Goal: Transaction & Acquisition: Purchase product/service

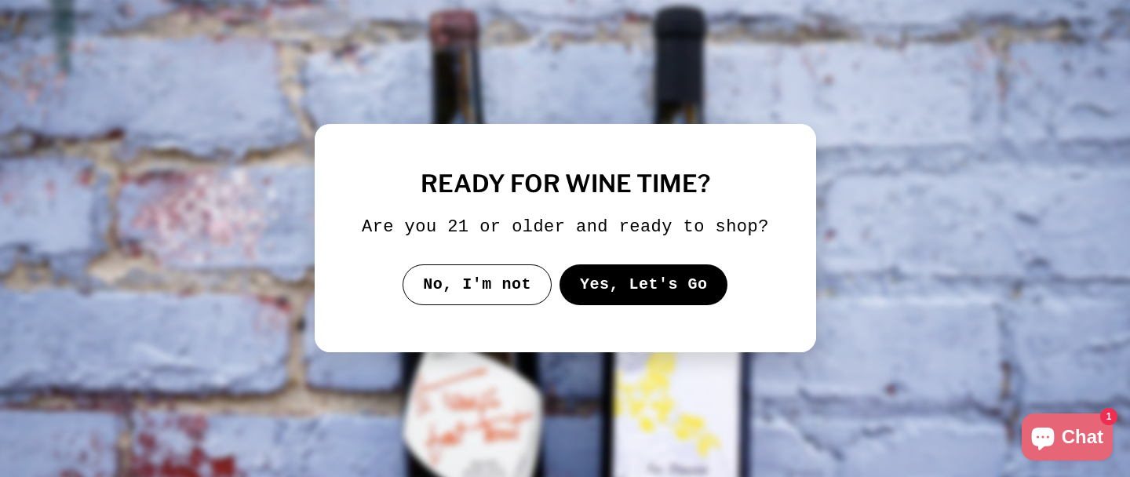
click at [603, 304] on button "Yes, Let's Go" at bounding box center [643, 284] width 169 height 41
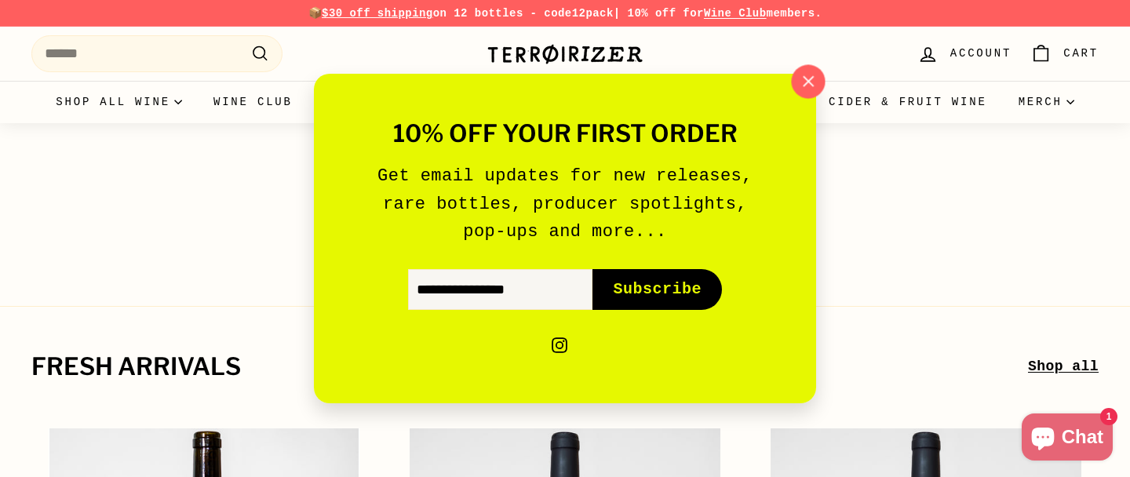
click at [811, 81] on icon "button" at bounding box center [808, 82] width 24 height 24
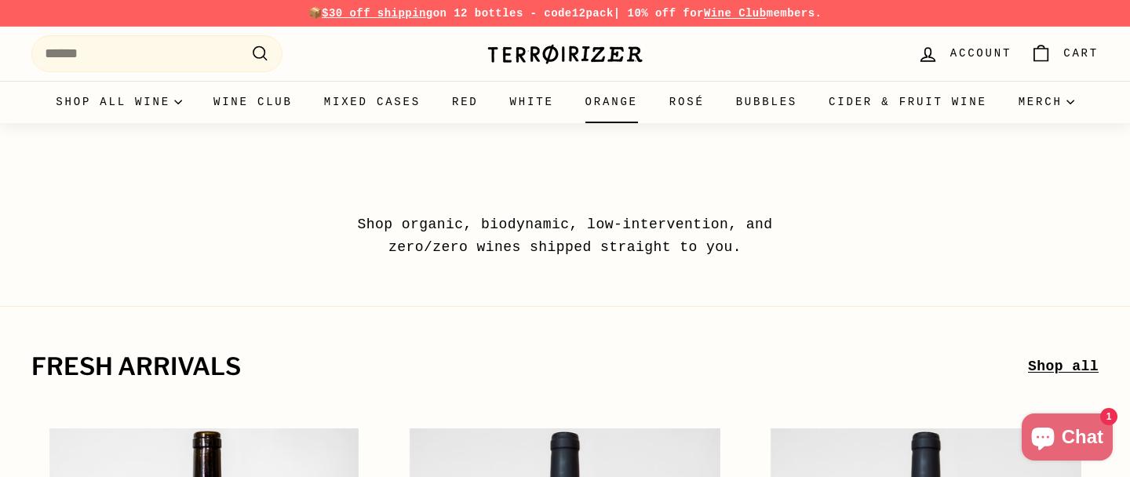
click at [654, 101] on link "Orange" at bounding box center [612, 102] width 84 height 42
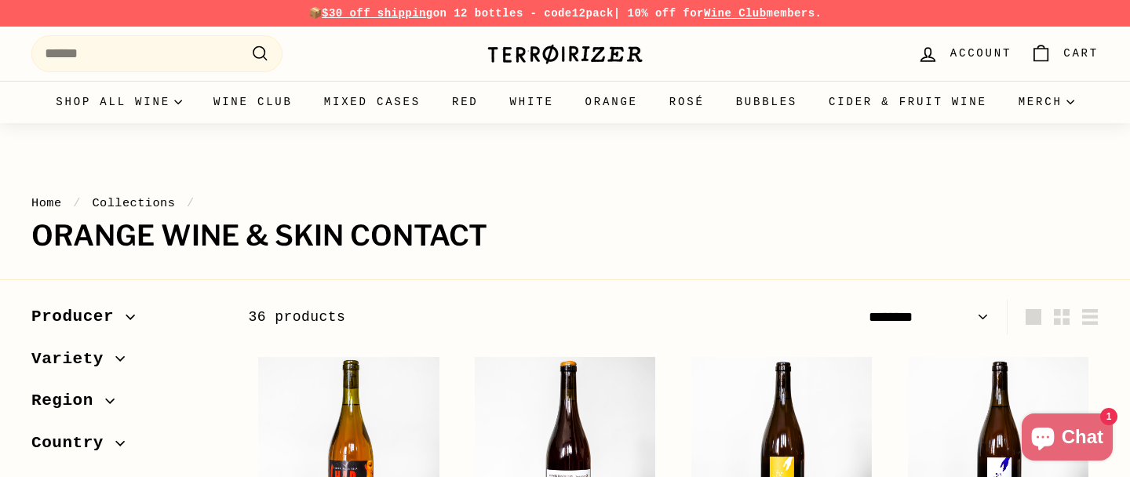
select select "******"
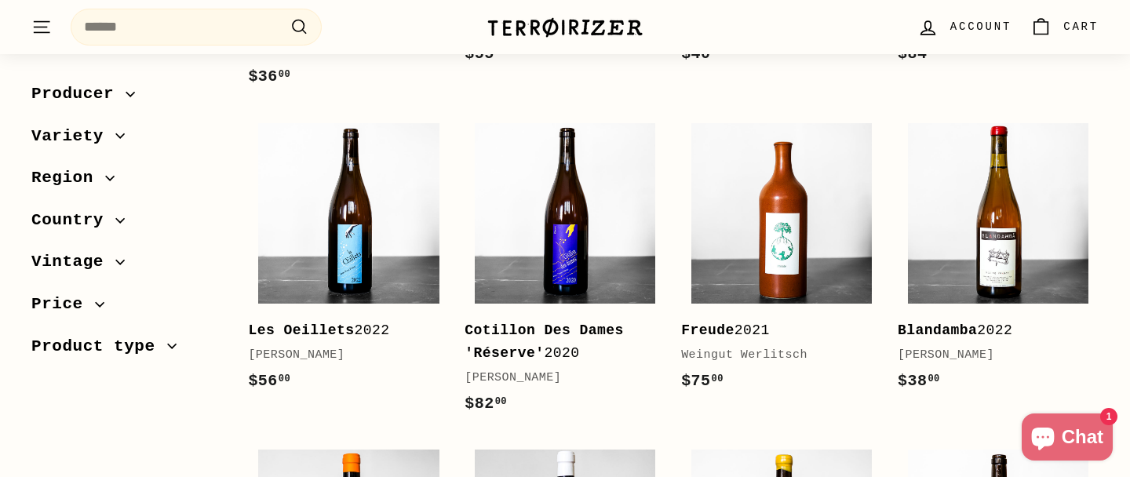
scroll to position [1218, 0]
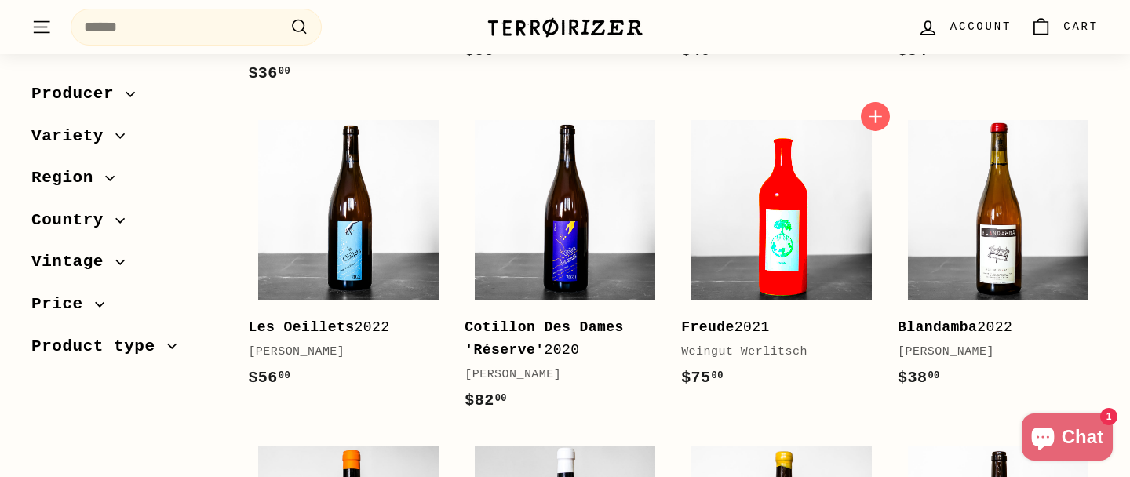
click at [779, 234] on img at bounding box center [781, 210] width 180 height 180
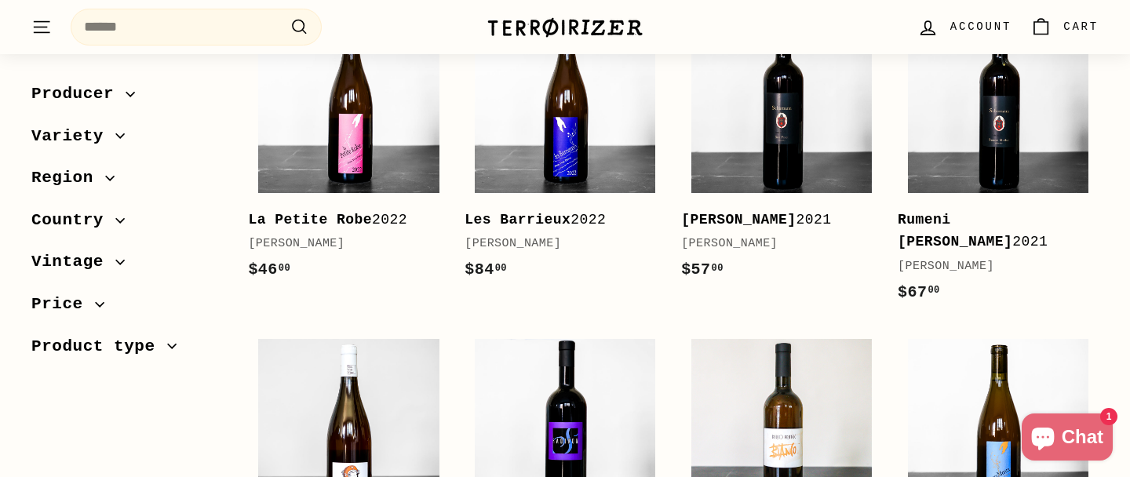
scroll to position [672, 0]
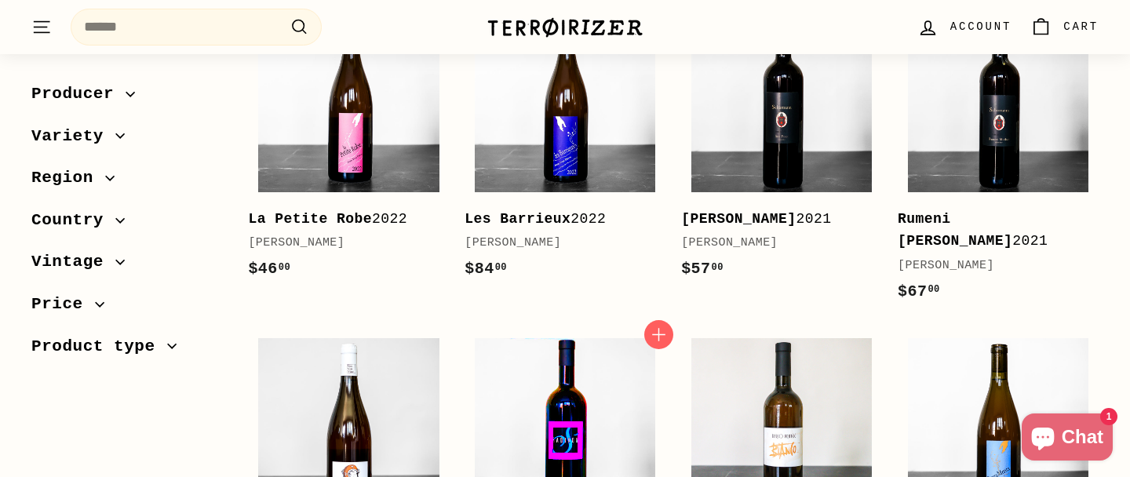
click at [572, 401] on img at bounding box center [565, 428] width 180 height 180
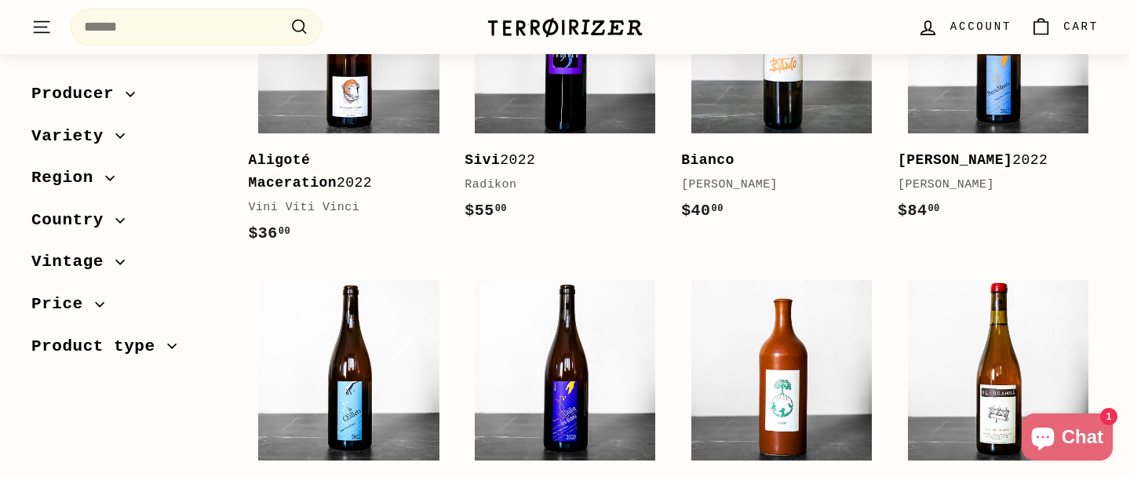
scroll to position [1118, 0]
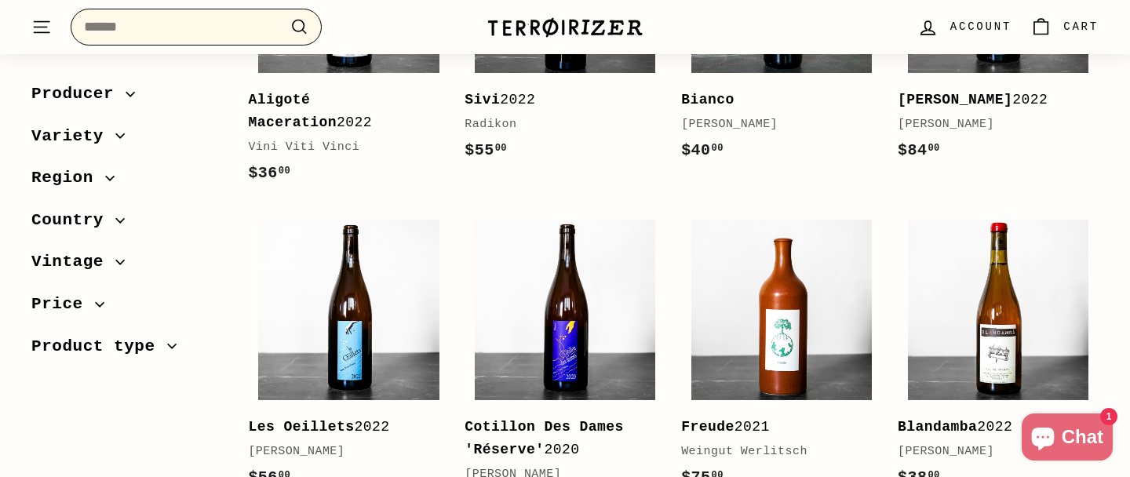
click at [261, 30] on input "Search" at bounding box center [196, 27] width 251 height 37
paste input "**********"
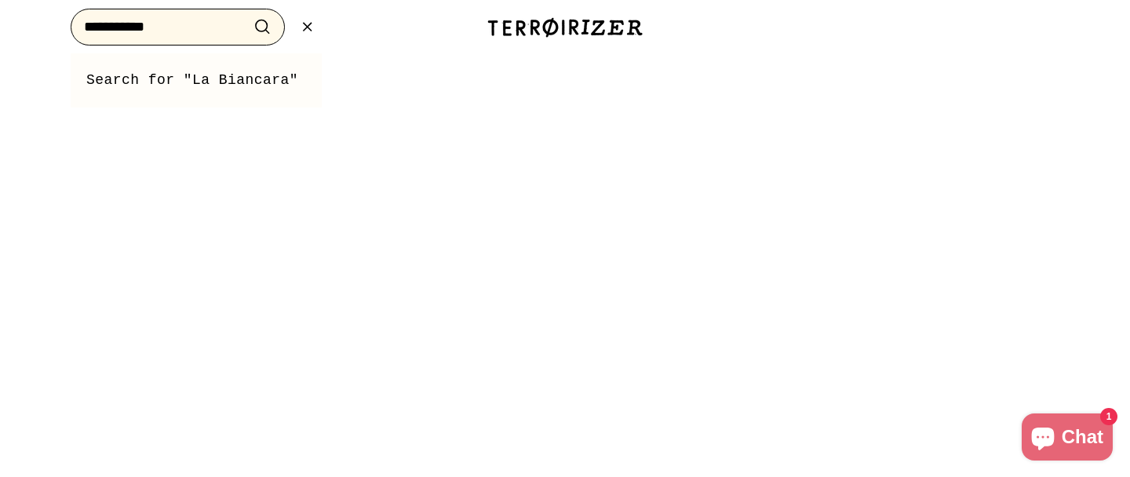
type input "**********"
click at [248, 15] on button ".cls-1{fill:none;stroke:#000;stroke-miterlimit:10;stroke-width:2px} Search" at bounding box center [262, 27] width 29 height 24
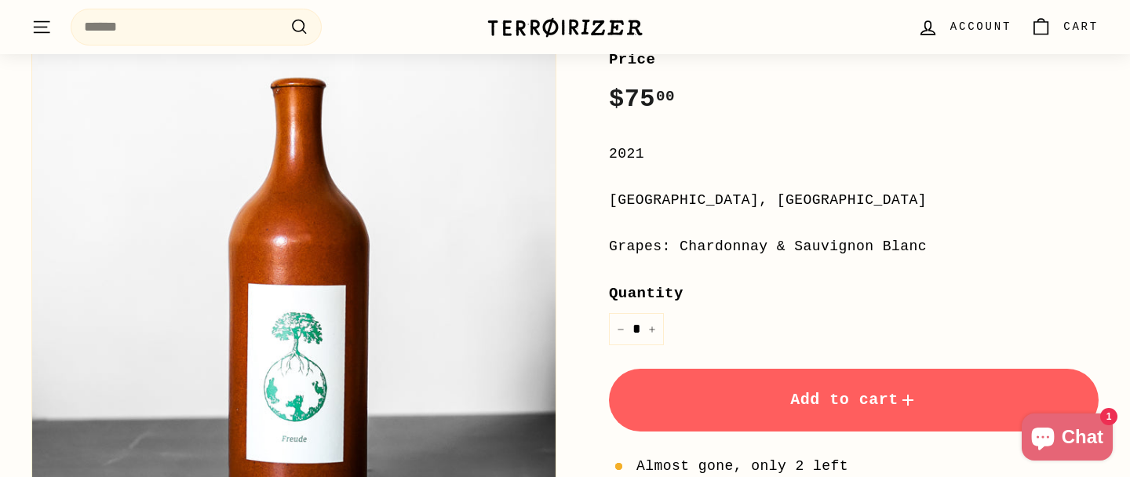
scroll to position [348, 0]
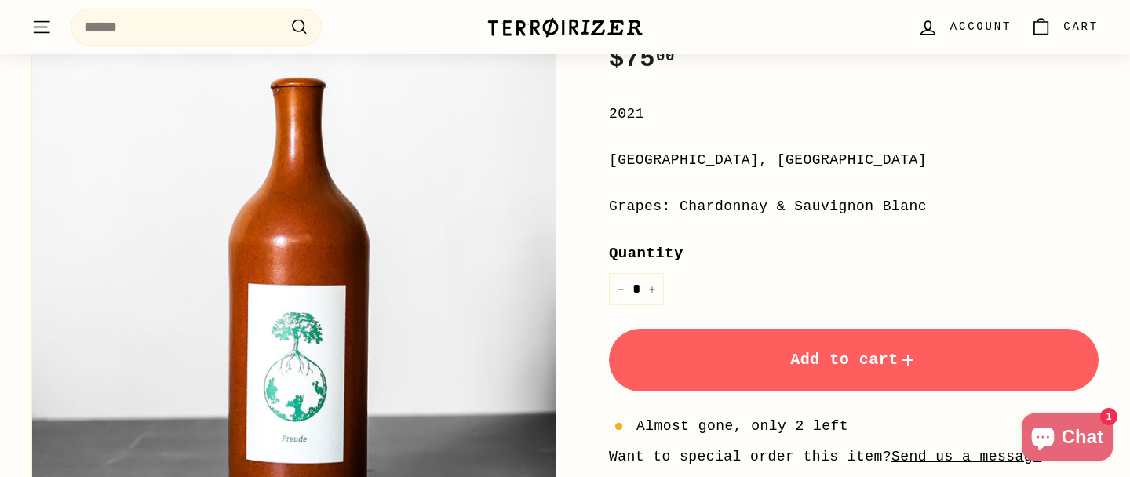
click at [749, 372] on button "Add to cart" at bounding box center [854, 360] width 490 height 63
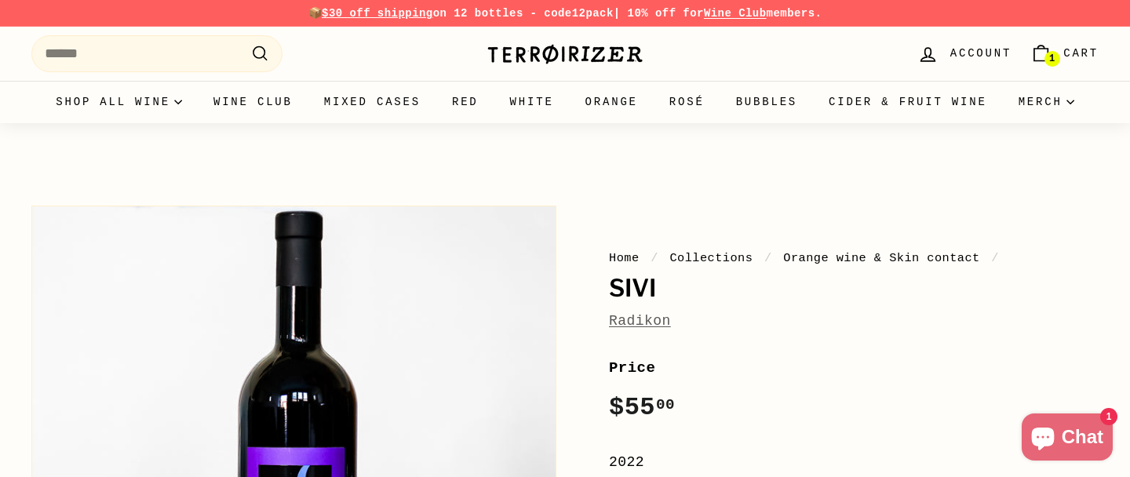
scroll to position [26, 0]
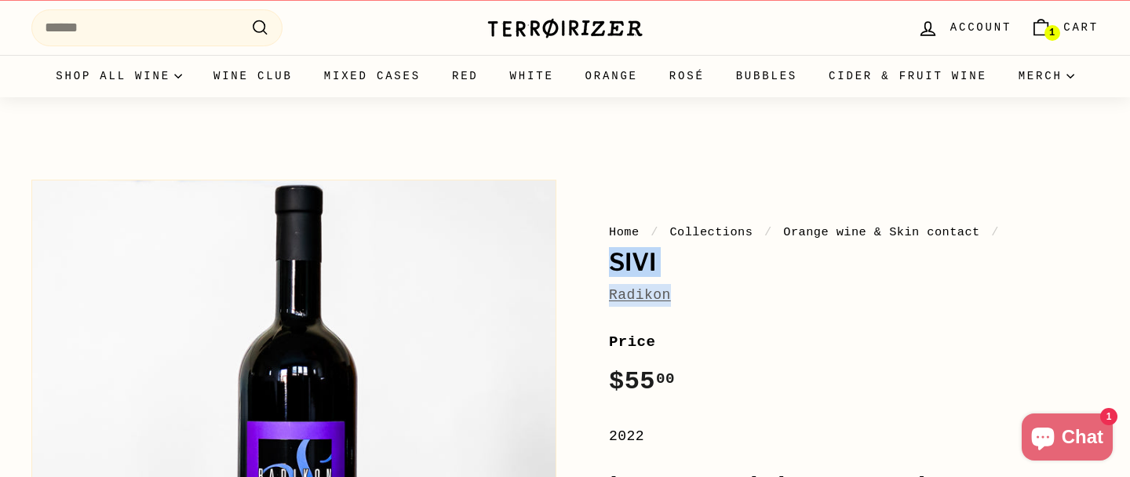
drag, startPoint x: 610, startPoint y: 260, endPoint x: 699, endPoint y: 295, distance: 95.4
click at [699, 295] on div "Home / Collections / Orange wine & Skin contact / Sivi Radikon" at bounding box center [854, 265] width 490 height 84
copy div "Sivi Radikon"
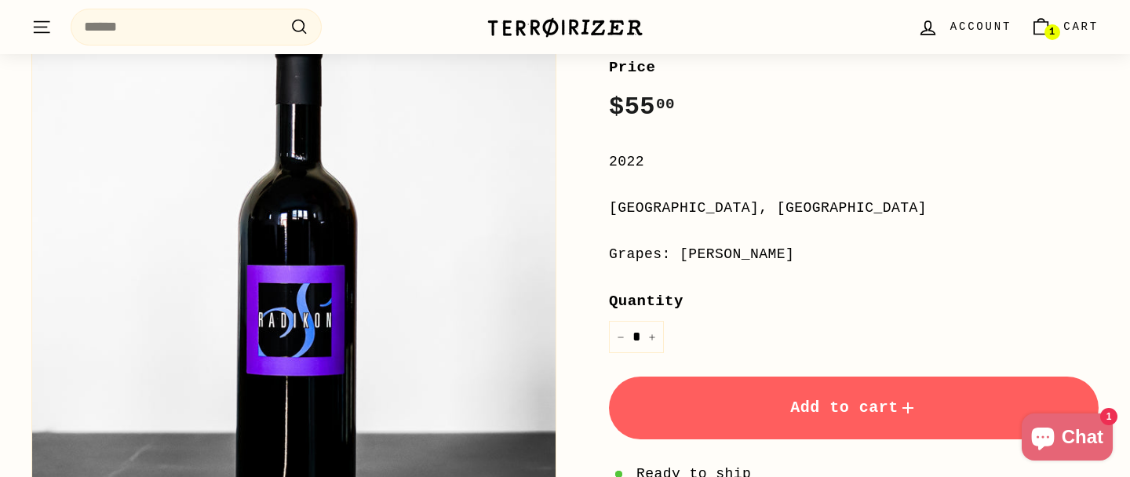
scroll to position [362, 0]
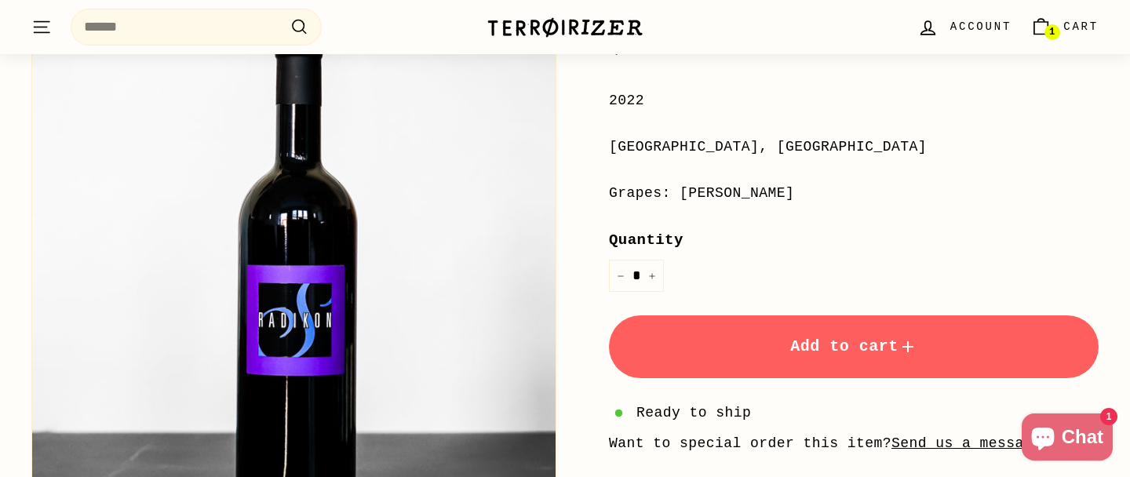
click at [706, 361] on button "Add to cart" at bounding box center [854, 346] width 490 height 63
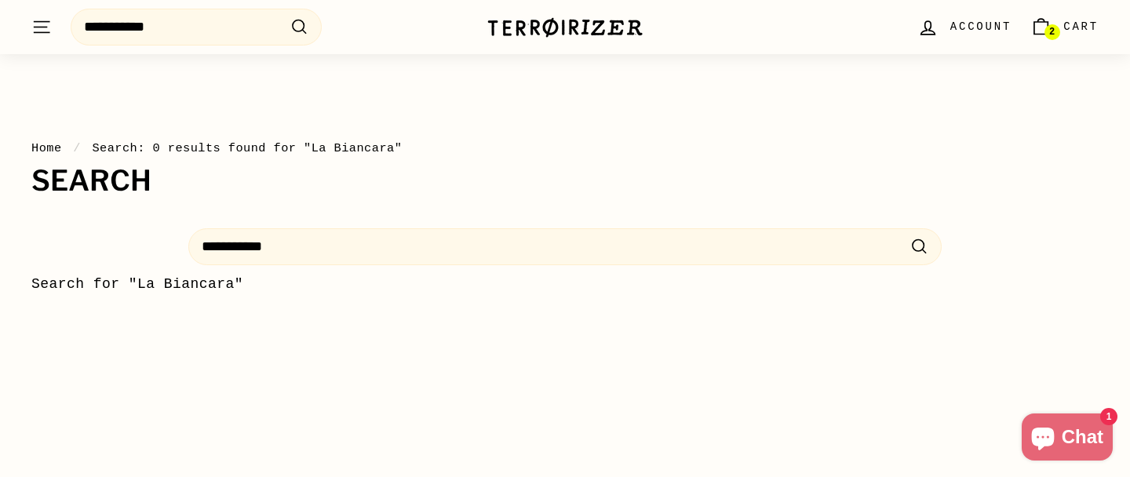
scroll to position [58, 0]
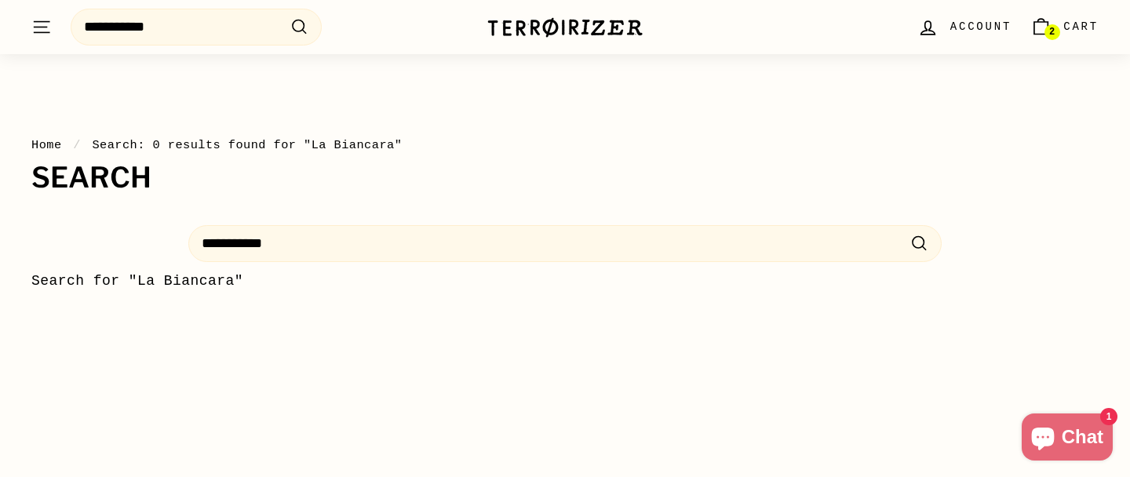
click at [42, 28] on icon ". . ." at bounding box center [41, 26] width 20 height 21
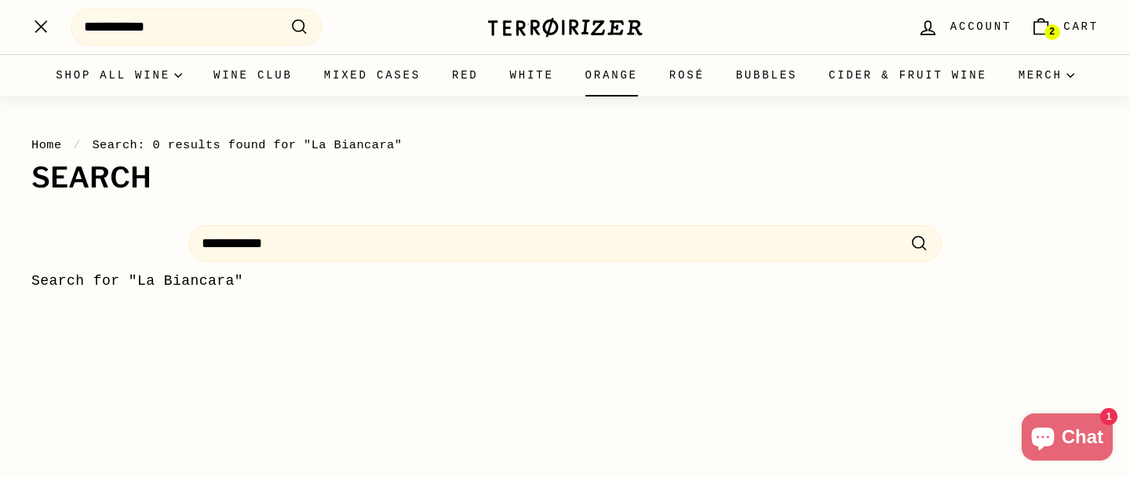
click at [654, 74] on link "Orange" at bounding box center [612, 75] width 84 height 42
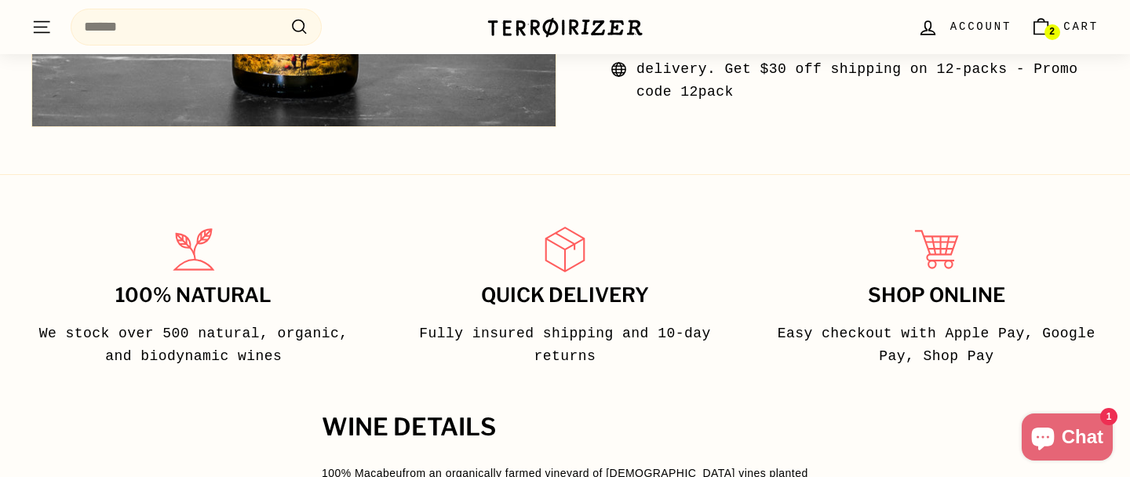
scroll to position [818, 0]
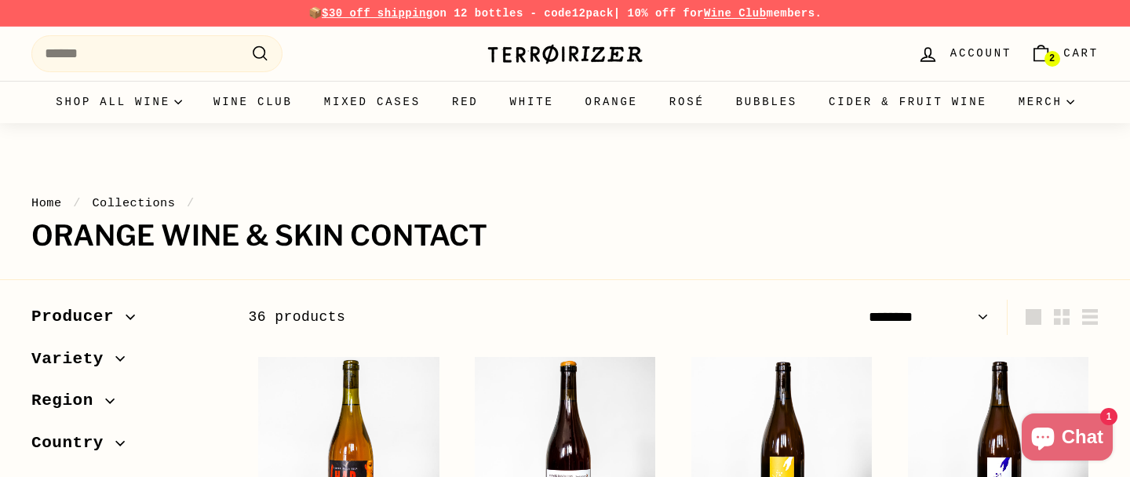
select select "******"
click at [494, 95] on link "Red" at bounding box center [465, 102] width 58 height 42
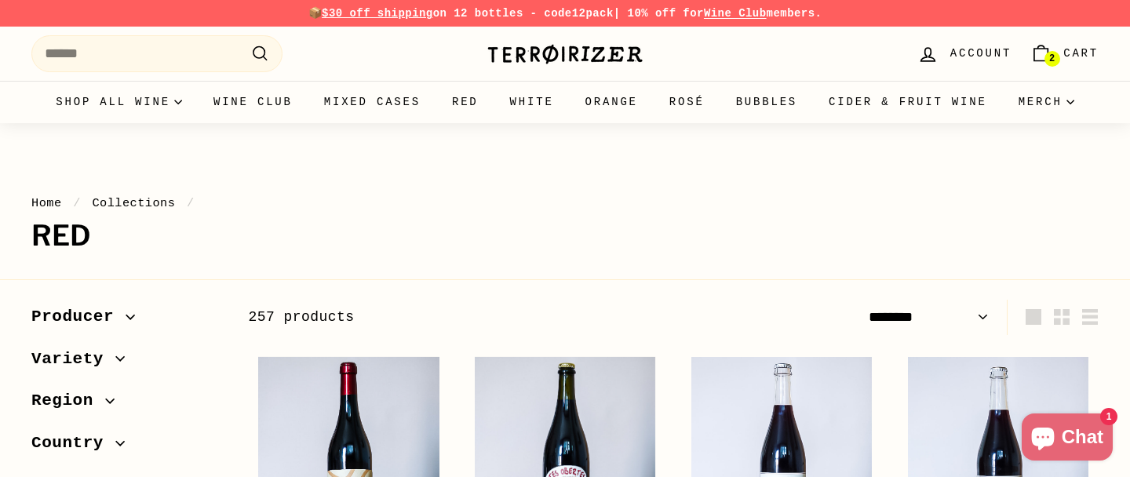
select select "******"
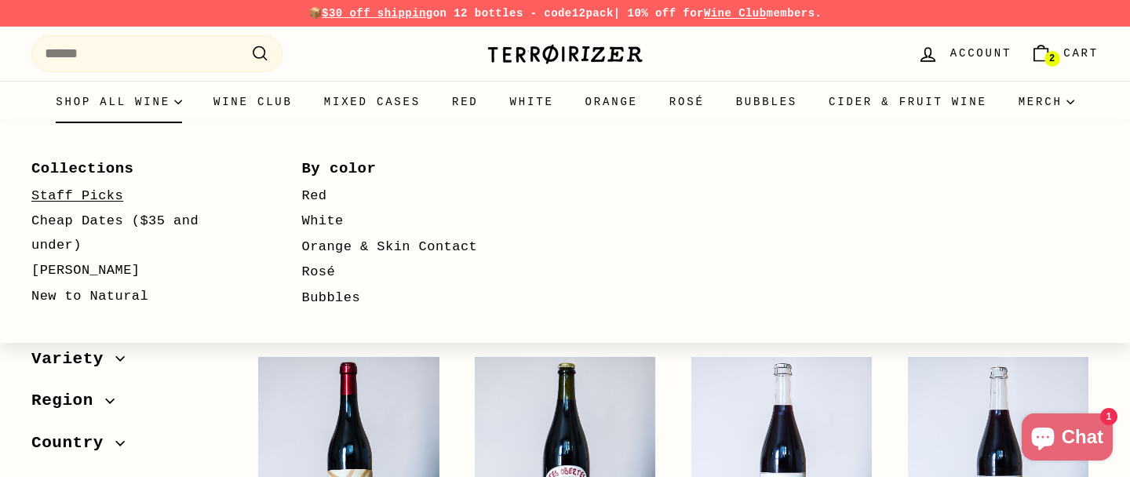
click at [92, 201] on link "Staff Picks" at bounding box center [143, 197] width 225 height 26
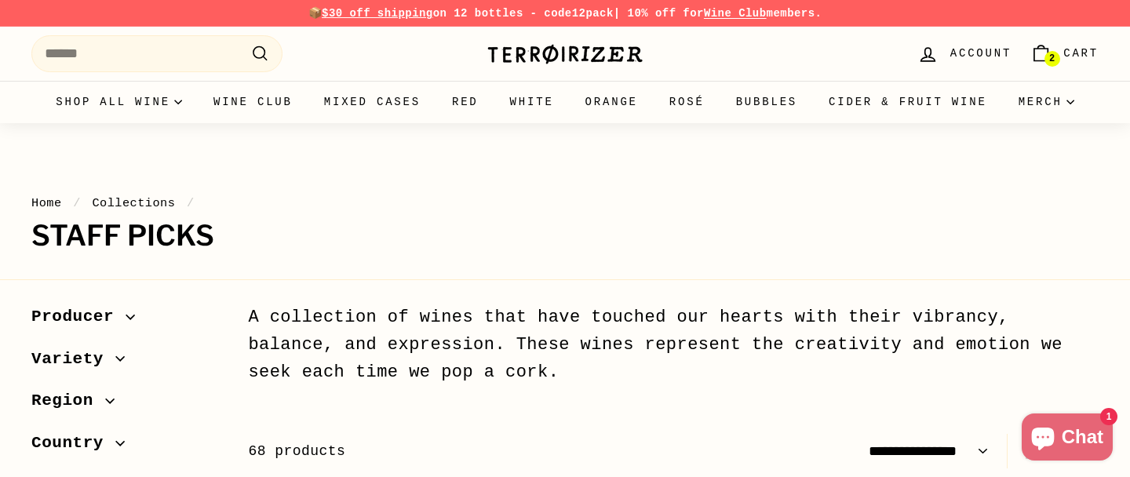
select select "**********"
click at [494, 107] on link "Red" at bounding box center [465, 102] width 58 height 42
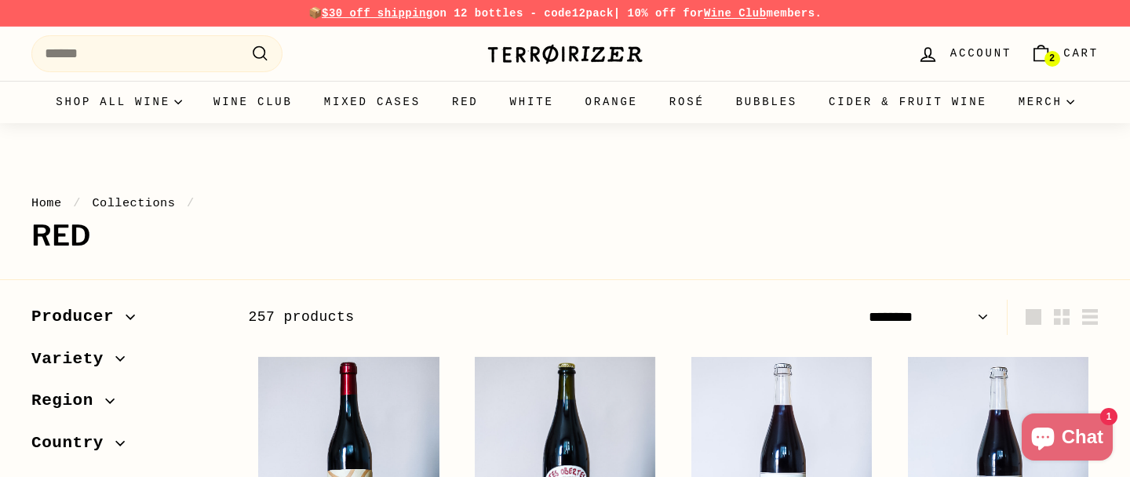
select select "******"
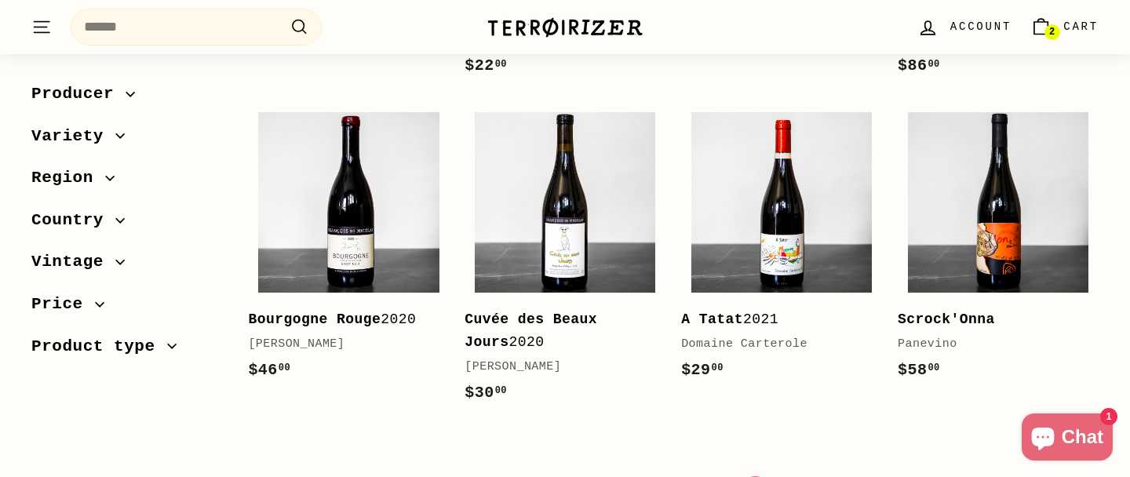
scroll to position [3203, 0]
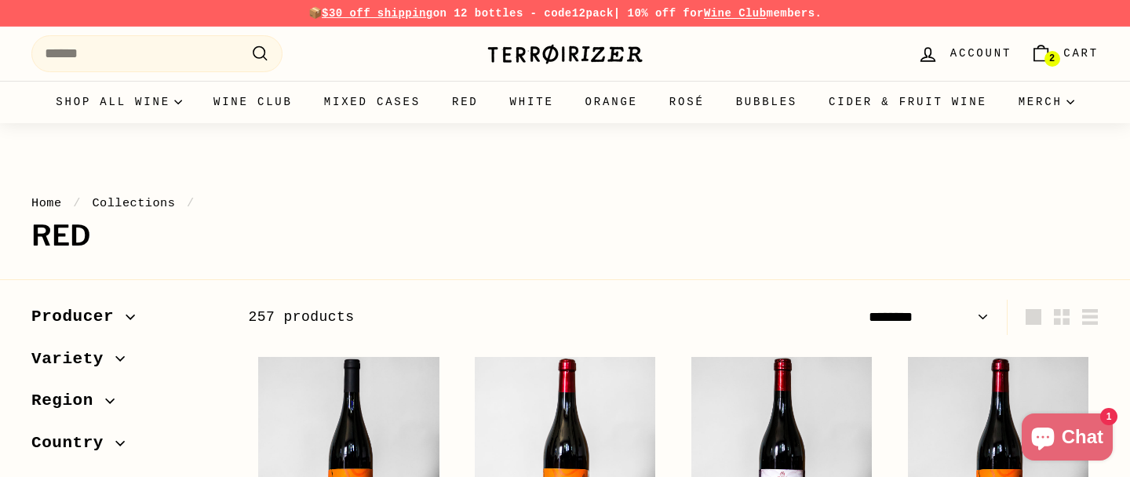
select select "******"
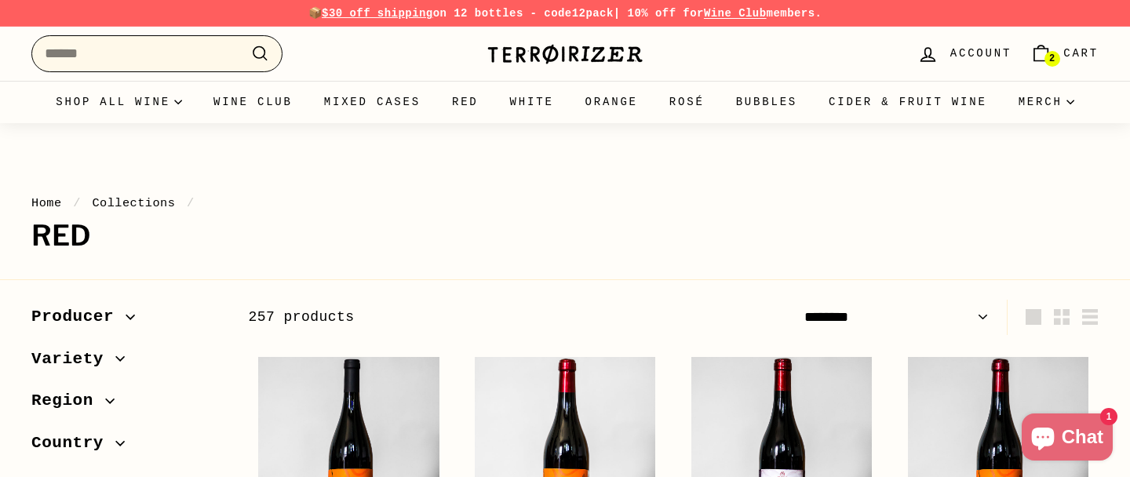
click at [147, 49] on input "Search" at bounding box center [156, 53] width 251 height 37
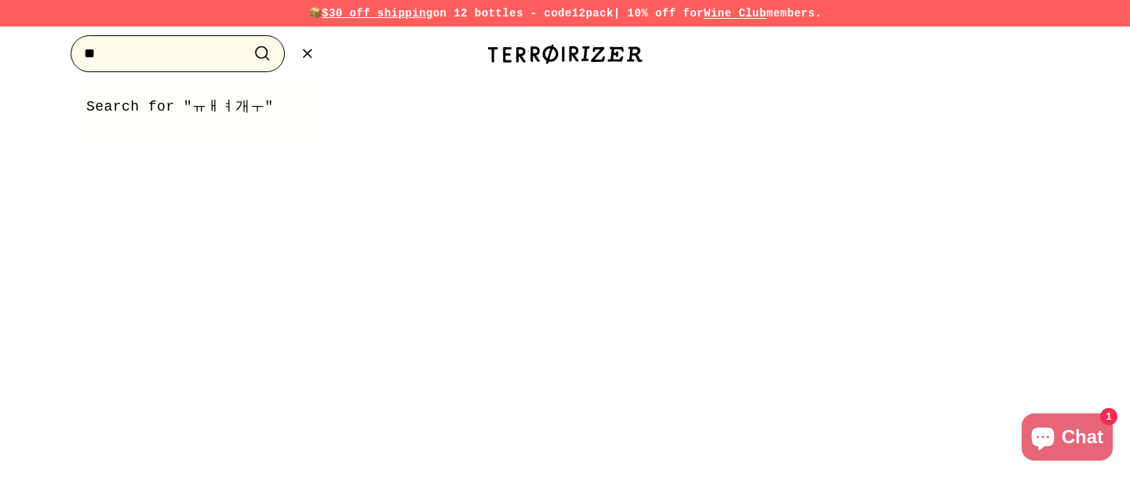
type input "*"
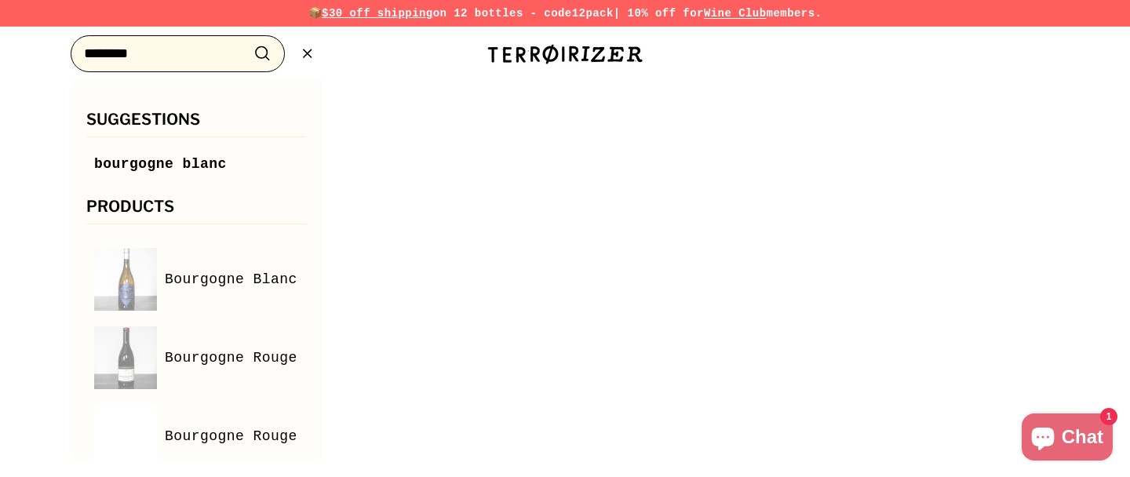
type input "********"
click at [248, 42] on button ".cls-1{fill:none;stroke:#000;stroke-miterlimit:10;stroke-width:2px} Search" at bounding box center [262, 54] width 29 height 24
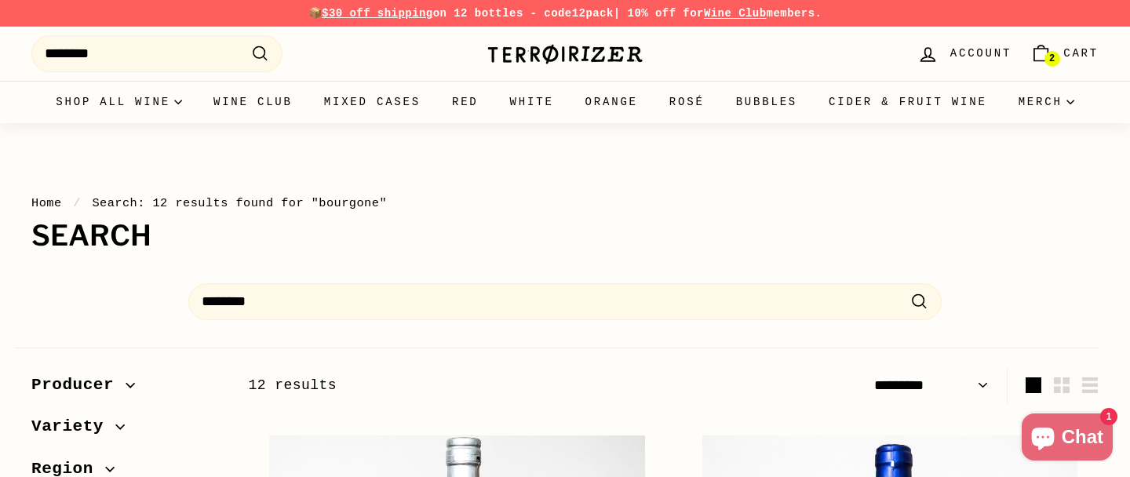
select select "*********"
click at [720, 94] on link "Rosé" at bounding box center [687, 102] width 67 height 42
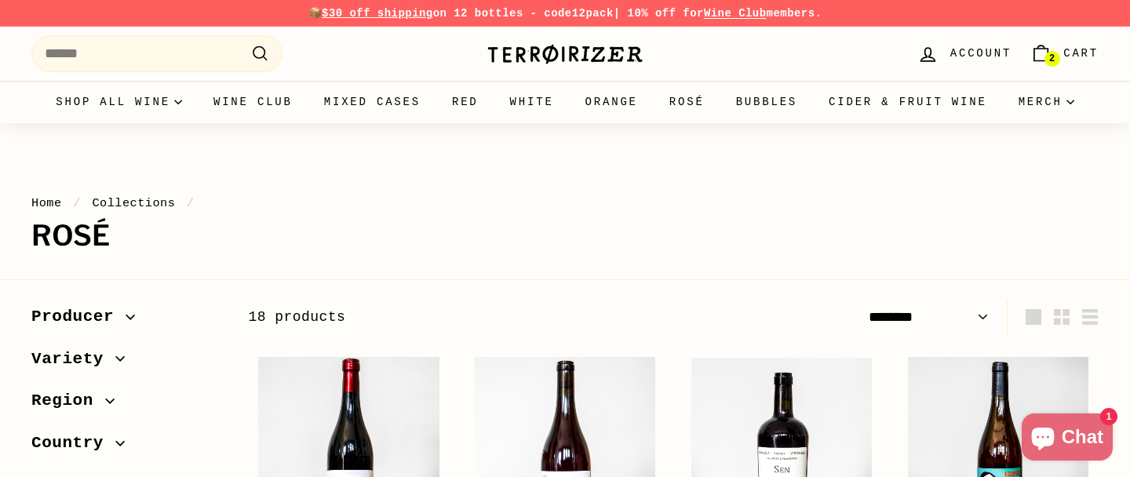
select select "******"
click at [435, 114] on link "Mixed Cases" at bounding box center [372, 102] width 128 height 42
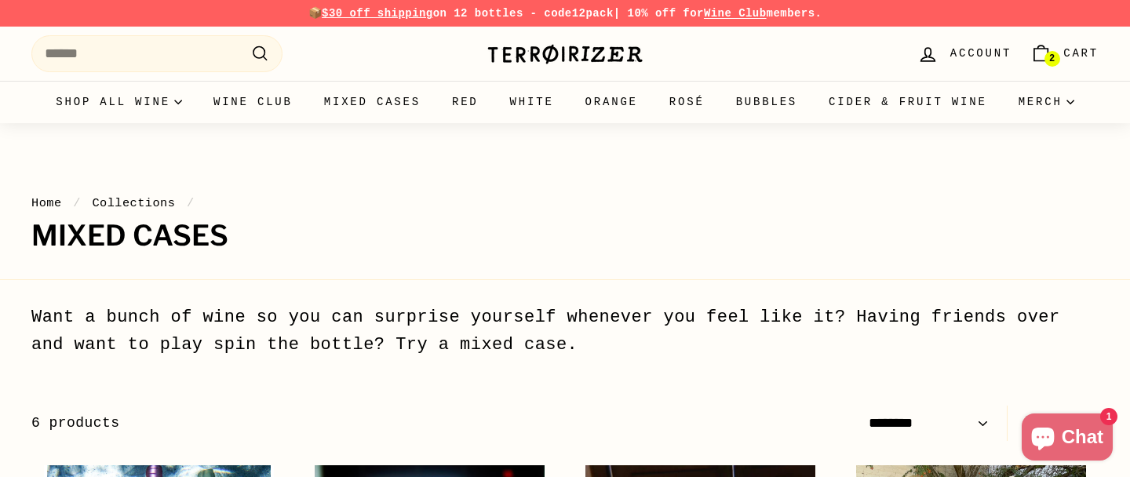
select select "******"
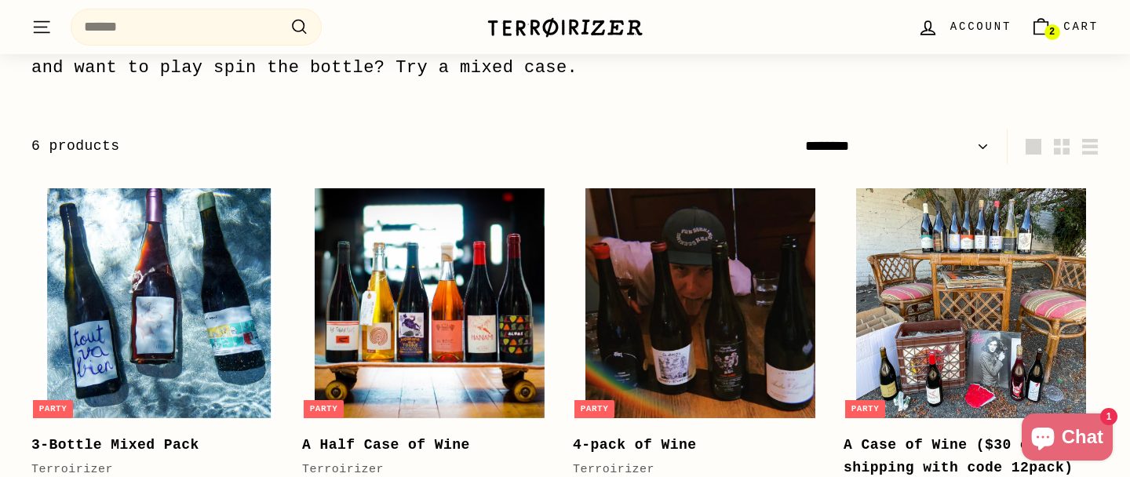
scroll to position [329, 0]
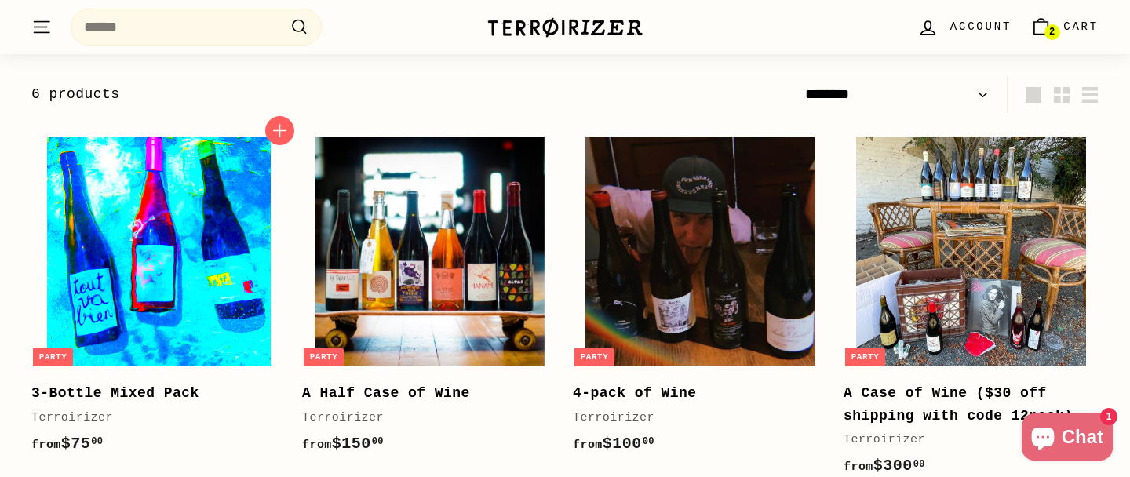
click at [196, 259] on img at bounding box center [159, 252] width 230 height 230
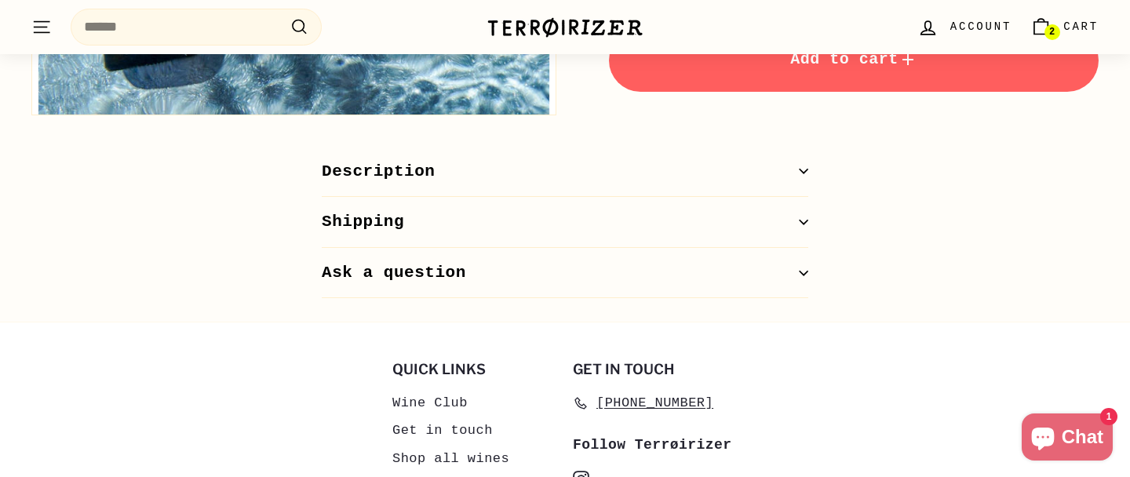
scroll to position [1237, 0]
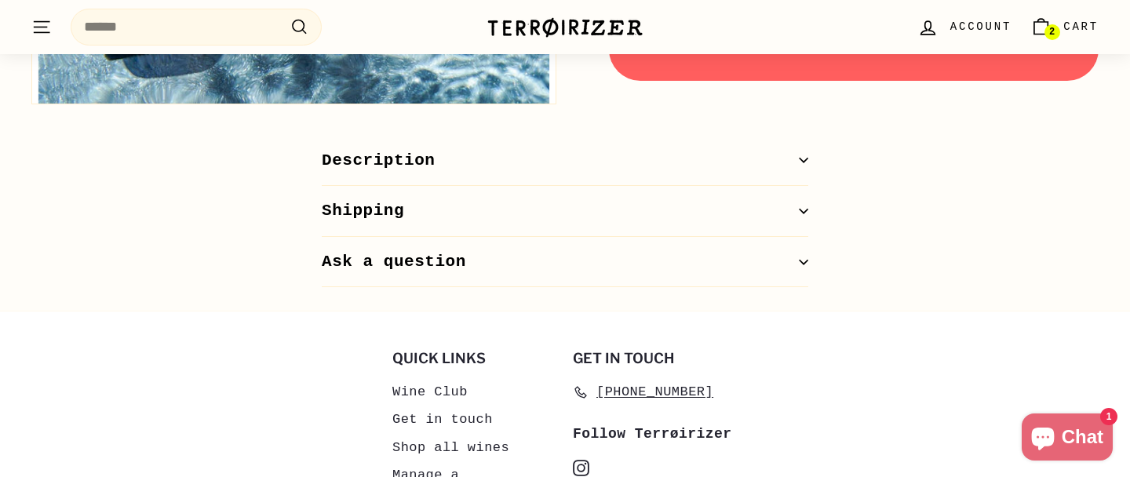
click at [42, 23] on icon ". . ." at bounding box center [41, 26] width 20 height 21
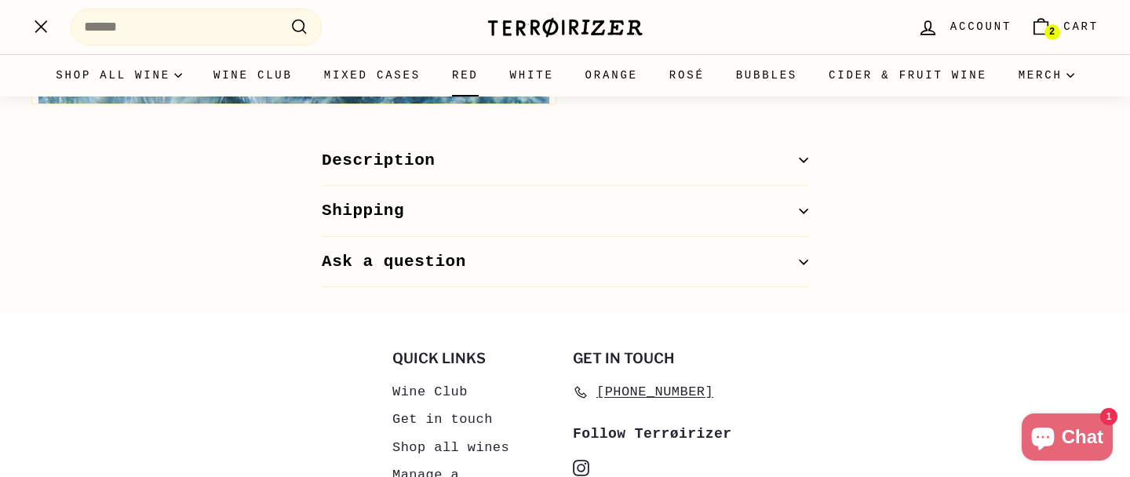
click at [494, 69] on link "Red" at bounding box center [465, 75] width 58 height 42
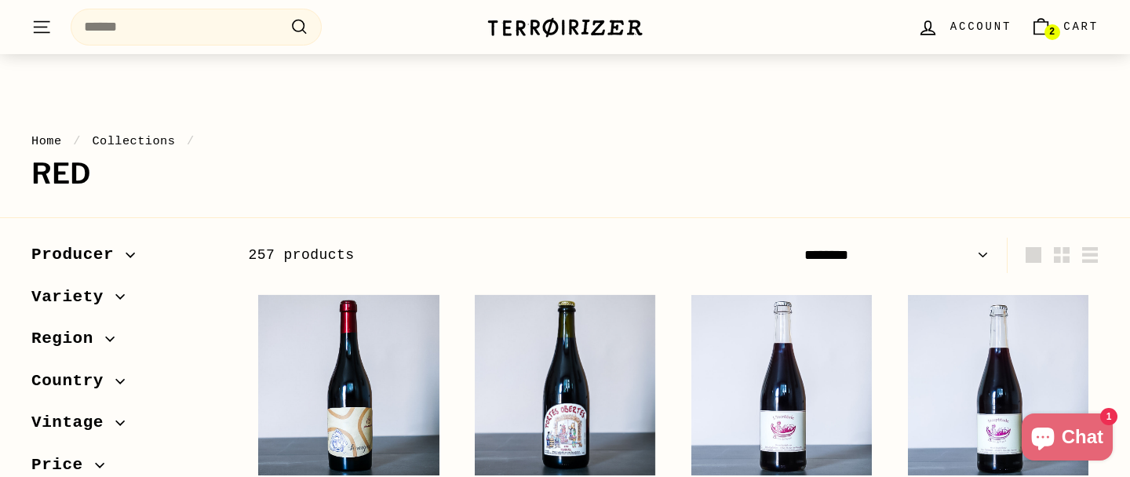
scroll to position [242, 0]
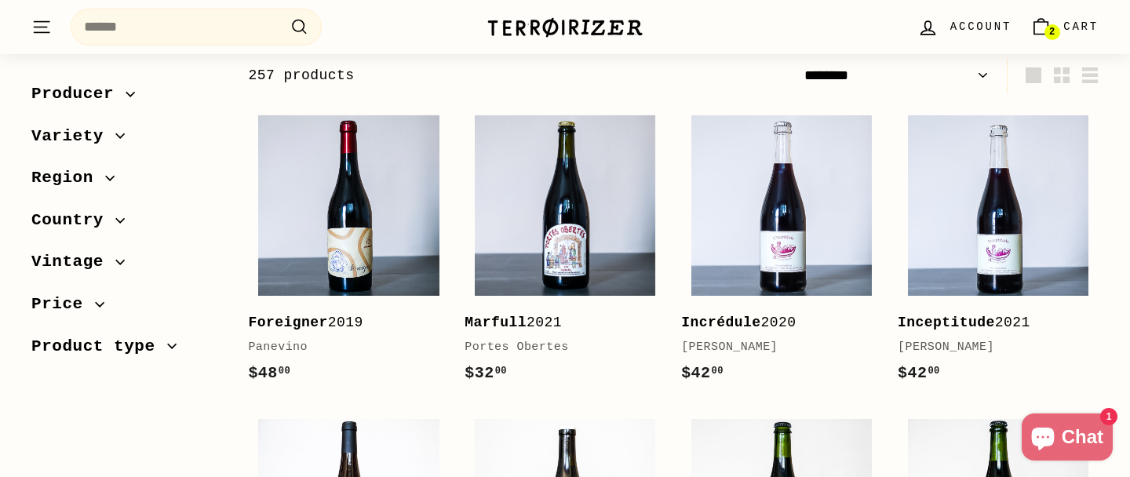
click at [981, 73] on select "**********" at bounding box center [896, 75] width 197 height 35
select select "**********"
click at [798, 58] on select "**********" at bounding box center [896, 75] width 197 height 35
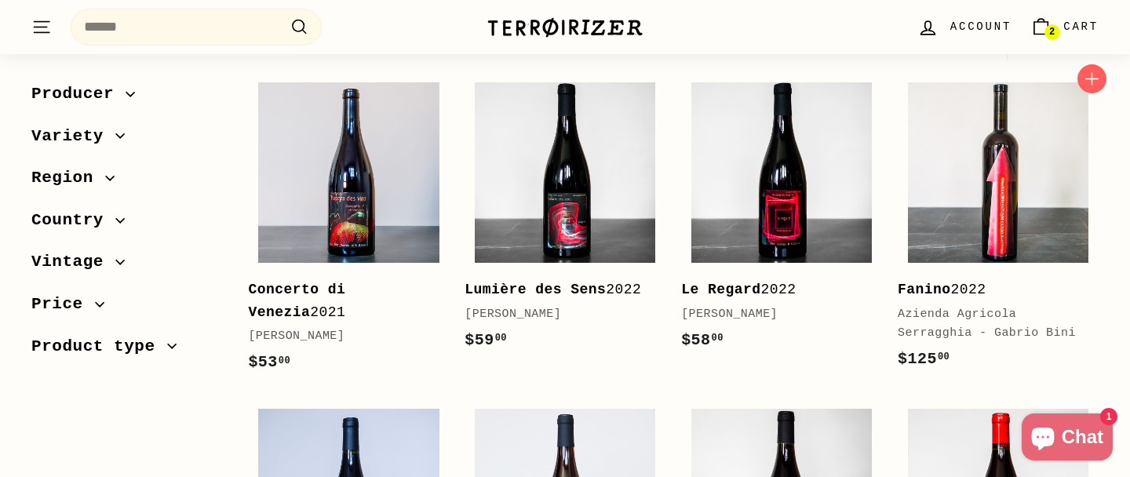
scroll to position [273, 0]
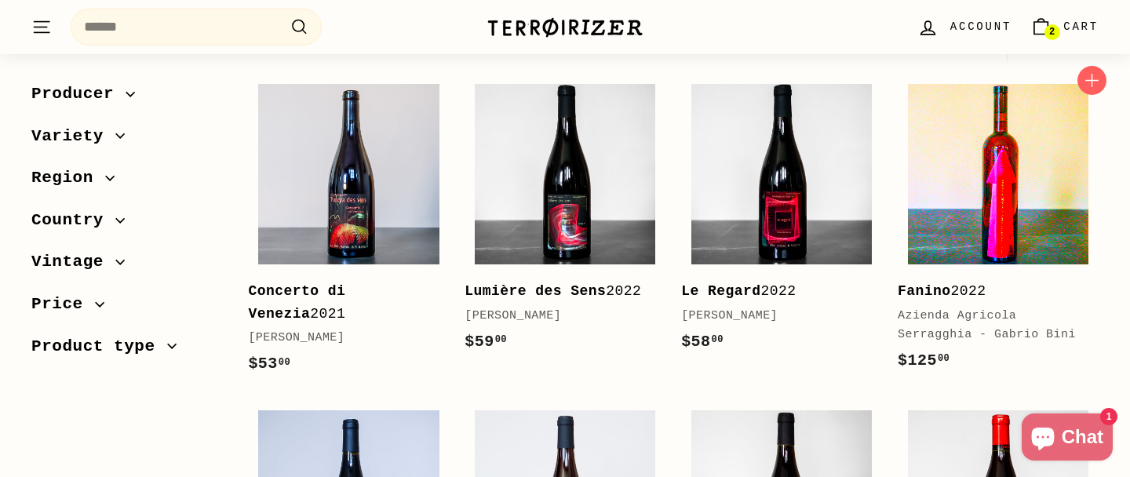
click at [1048, 193] on img at bounding box center [998, 174] width 180 height 180
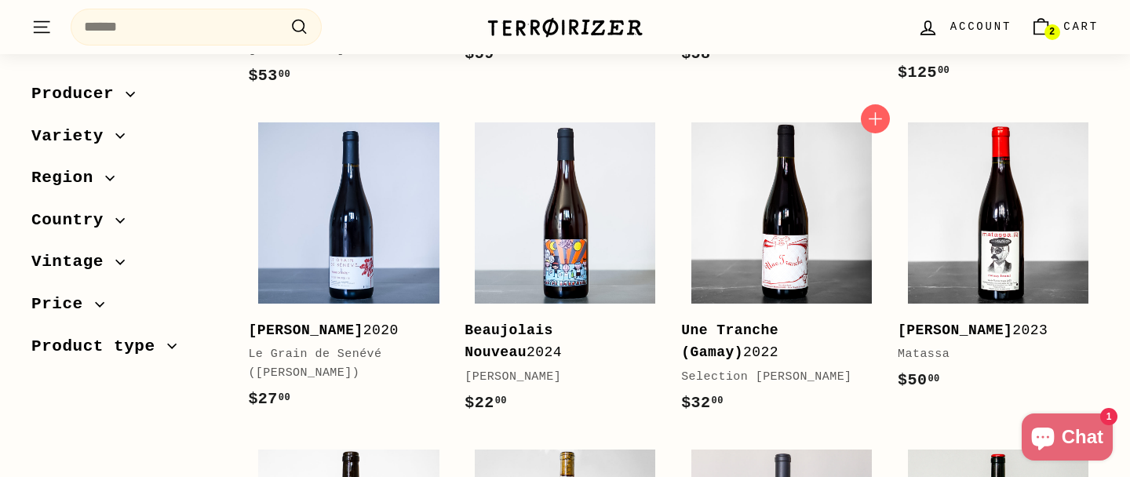
scroll to position [525, 0]
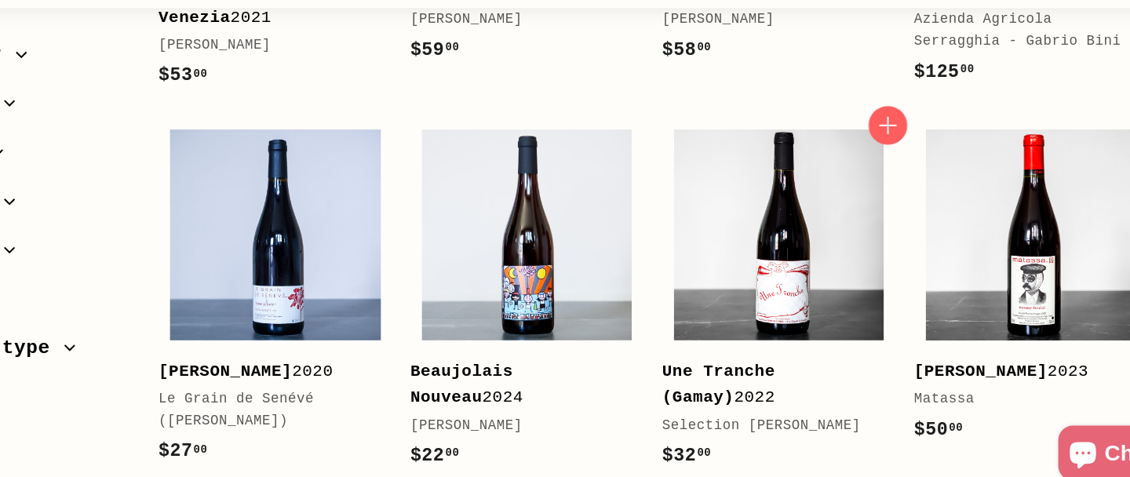
click at [871, 159] on icon "button" at bounding box center [875, 155] width 20 height 20
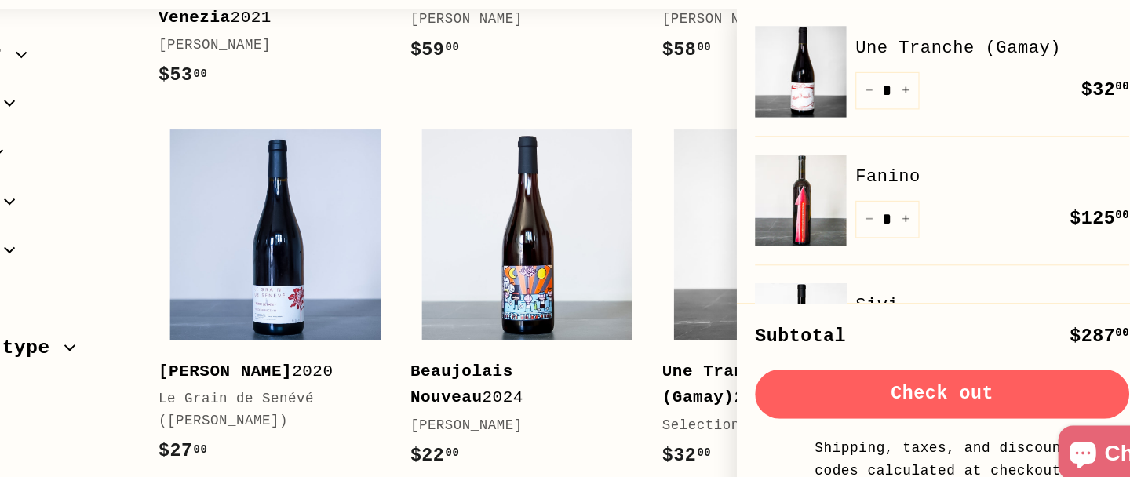
click at [179, 384] on div "Sort Featured Best selling Alphabetically, A-Z Alphabetically, Z-A Price, low t…" at bounding box center [122, 232] width 217 height 310
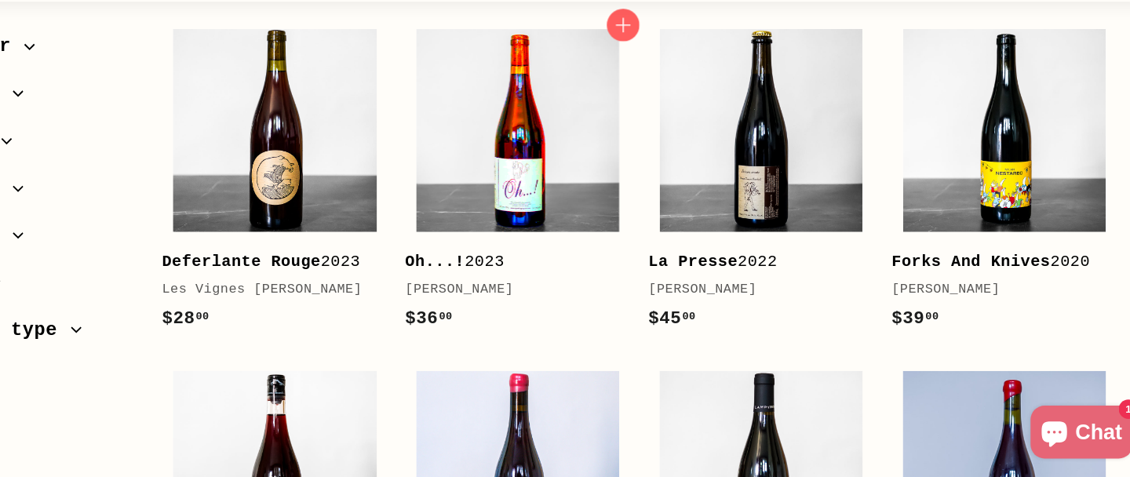
scroll to position [2217, 0]
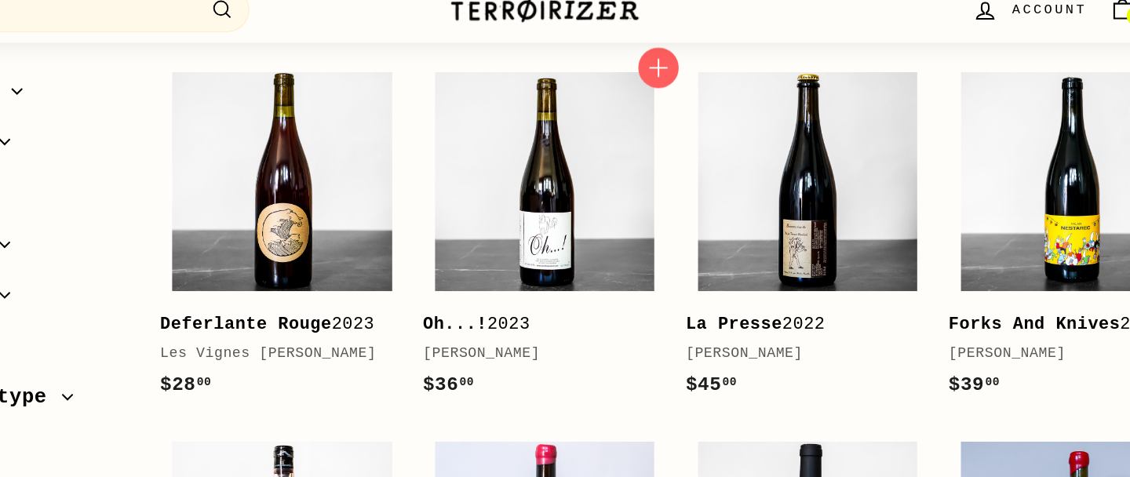
click at [659, 85] on icon "button" at bounding box center [658, 74] width 20 height 20
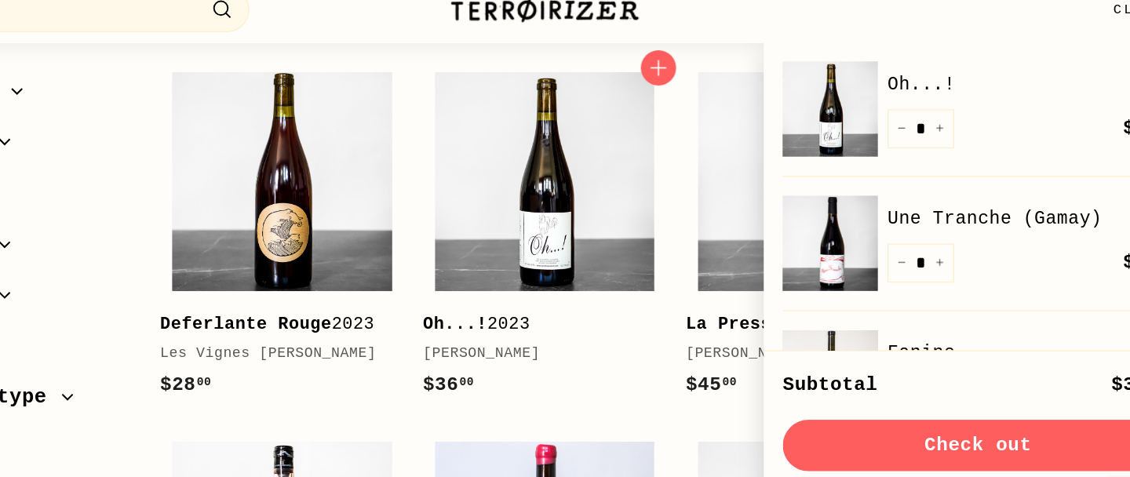
click at [572, 349] on div "$36 00 $36.00" at bounding box center [557, 336] width 185 height 25
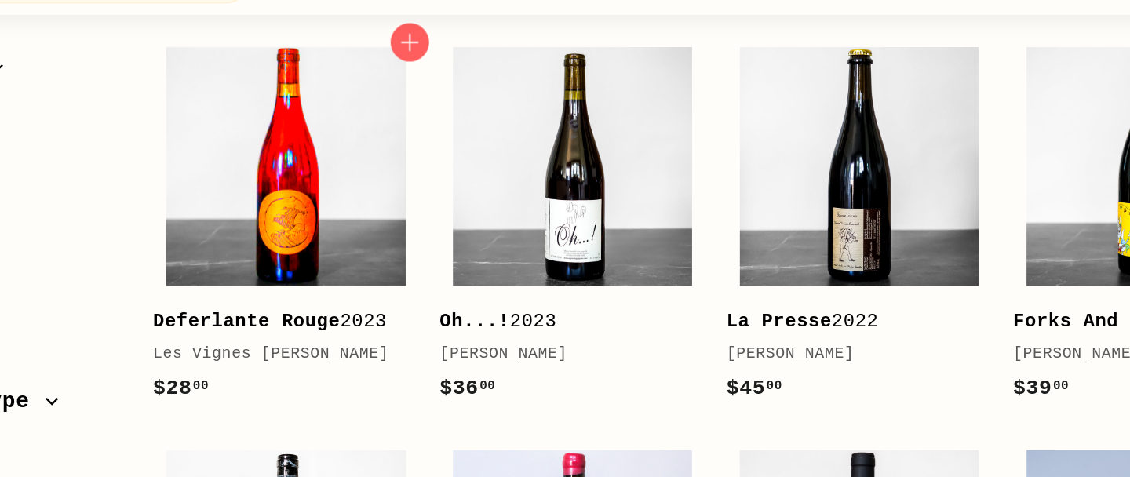
click at [361, 210] on img at bounding box center [348, 168] width 180 height 180
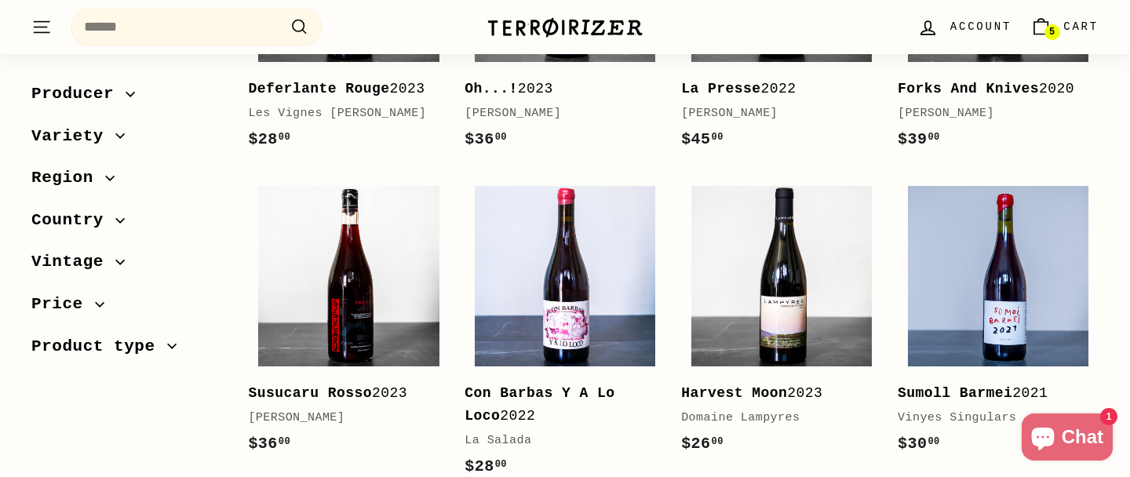
scroll to position [2254, 0]
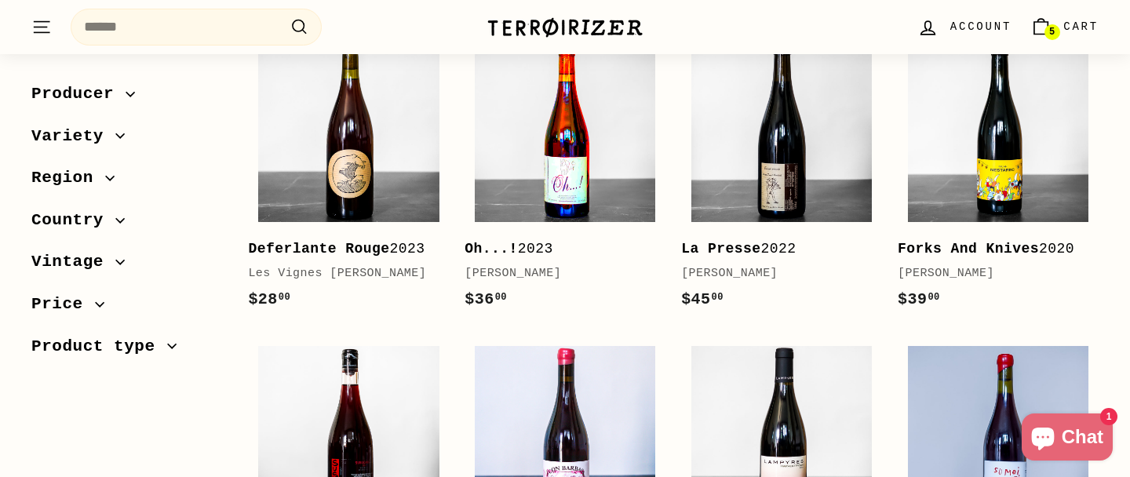
click at [585, 199] on img at bounding box center [565, 132] width 180 height 180
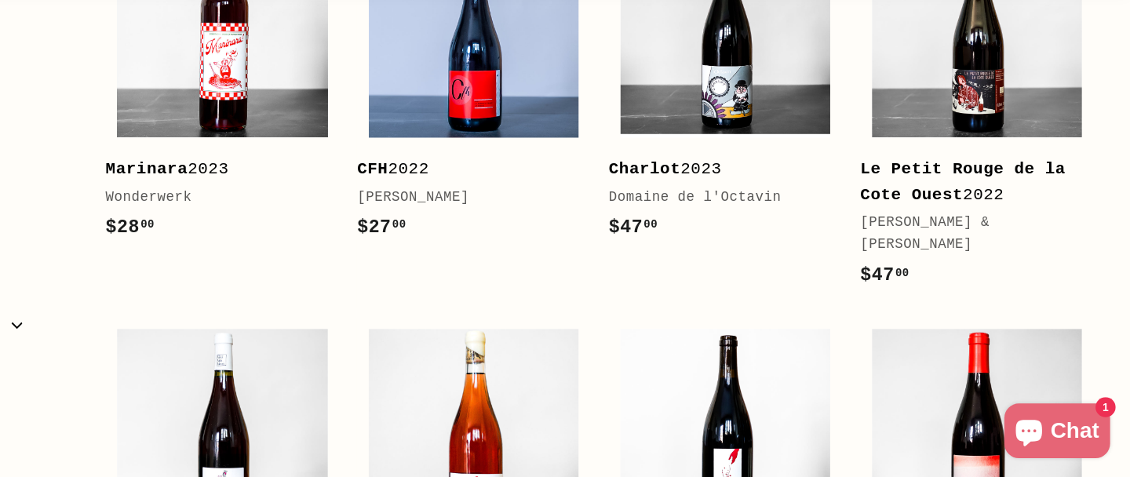
scroll to position [2924, 0]
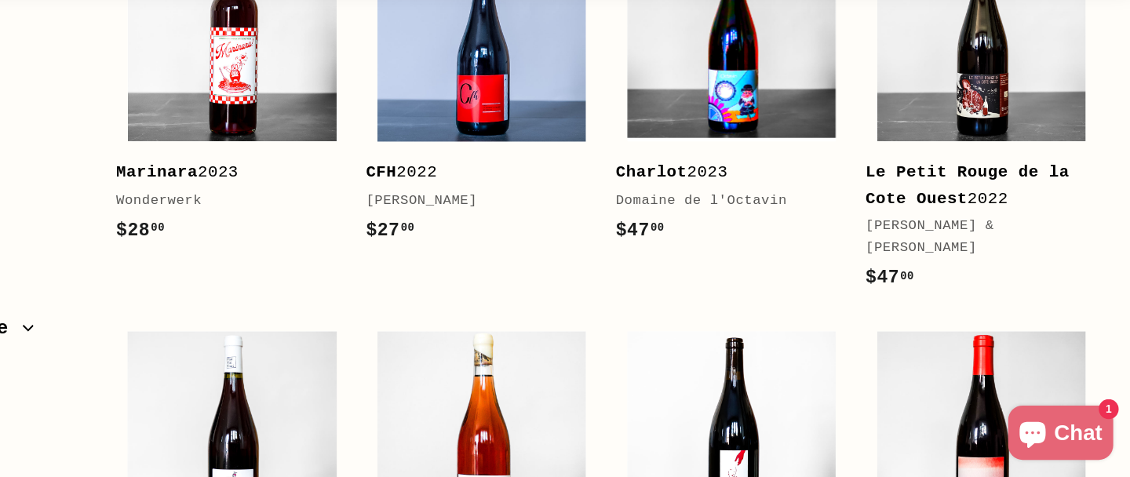
click at [783, 153] on img at bounding box center [781, 94] width 180 height 180
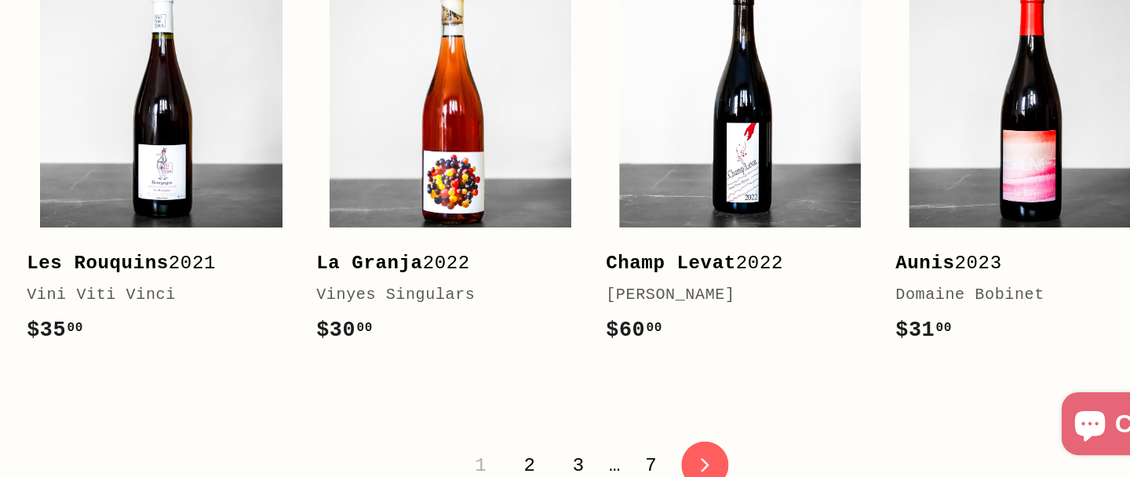
scroll to position [3164, 0]
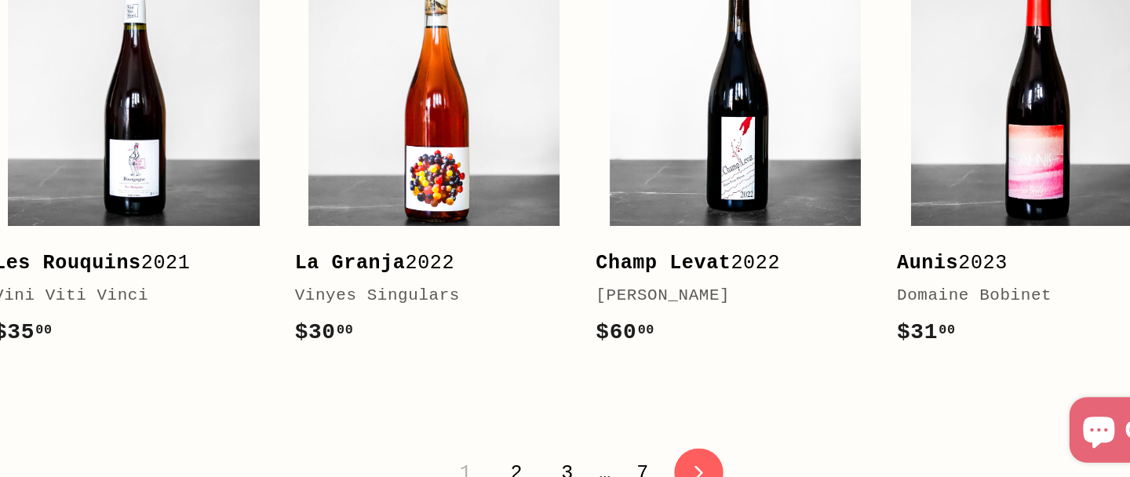
drag, startPoint x: 681, startPoint y: 359, endPoint x: 807, endPoint y: 387, distance: 129.5
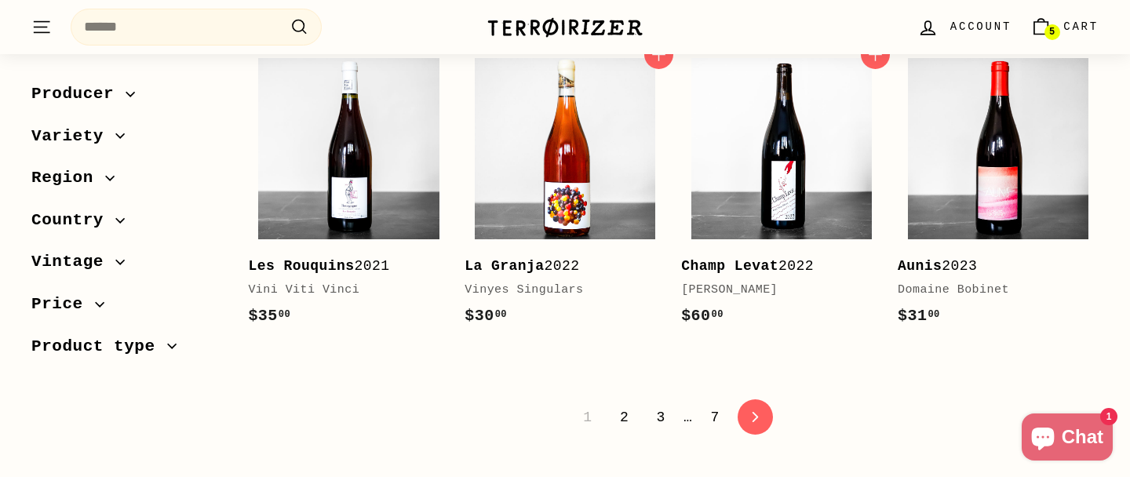
scroll to position [3294, 0]
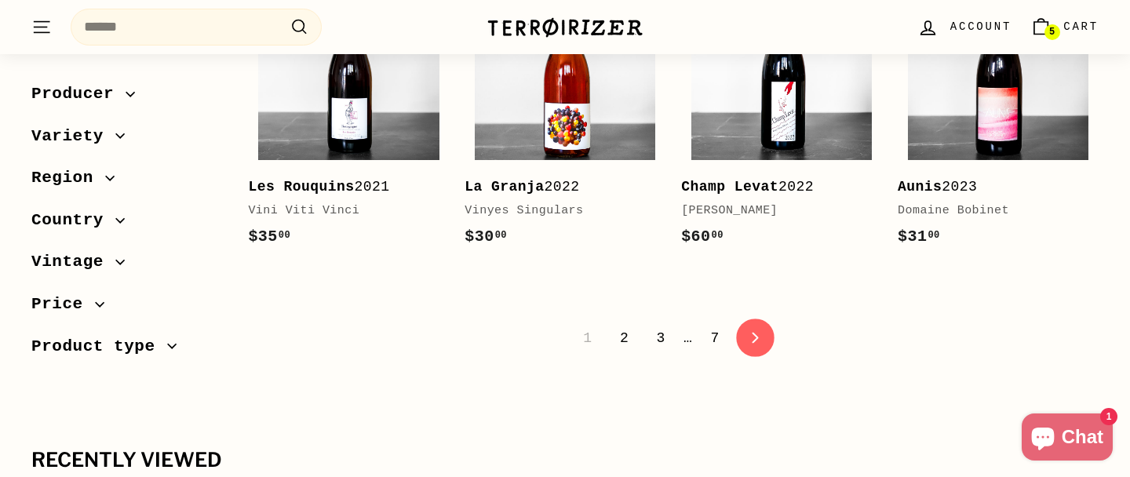
click at [753, 344] on icon at bounding box center [755, 338] width 6 height 11
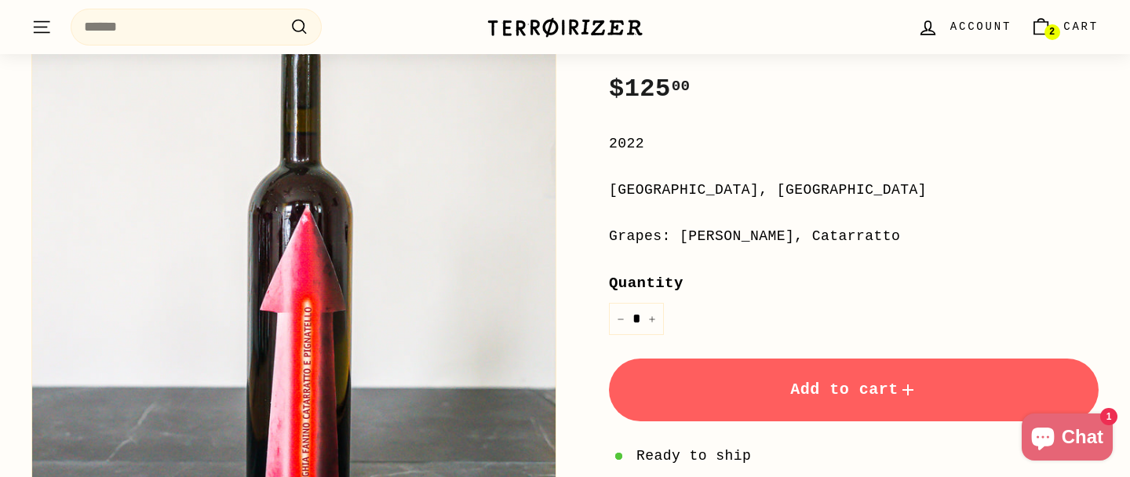
scroll to position [341, 0]
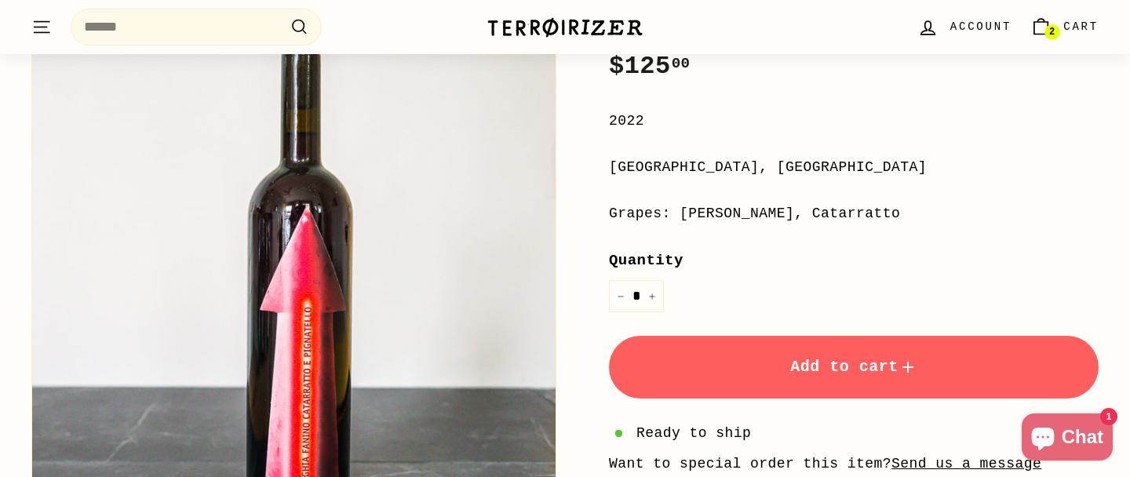
click at [854, 368] on span "Add to cart" at bounding box center [853, 367] width 127 height 18
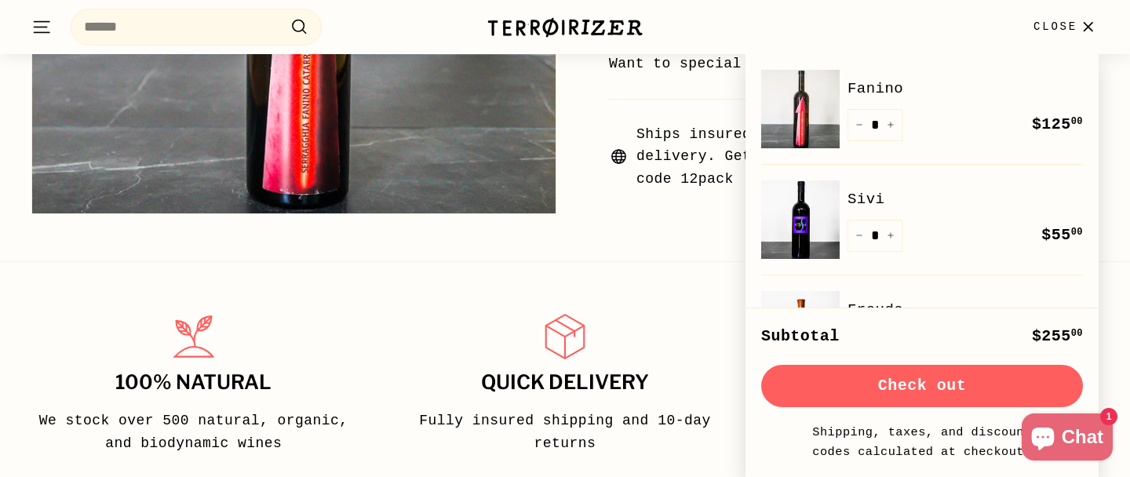
scroll to position [753, 0]
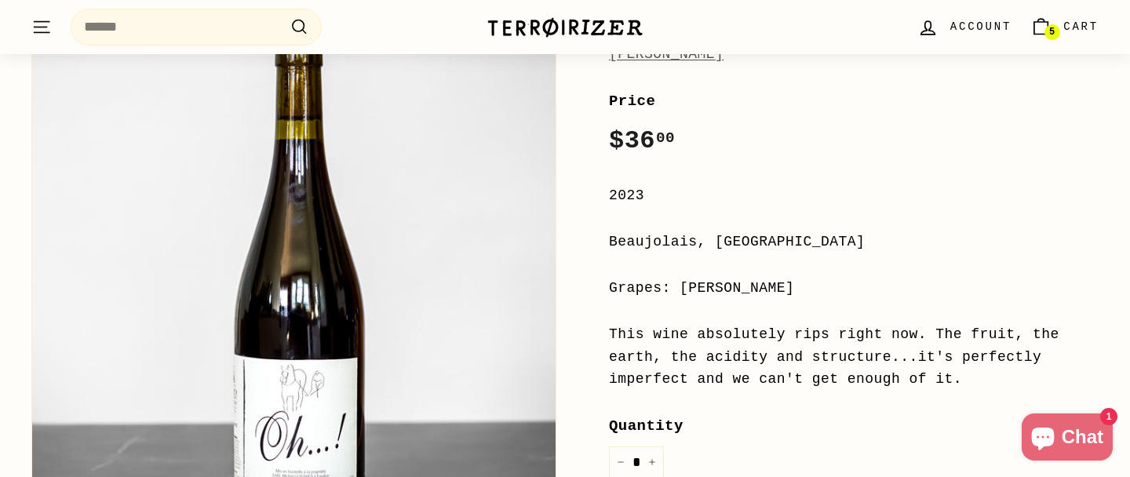
scroll to position [146, 0]
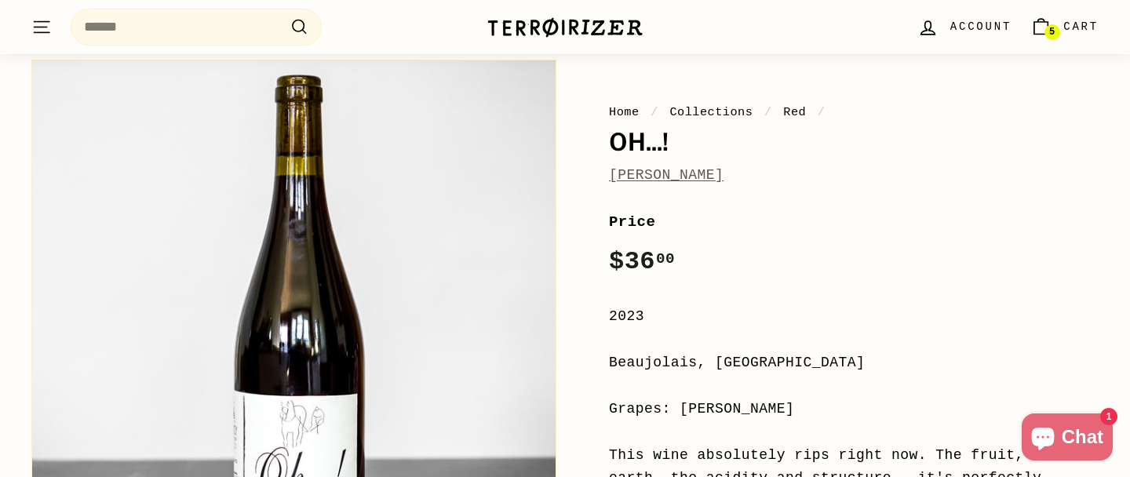
drag, startPoint x: 612, startPoint y: 140, endPoint x: 767, endPoint y: 180, distance: 160.6
click at [767, 180] on div "Home / Collections / Red / Oh...! Michel Guignier" at bounding box center [854, 145] width 490 height 84
copy div "Oh...! Michel Guignier"
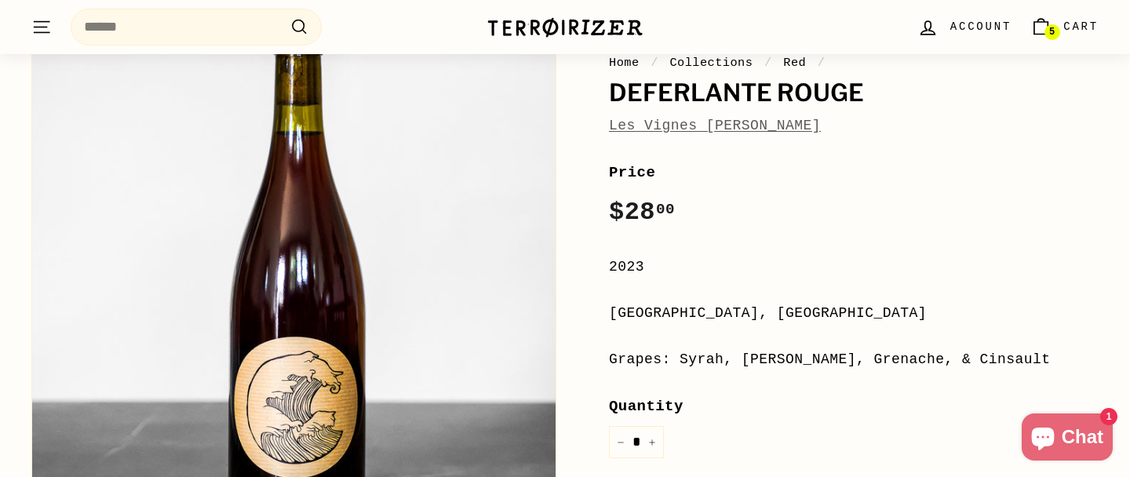
scroll to position [298, 0]
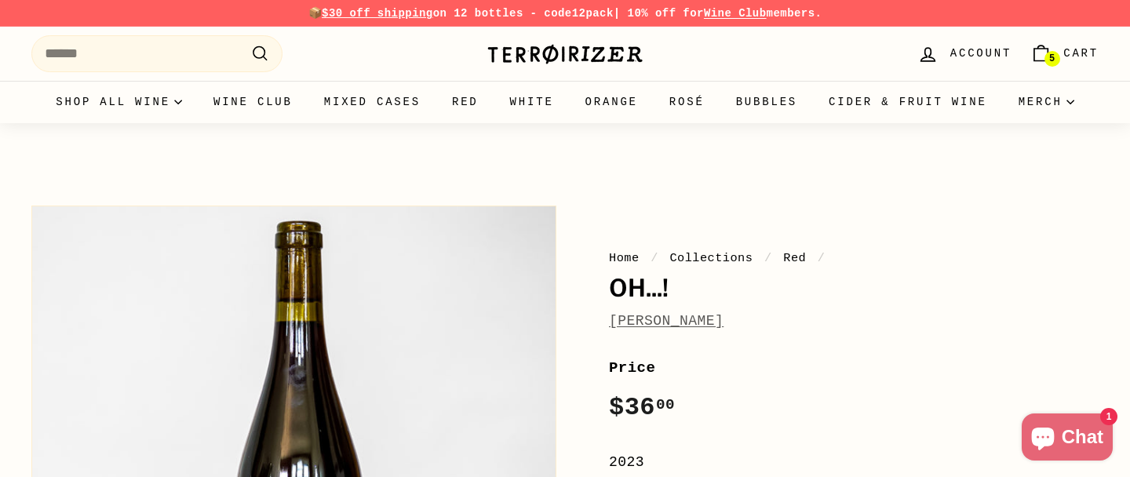
click at [677, 317] on link "[PERSON_NAME]" at bounding box center [666, 321] width 115 height 16
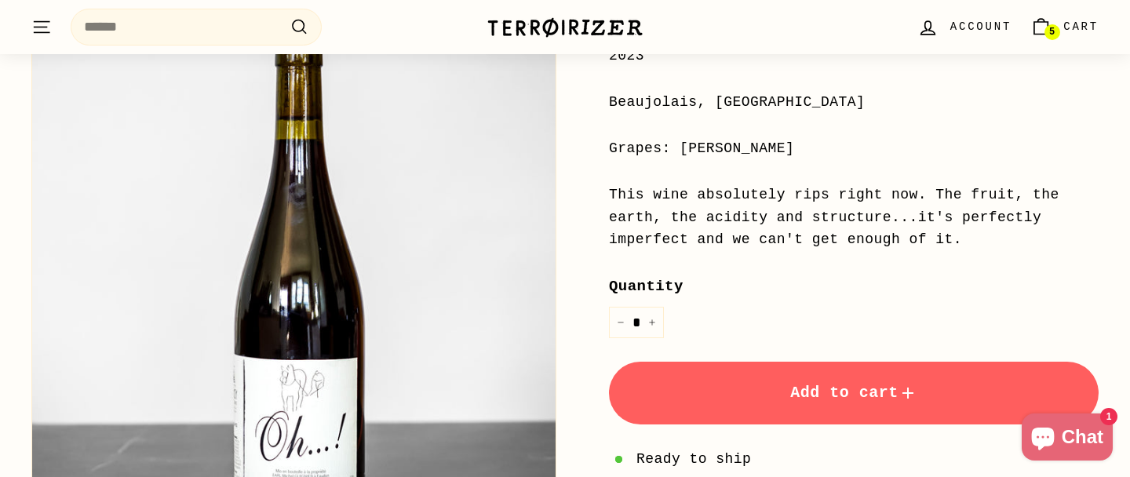
scroll to position [461, 0]
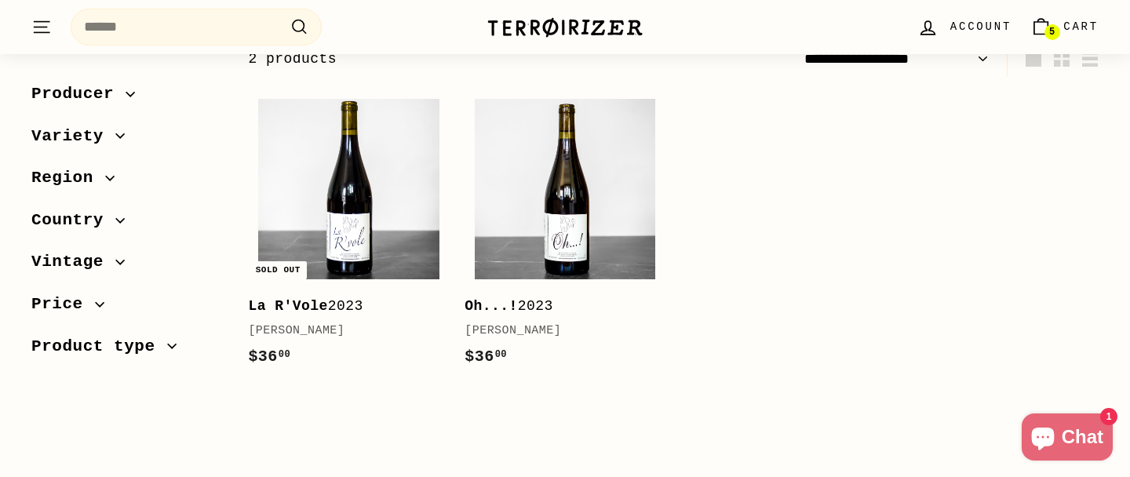
scroll to position [271, 0]
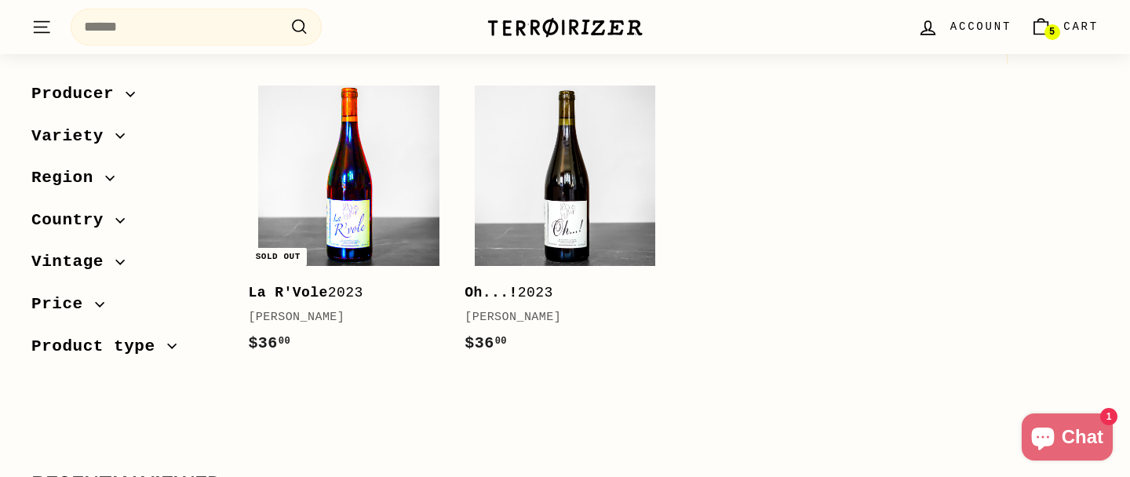
click at [325, 209] on img at bounding box center [348, 176] width 180 height 180
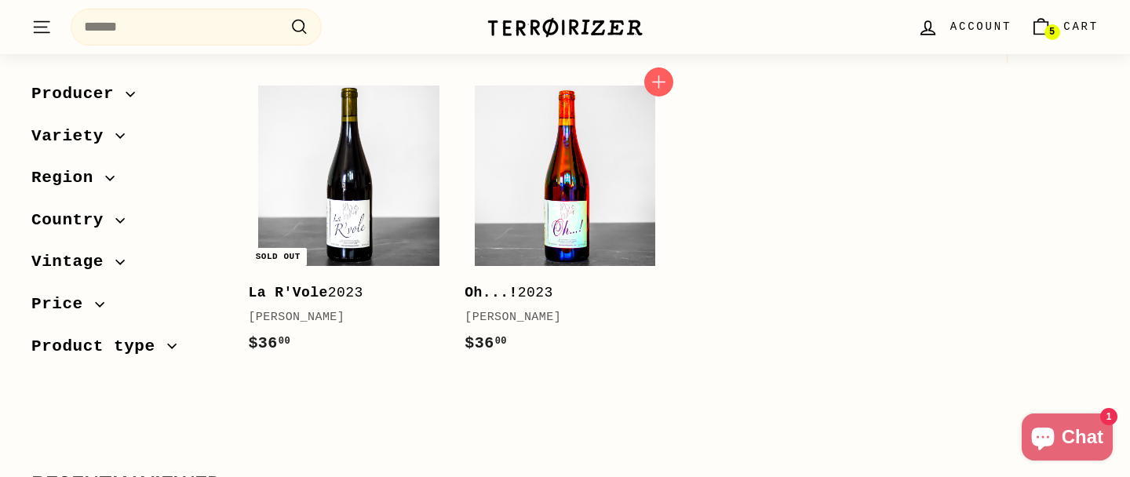
click at [536, 185] on img at bounding box center [565, 176] width 180 height 180
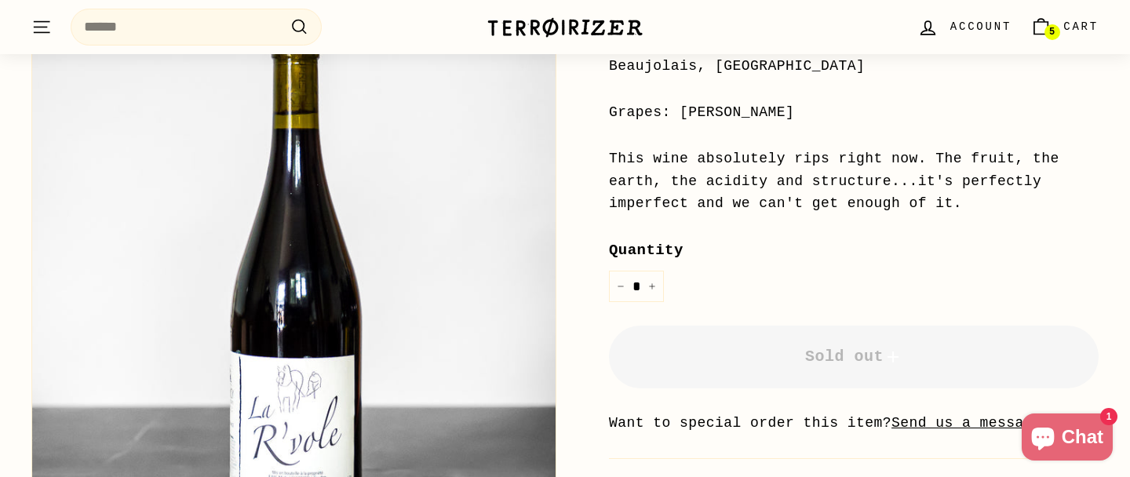
scroll to position [497, 0]
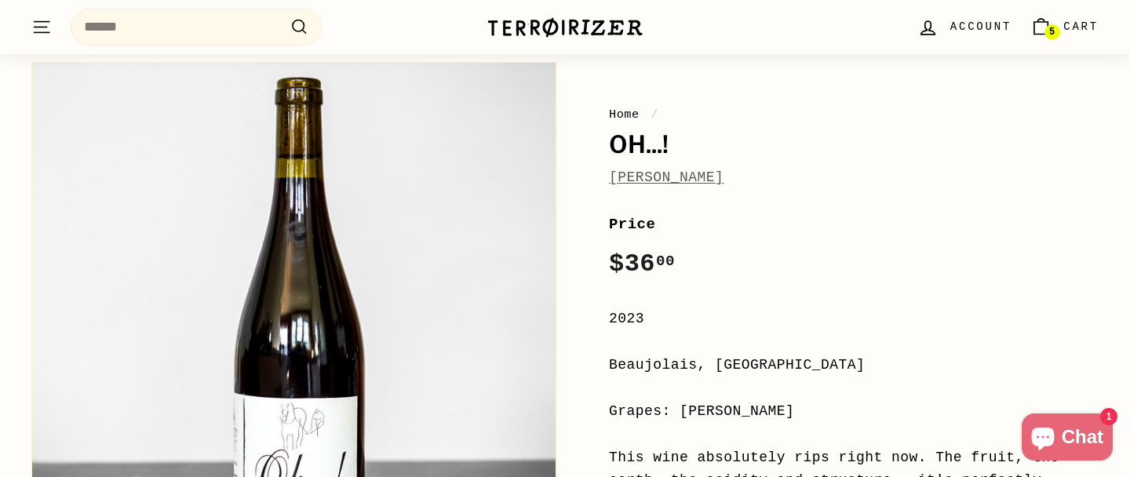
scroll to position [145, 0]
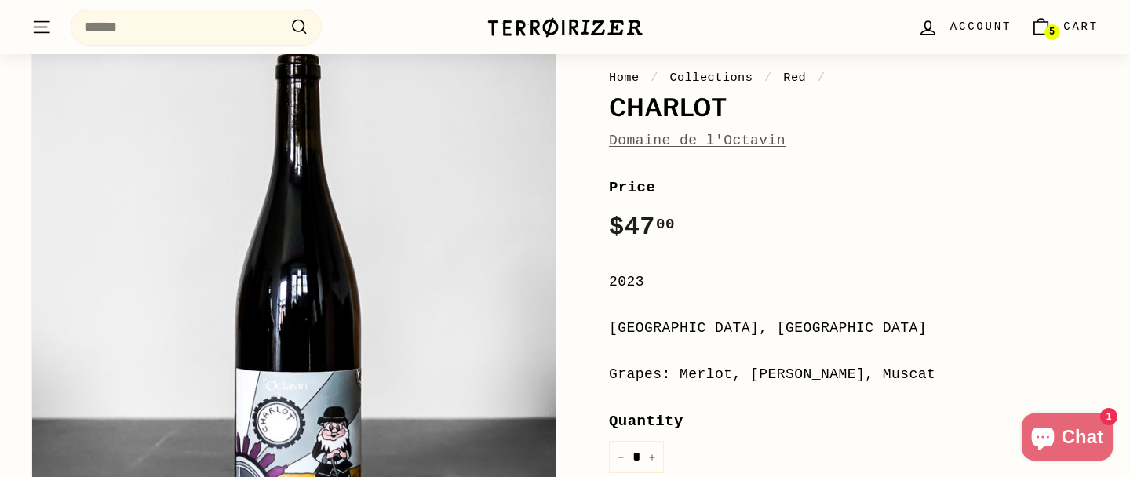
scroll to position [131, 0]
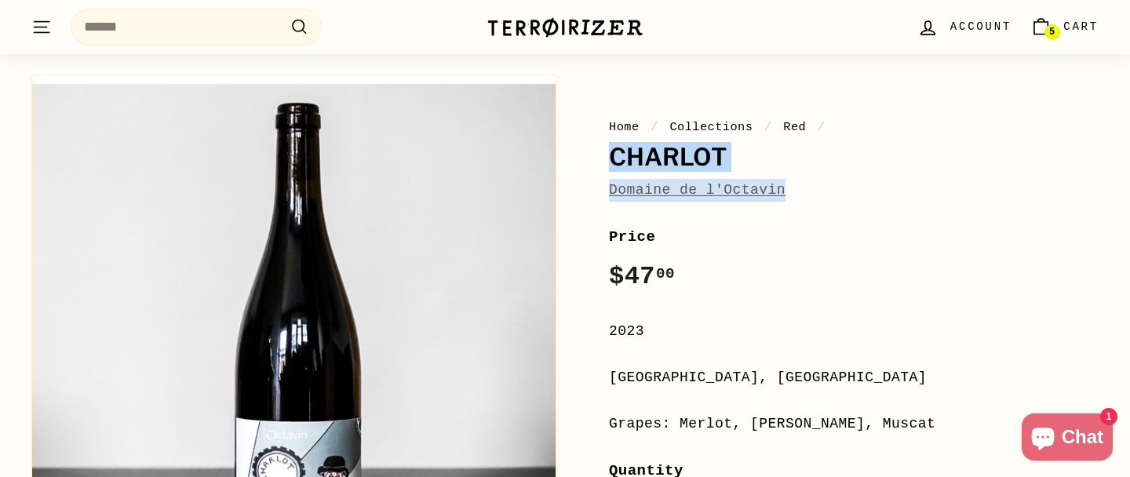
drag, startPoint x: 612, startPoint y: 153, endPoint x: 900, endPoint y: 198, distance: 291.4
click at [900, 198] on div "Home / Collections / Red / Charlot Domaine de l'Octavin" at bounding box center [854, 160] width 490 height 84
copy div "Charlot Domaine de l'Octavin"
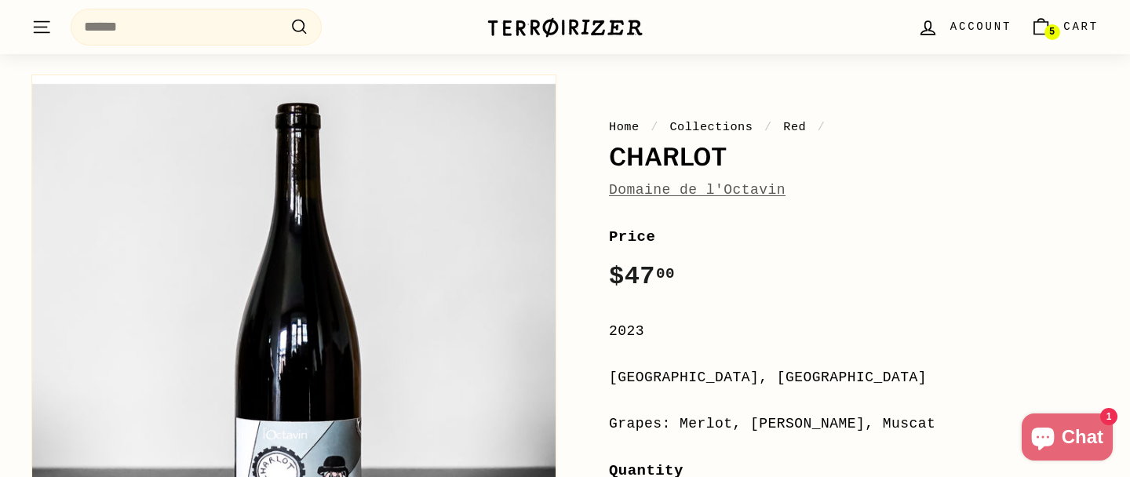
click at [731, 293] on div "Price Regular price $47 00 $47.00 /" at bounding box center [854, 261] width 490 height 72
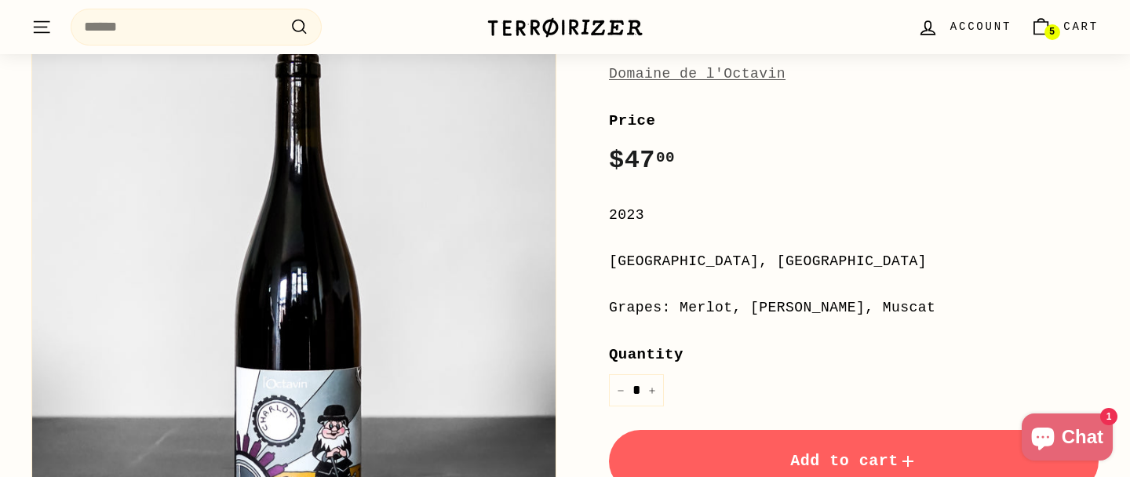
scroll to position [353, 0]
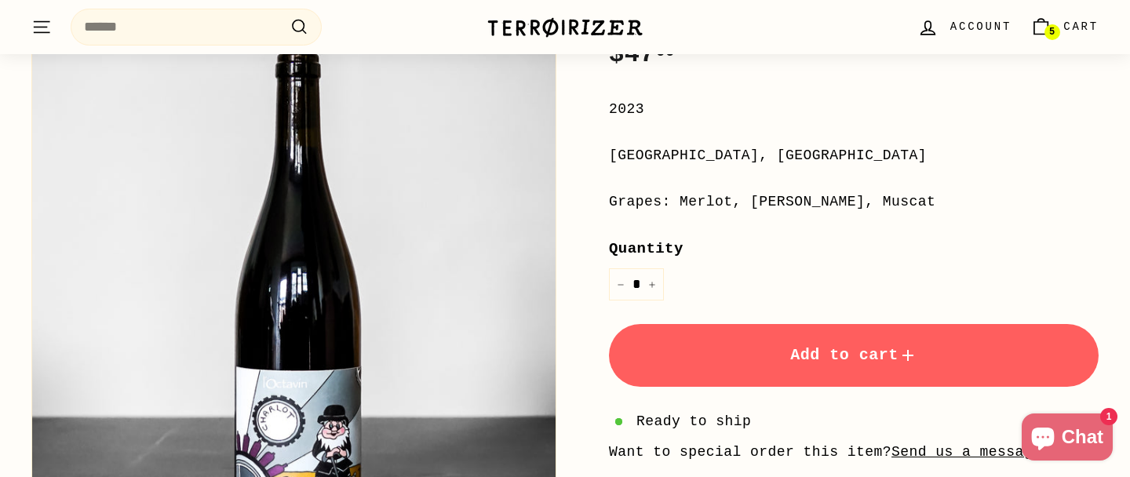
click at [734, 352] on button "Add to cart" at bounding box center [854, 355] width 490 height 63
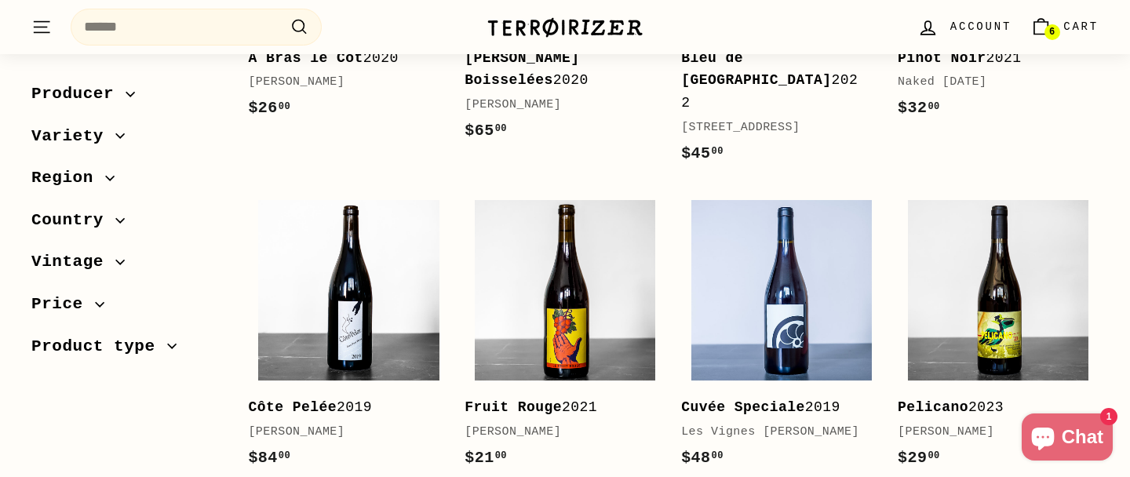
scroll to position [3194, 0]
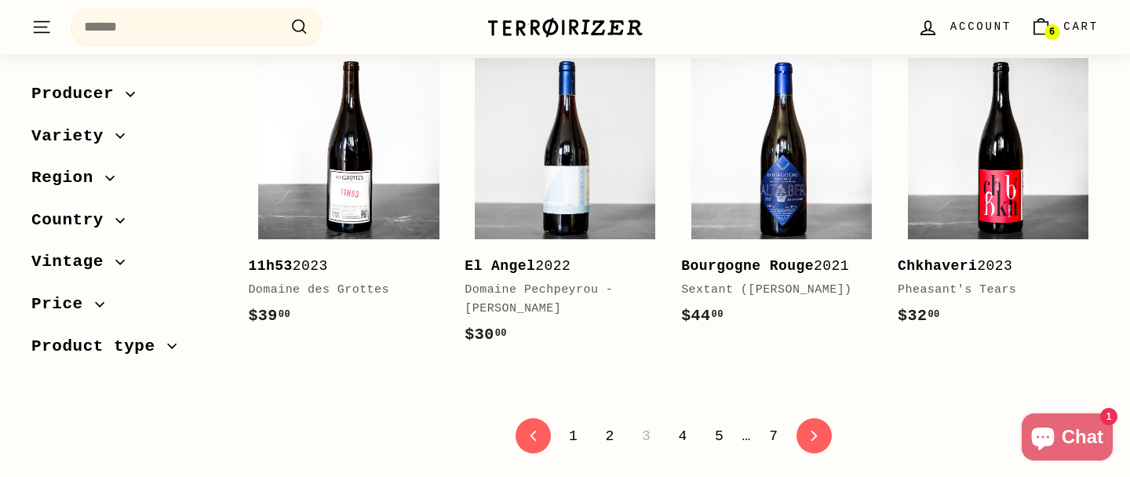
scroll to position [3255, 0]
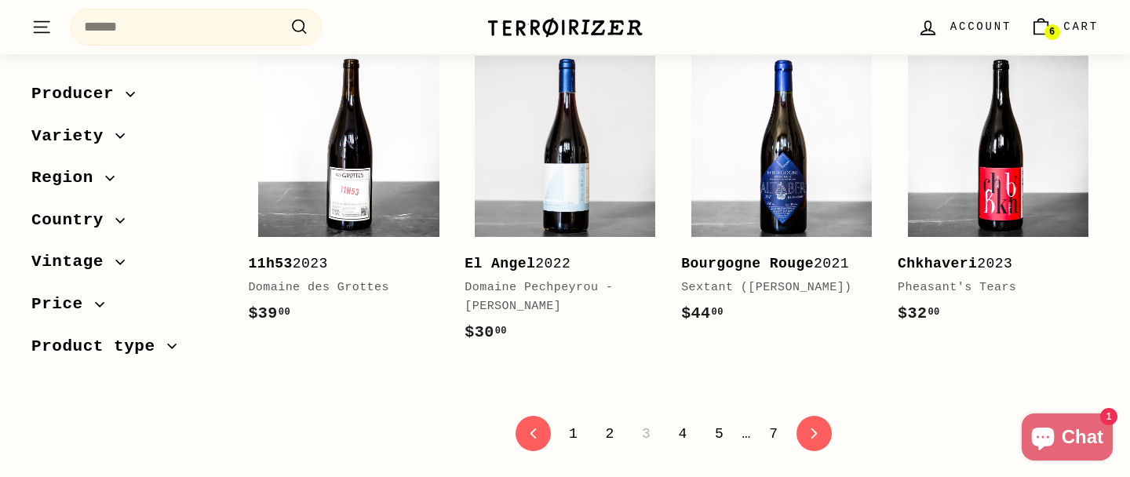
click at [681, 421] on link "4" at bounding box center [682, 434] width 27 height 27
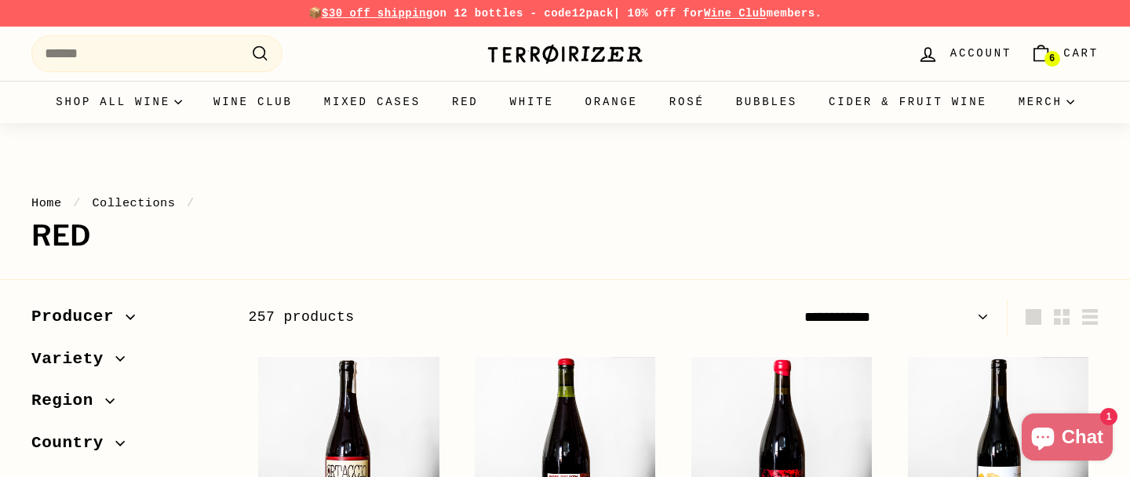
click at [977, 317] on select "**********" at bounding box center [896, 317] width 197 height 35
select select "**********"
click at [798, 300] on select "**********" at bounding box center [896, 317] width 197 height 35
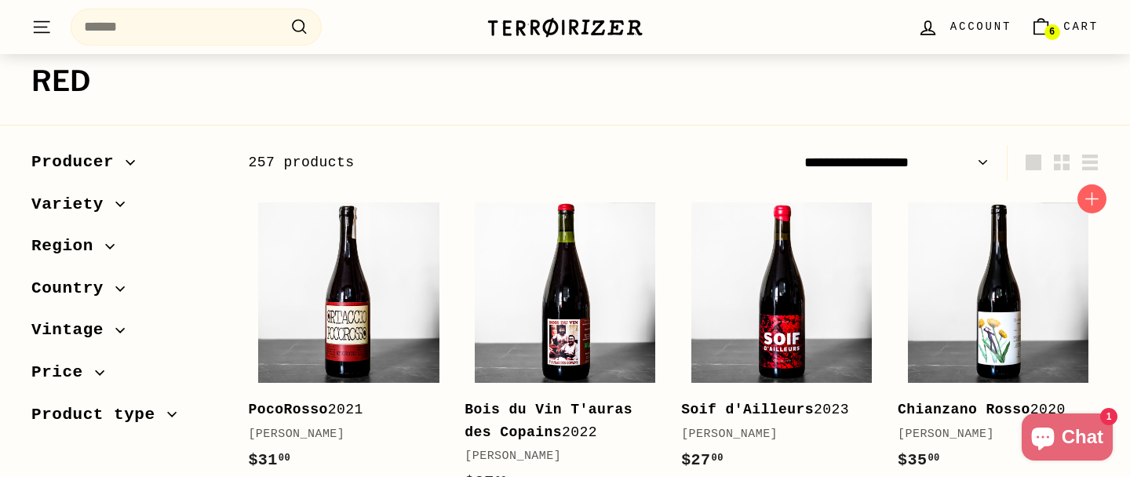
scroll to position [277, 0]
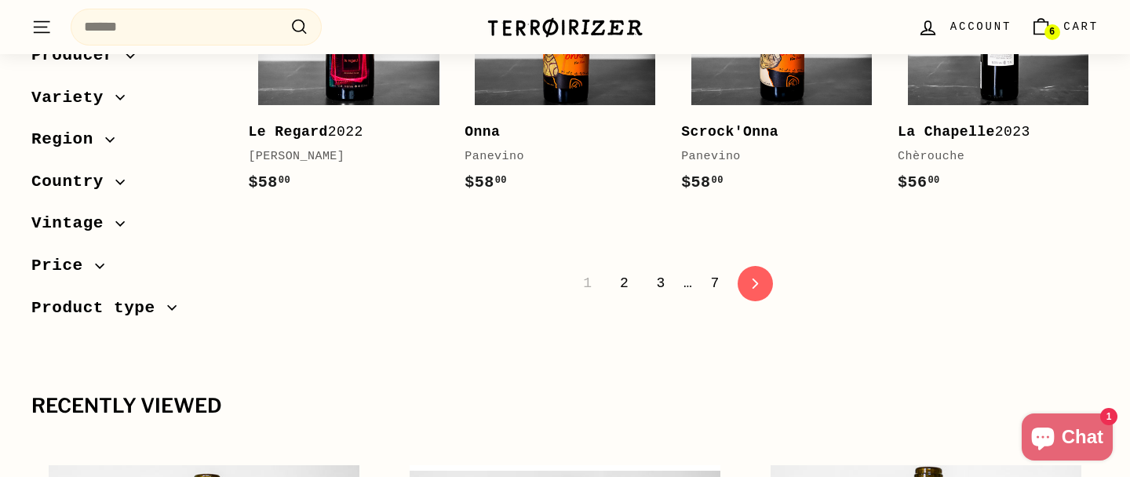
scroll to position [3437, 0]
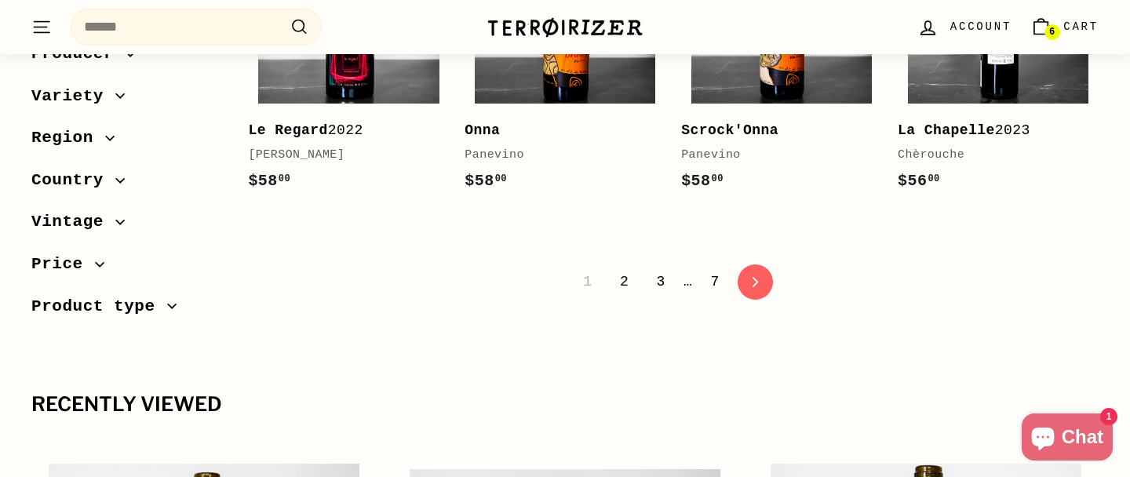
click at [628, 295] on link "2" at bounding box center [623, 281] width 27 height 27
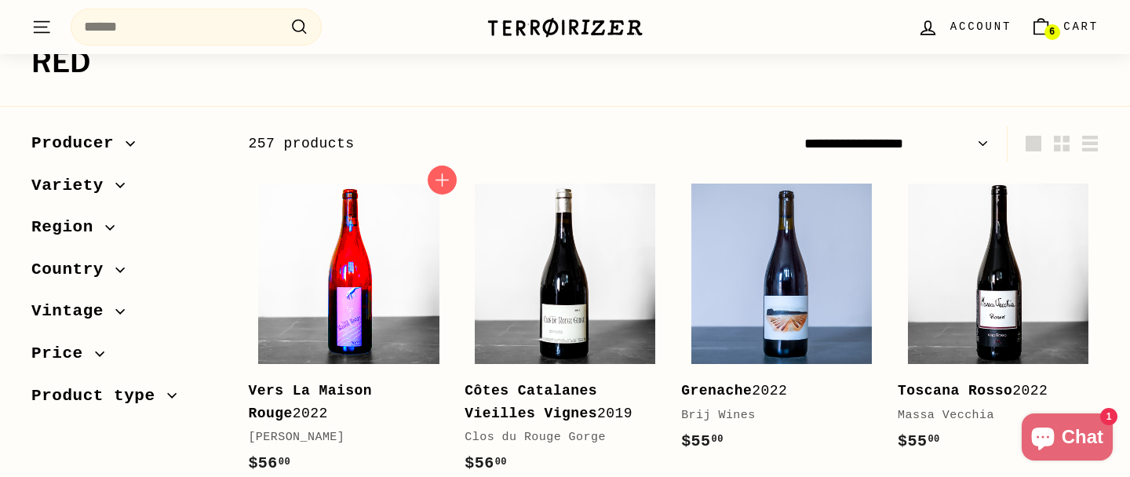
scroll to position [155, 0]
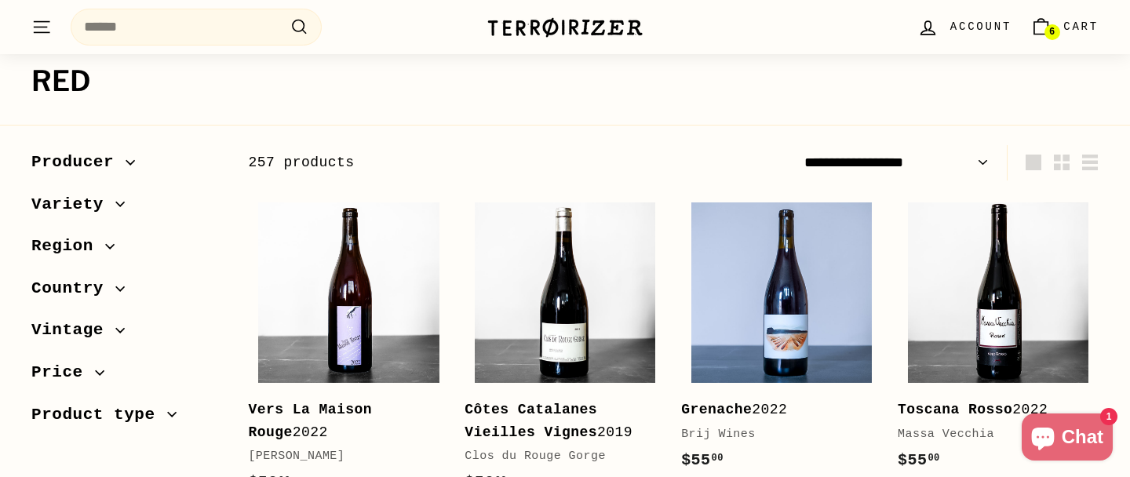
click at [541, 34] on img at bounding box center [564, 27] width 157 height 22
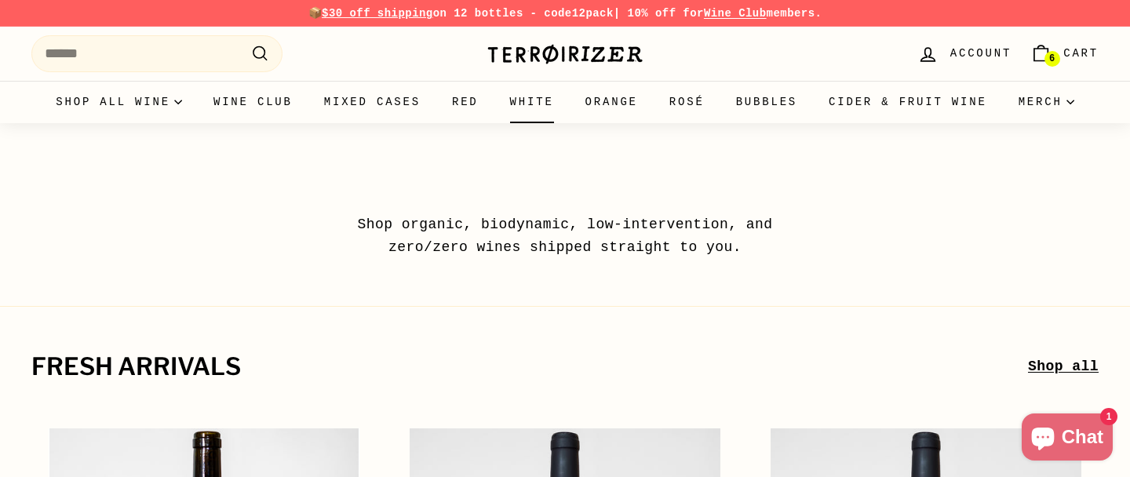
click at [570, 104] on link "White" at bounding box center [531, 102] width 75 height 42
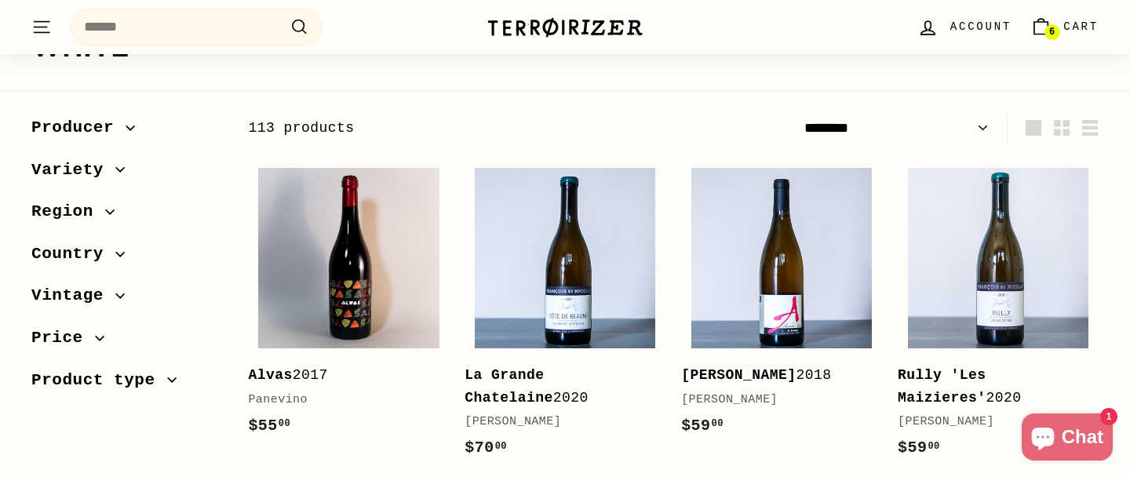
scroll to position [190, 0]
click at [971, 123] on select "**********" at bounding box center [896, 127] width 197 height 35
select select "**********"
click at [798, 110] on select "**********" at bounding box center [896, 127] width 197 height 35
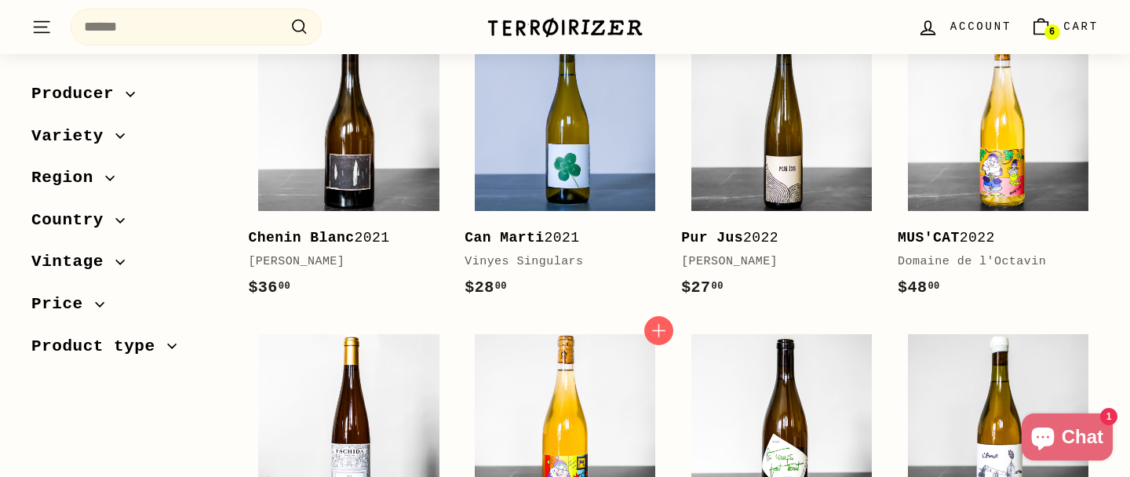
scroll to position [800, 0]
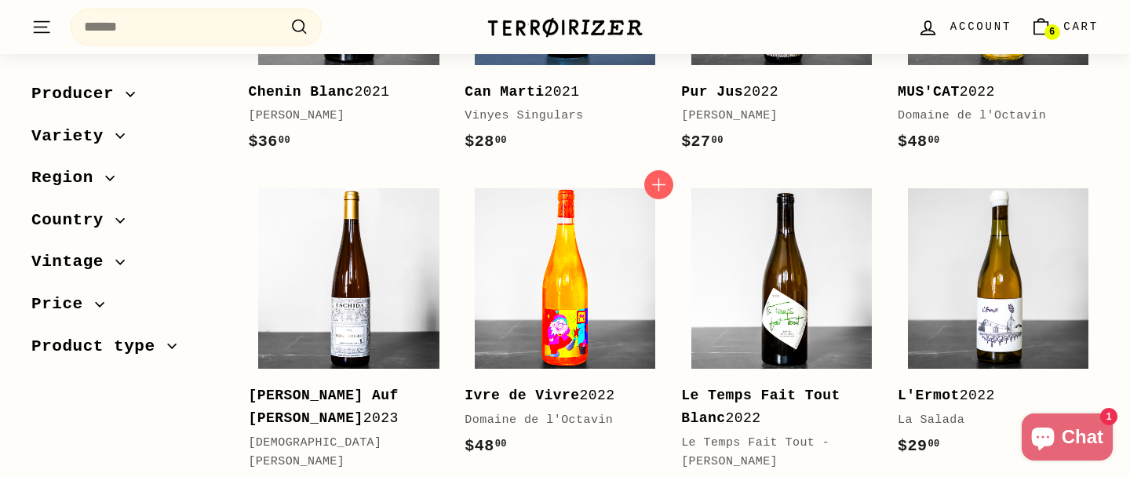
click at [585, 297] on img at bounding box center [565, 278] width 180 height 180
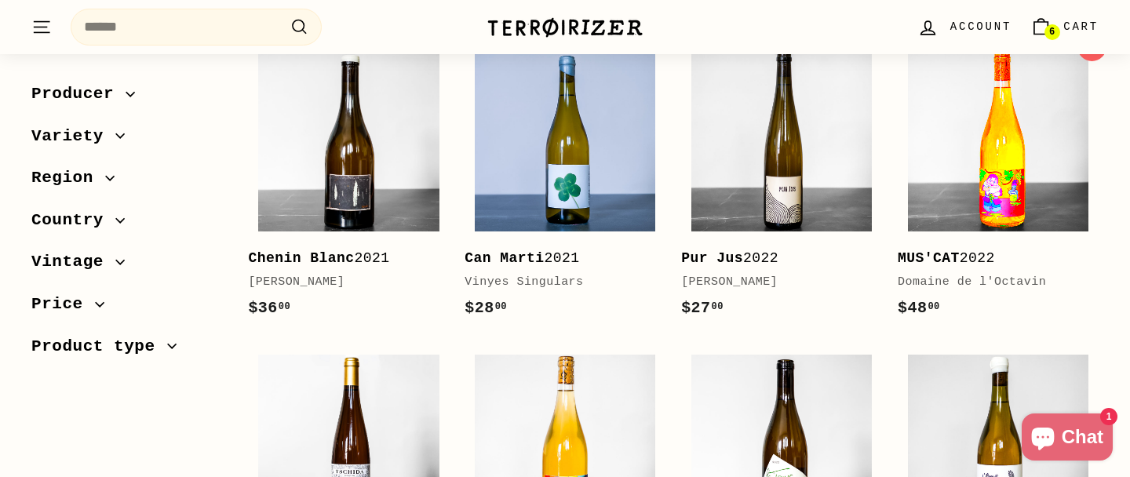
scroll to position [617, 0]
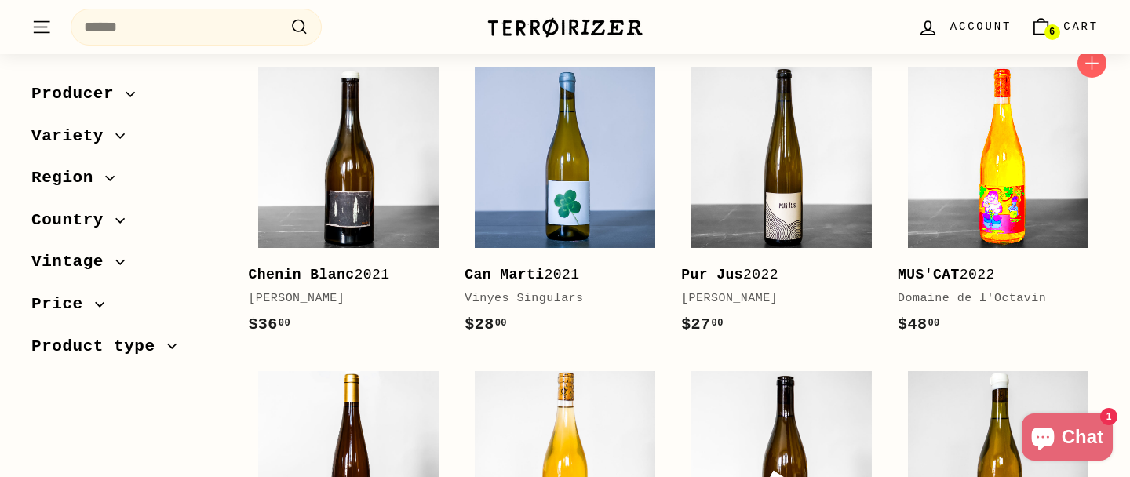
click at [1022, 150] on img at bounding box center [998, 157] width 180 height 180
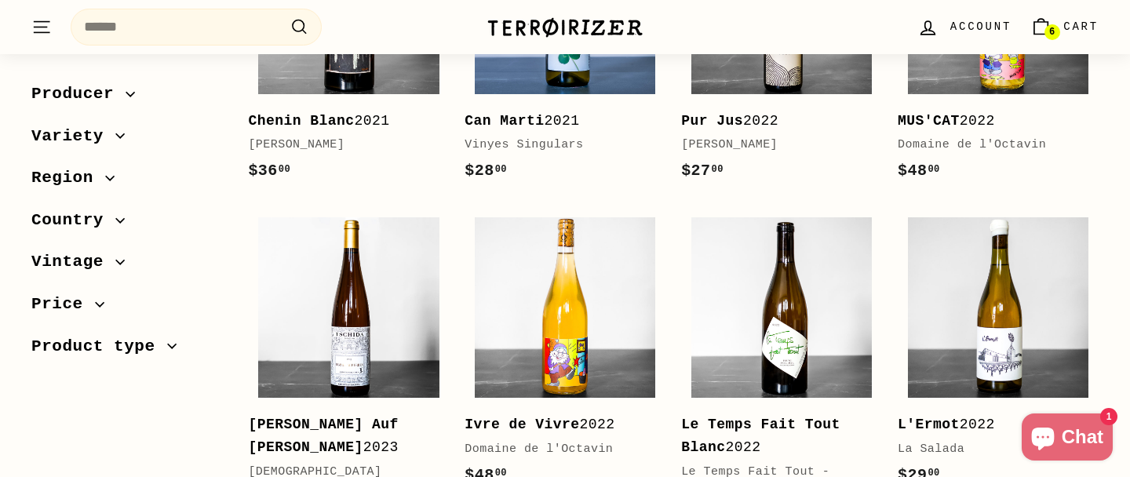
scroll to position [836, 0]
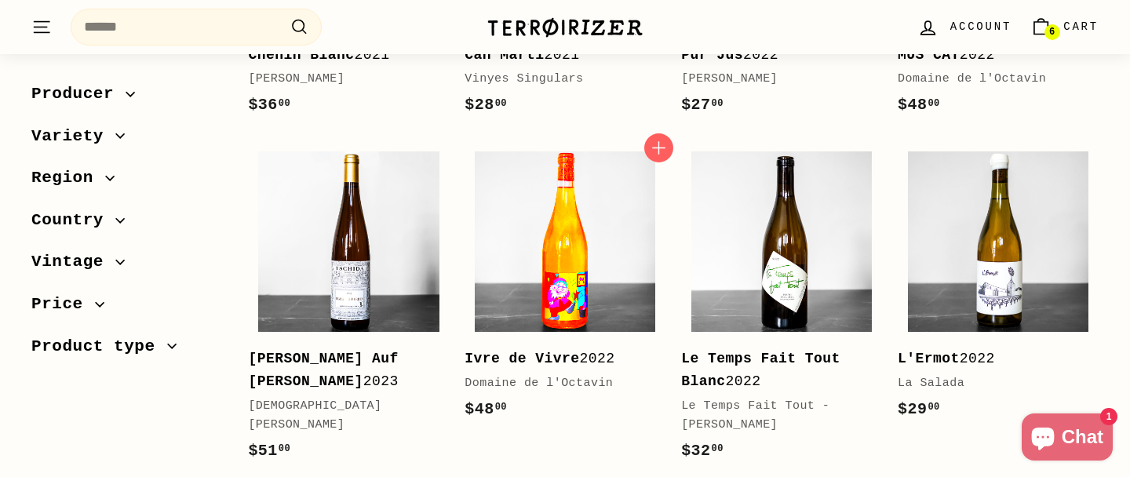
click at [607, 249] on img at bounding box center [565, 241] width 180 height 180
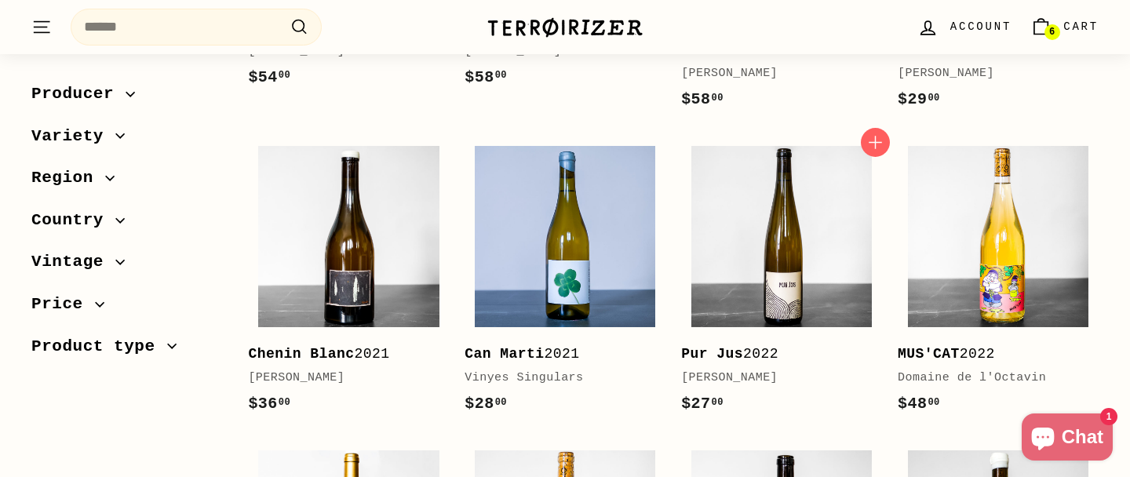
scroll to position [511, 0]
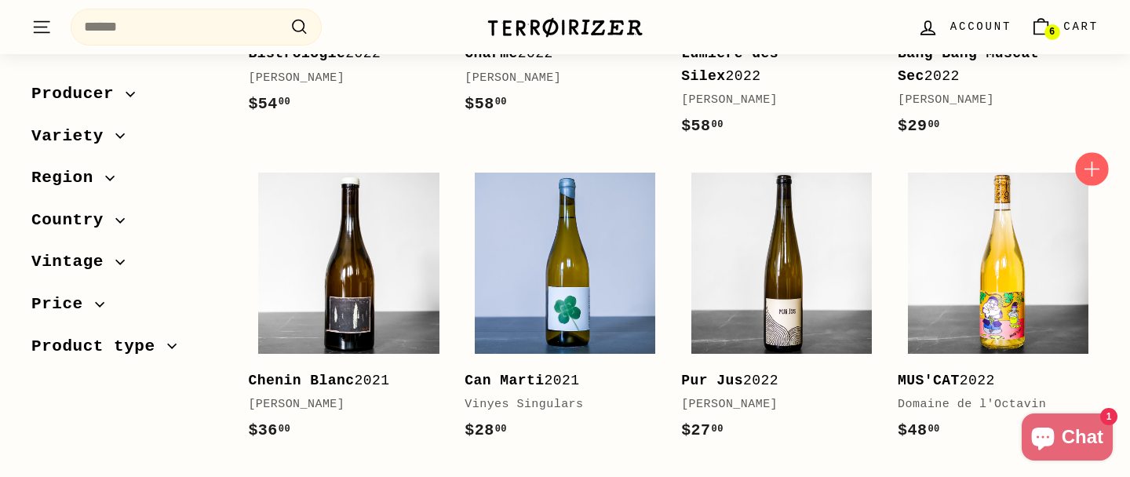
click at [1087, 172] on icon "button" at bounding box center [1091, 169] width 20 height 20
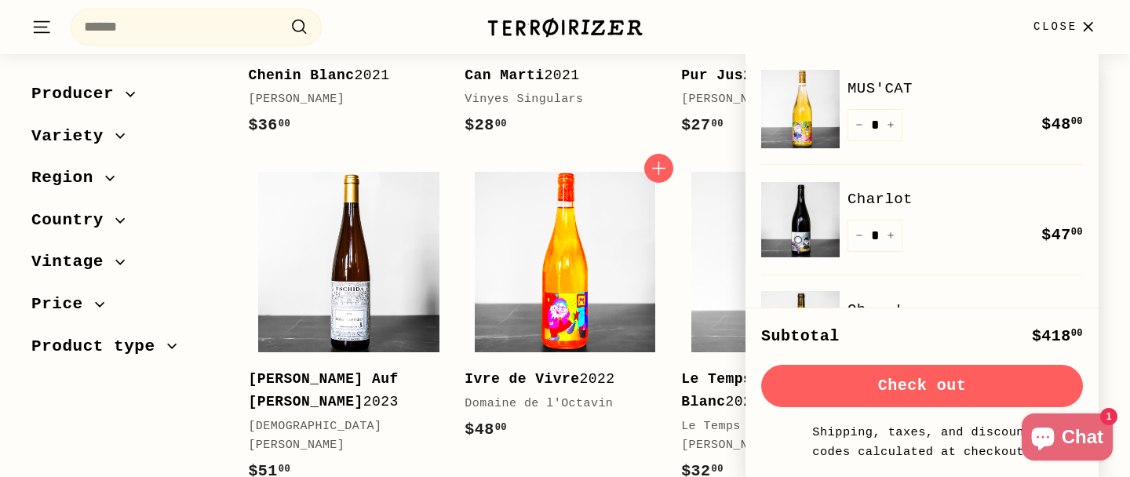
scroll to position [815, 0]
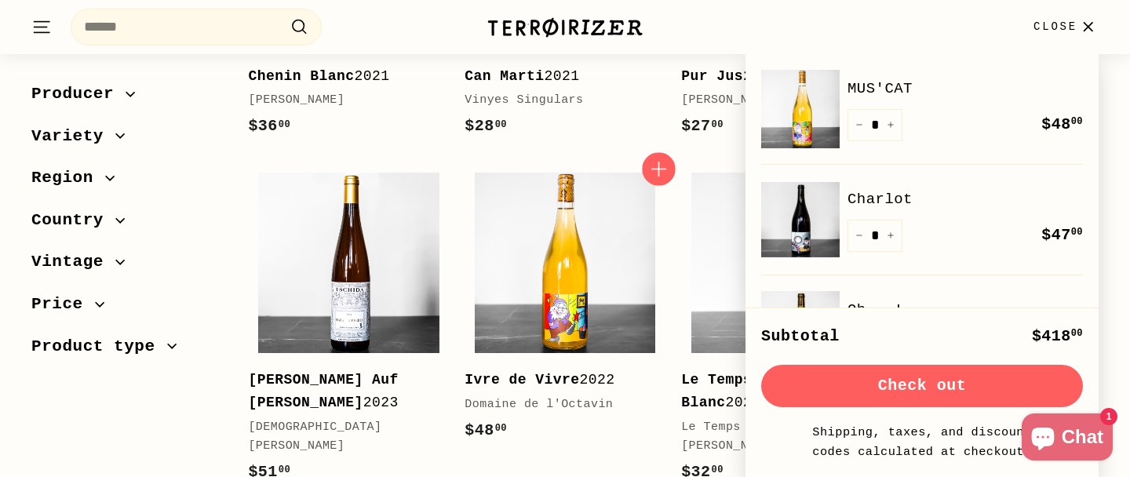
click at [655, 174] on icon "button" at bounding box center [658, 169] width 20 height 20
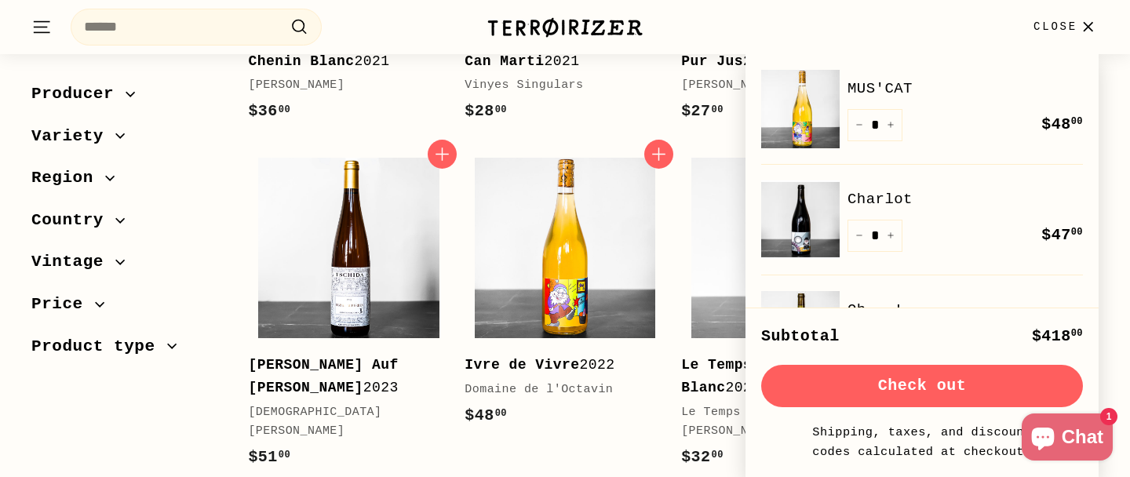
scroll to position [886, 0]
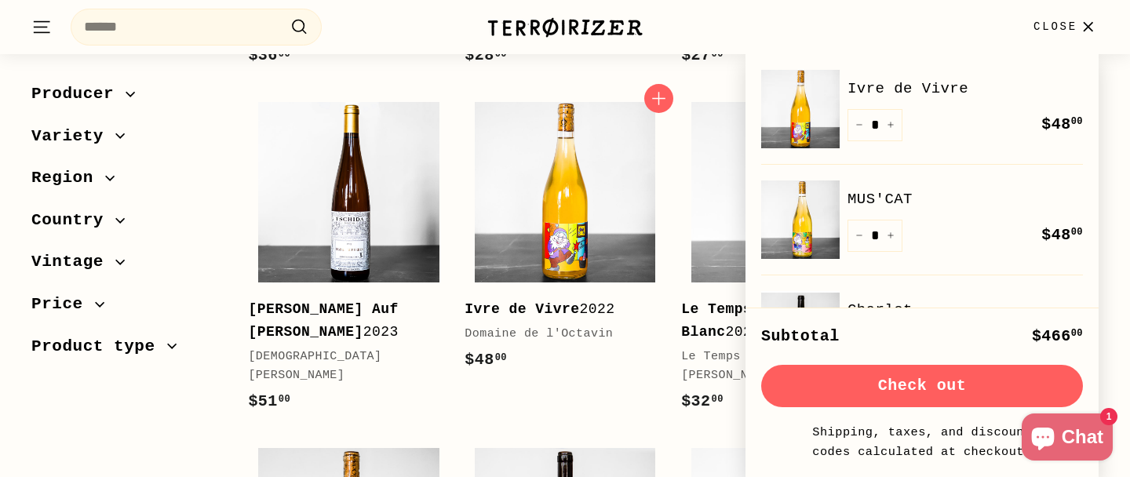
click at [523, 422] on div "Add to cart Ivre de Vivre 2022 Domaine de l'Octavin $48 00 $48.00" at bounding box center [565, 261] width 201 height 338
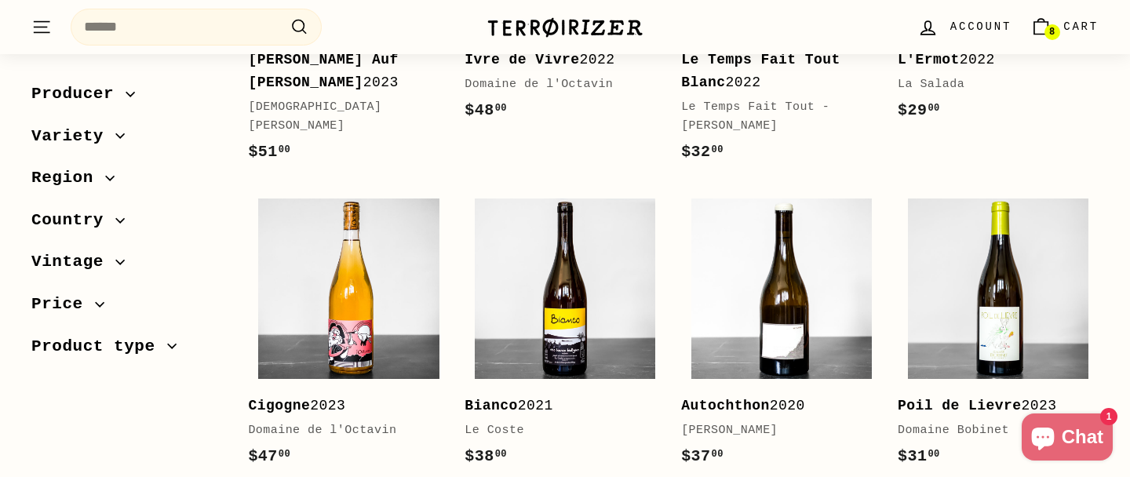
scroll to position [1163, 0]
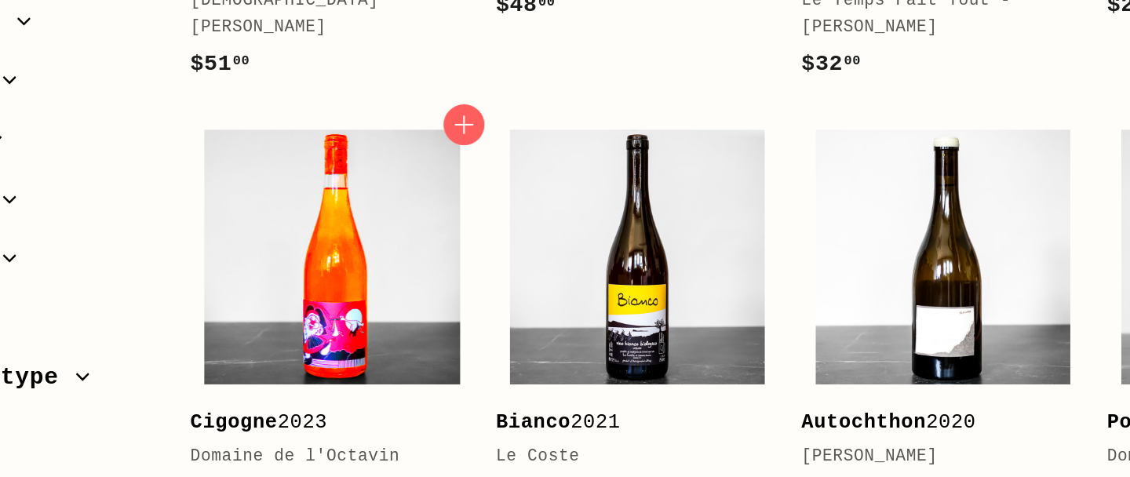
click at [394, 228] on img at bounding box center [348, 261] width 180 height 180
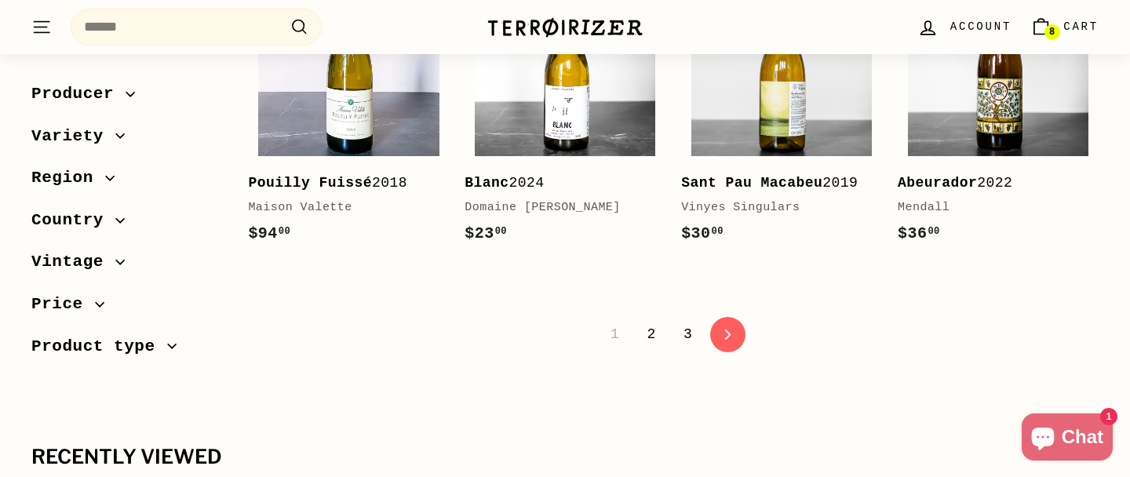
scroll to position [3297, 0]
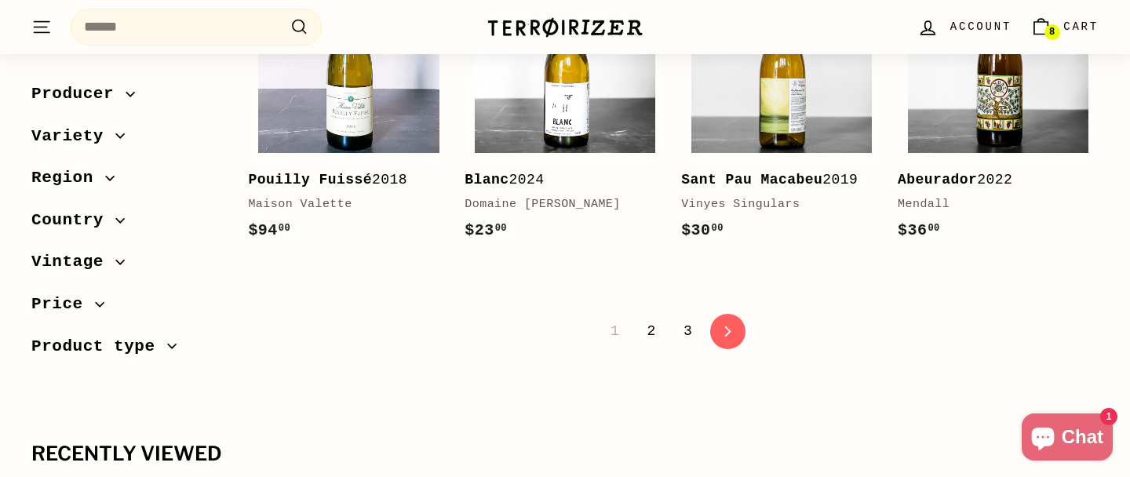
click at [649, 336] on link "2" at bounding box center [650, 331] width 27 height 27
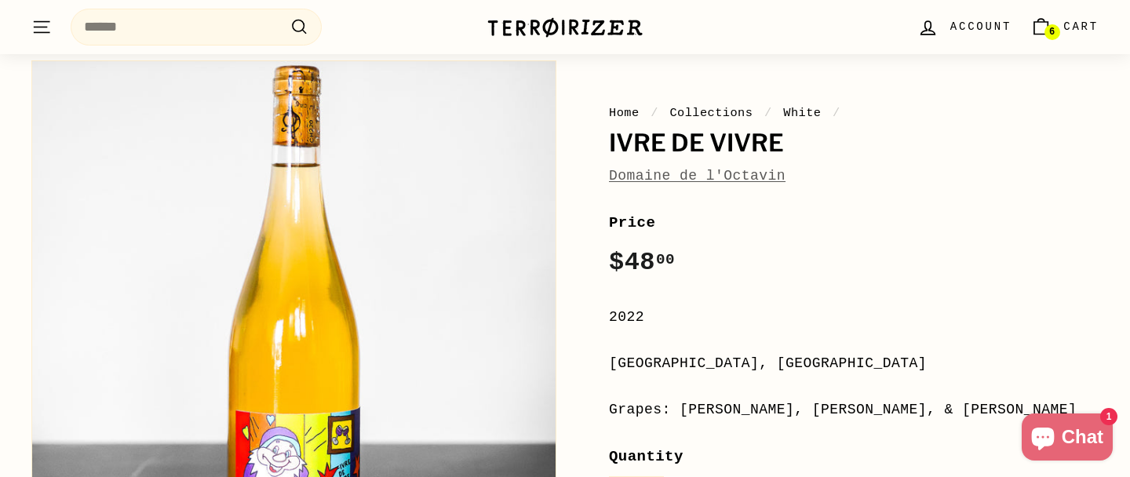
scroll to position [129, 0]
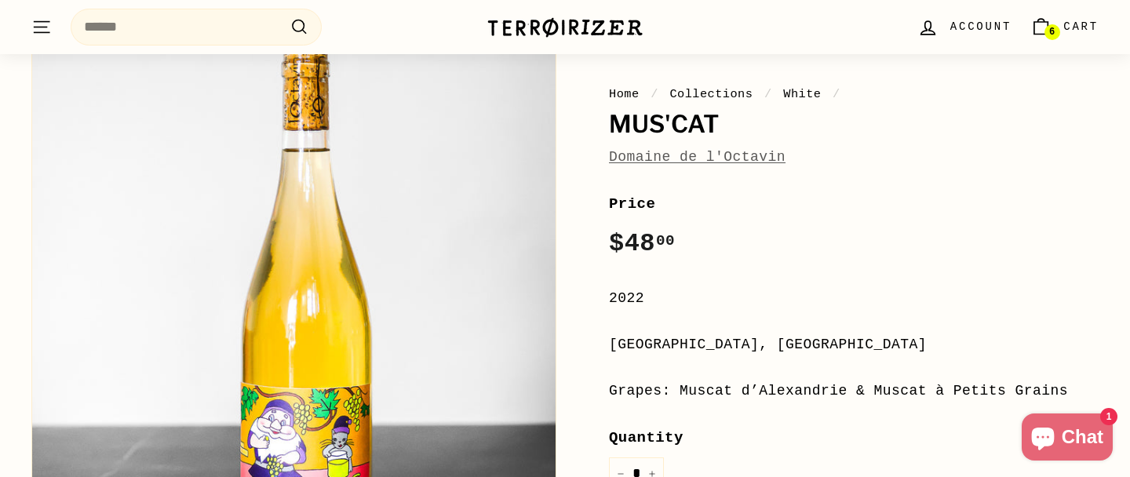
scroll to position [162, 0]
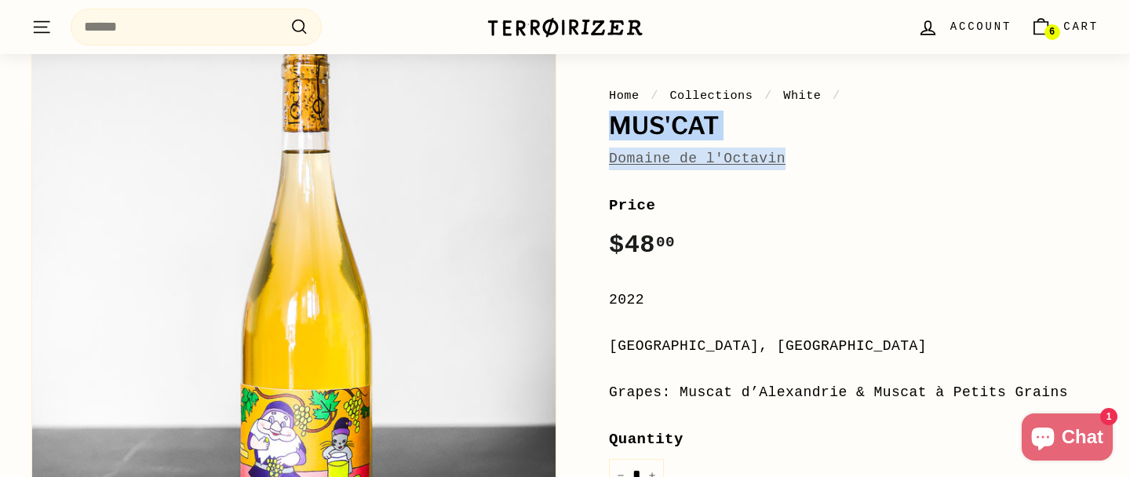
drag, startPoint x: 609, startPoint y: 124, endPoint x: 856, endPoint y: 180, distance: 253.4
click at [856, 180] on div "Home / Collections / White / MUS'CAT Domaine de l'Octavin Price Regular price $…" at bounding box center [836, 402] width 525 height 734
copy div "MUS'CAT Domaine de l'Octavin"
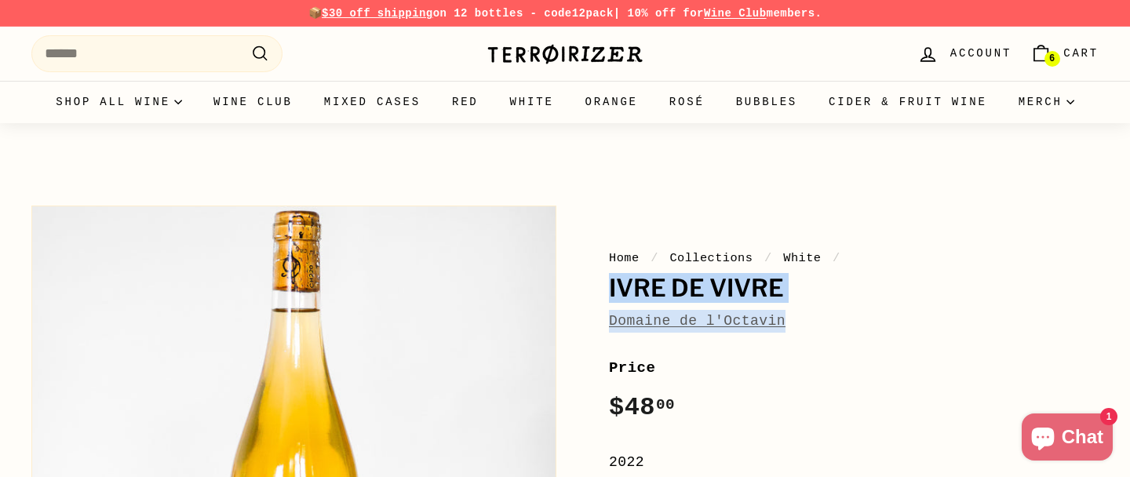
drag, startPoint x: 609, startPoint y: 285, endPoint x: 814, endPoint y: 316, distance: 208.0
click at [814, 316] on div "Home / Collections / White / Ivre de Vivre Domaine de l'Octavin" at bounding box center [854, 291] width 490 height 84
copy div "Ivre de Vivre Domaine de l'Octavin"
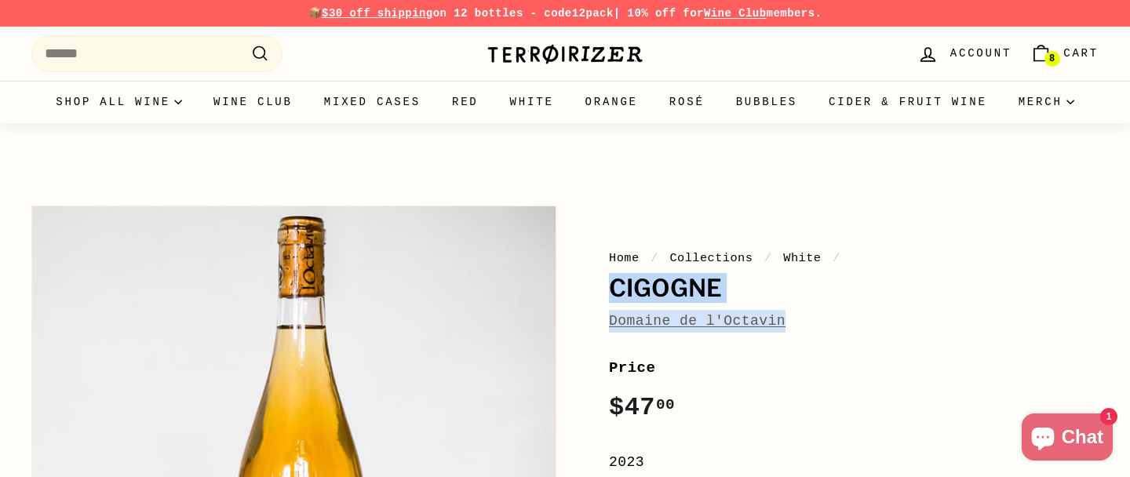
drag, startPoint x: 610, startPoint y: 286, endPoint x: 811, endPoint y: 312, distance: 201.7
click at [811, 312] on div "Home / Collections / White / Cigogne Domaine de l'Octavin" at bounding box center [854, 291] width 490 height 84
copy div "Cigogne Domaine de l'Octavin"
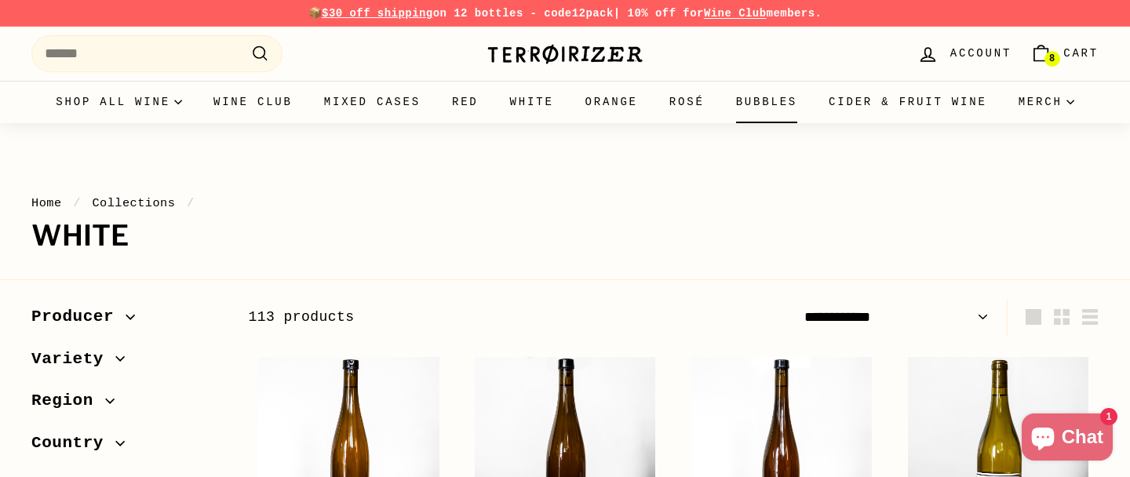
click at [805, 110] on link "Bubbles" at bounding box center [766, 102] width 93 height 42
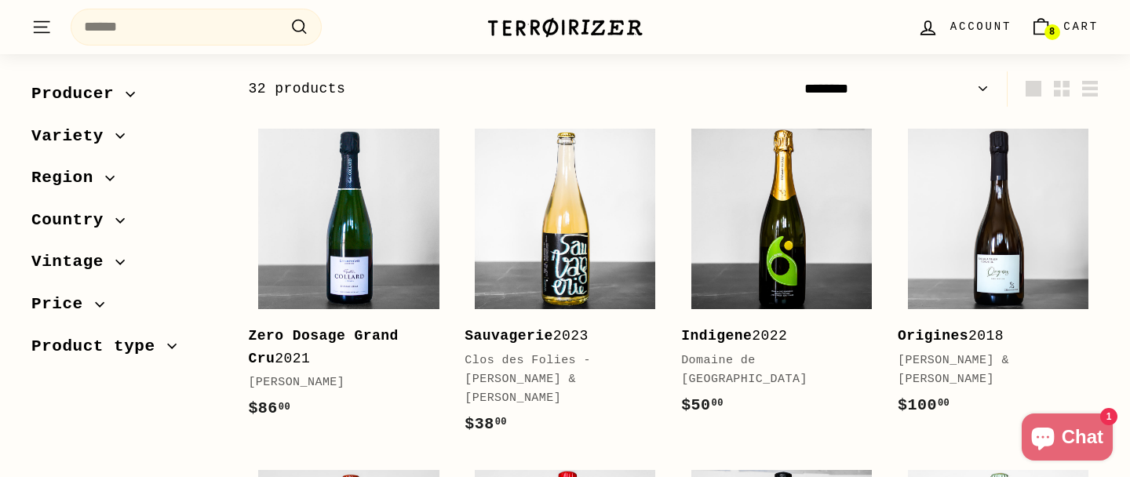
scroll to position [228, 0]
click at [974, 90] on select "**********" at bounding box center [896, 89] width 197 height 35
select select "**********"
click at [798, 72] on select "**********" at bounding box center [896, 89] width 197 height 35
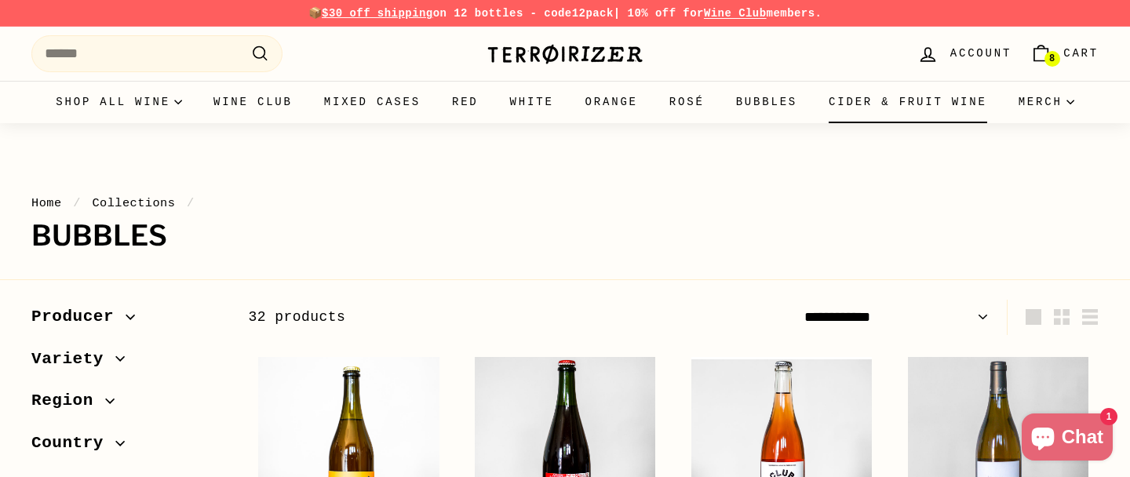
click at [906, 105] on link "Cider & Fruit Wine" at bounding box center [908, 102] width 190 height 42
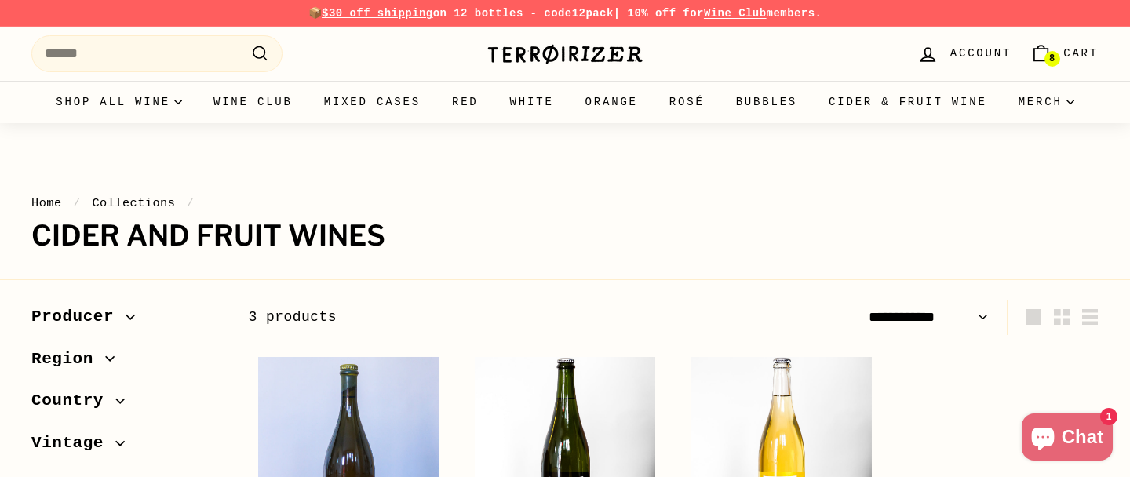
select select "**********"
click at [720, 102] on link "Rosé" at bounding box center [687, 102] width 67 height 42
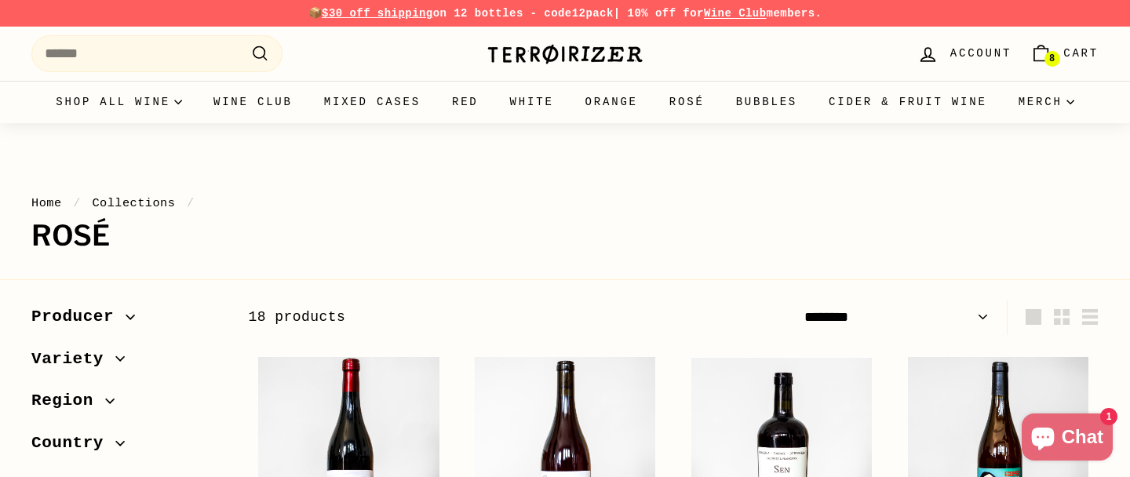
click at [979, 318] on select "**********" at bounding box center [896, 317] width 197 height 35
select select "**********"
click at [798, 300] on select "**********" at bounding box center [896, 317] width 197 height 35
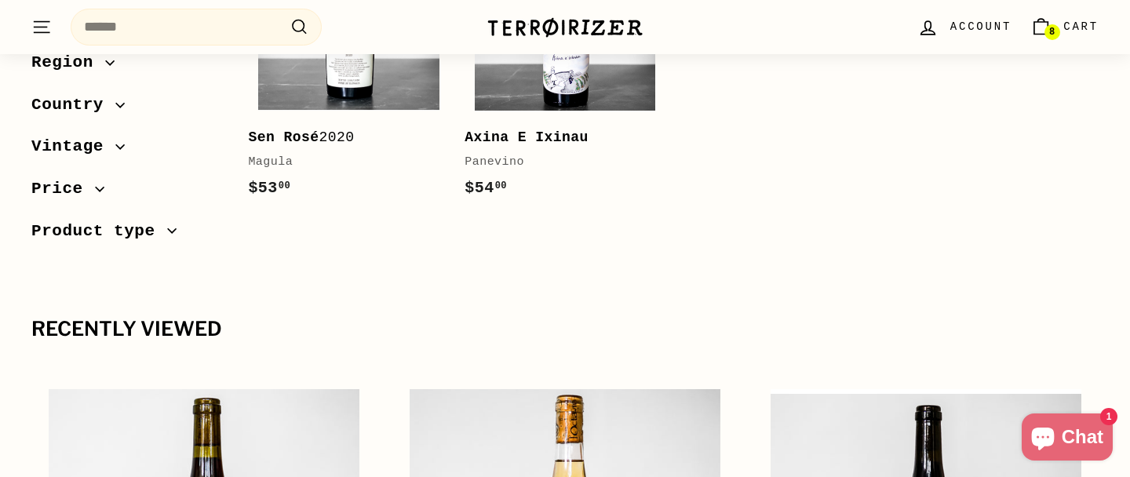
scroll to position [2101, 0]
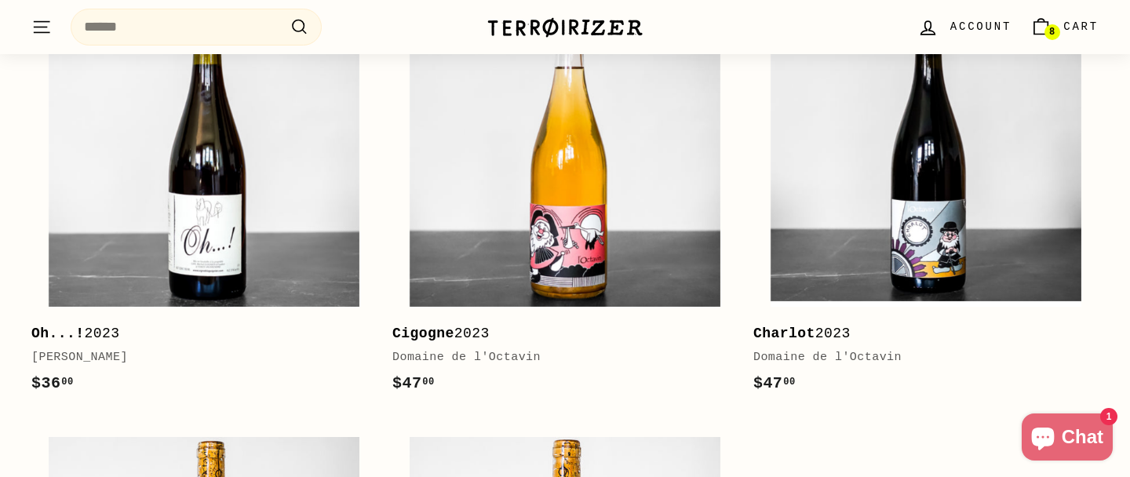
click at [1077, 31] on span "Cart" at bounding box center [1080, 26] width 35 height 17
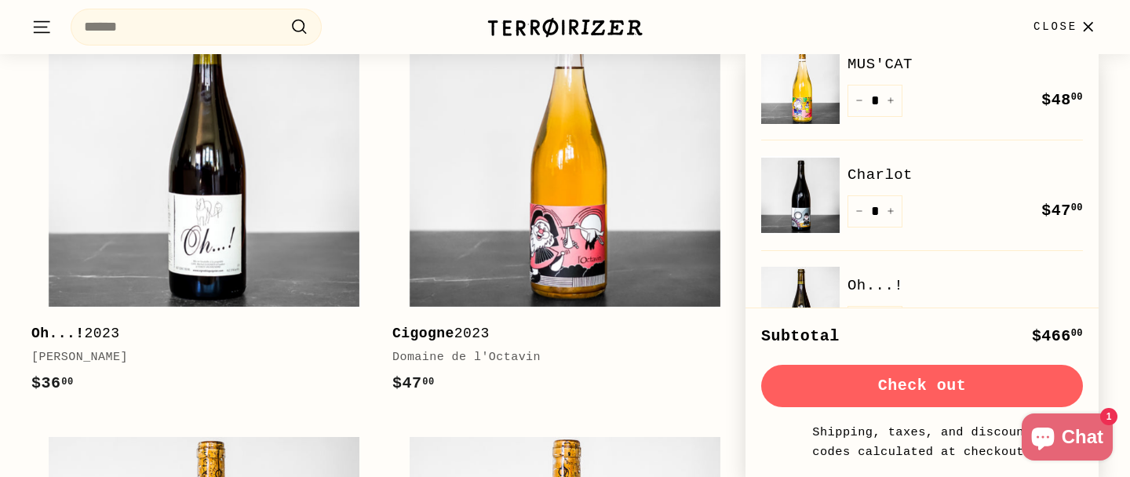
scroll to position [136, 0]
click at [797, 205] on img at bounding box center [800, 194] width 78 height 78
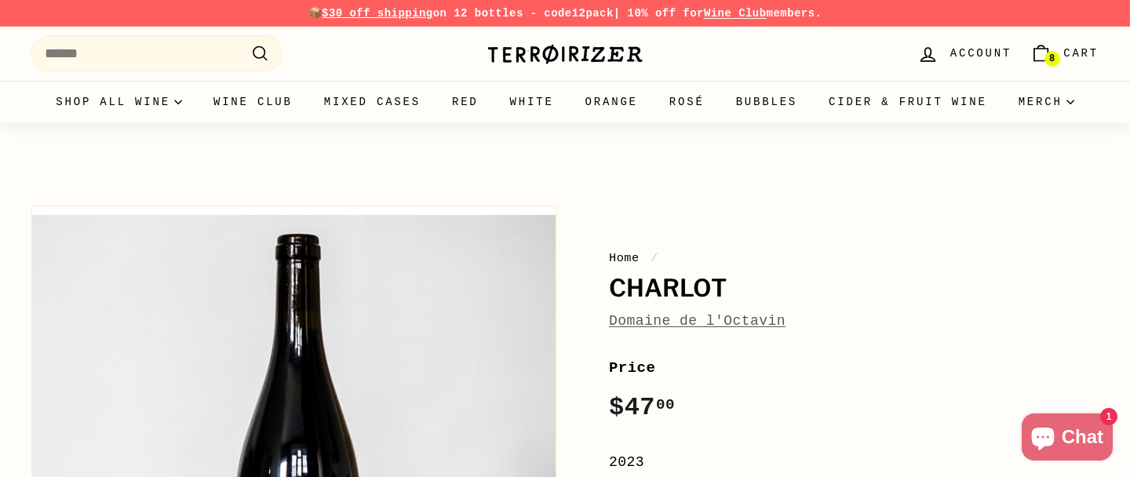
click at [1045, 49] on icon "Cart" at bounding box center [1040, 55] width 13 height 13
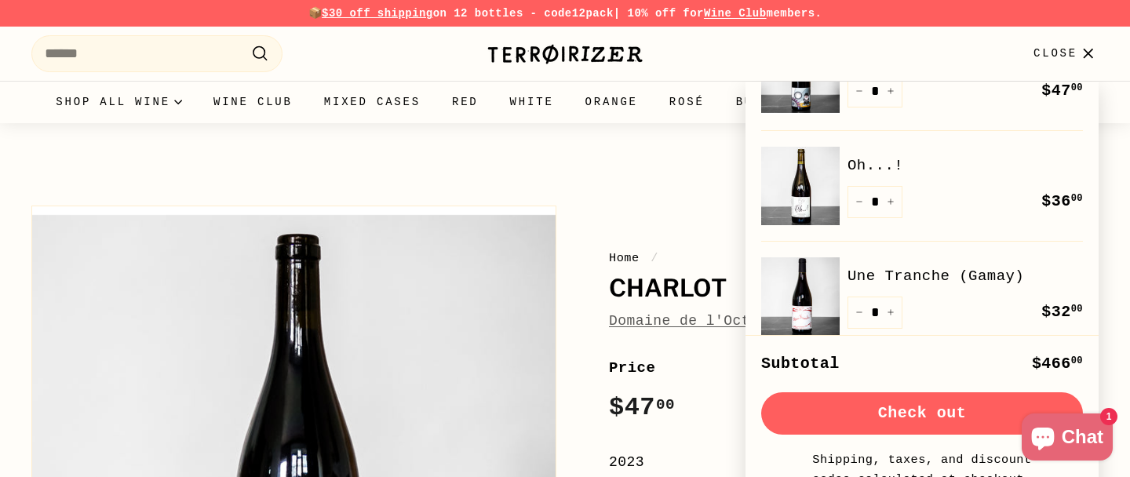
scroll to position [282, 0]
click at [796, 182] on img at bounding box center [800, 187] width 78 height 78
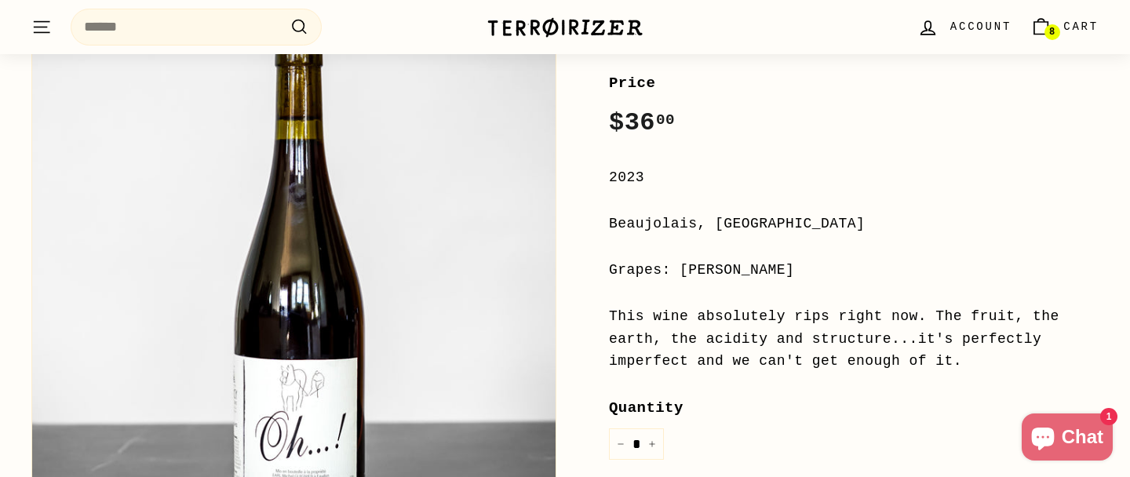
scroll to position [286, 0]
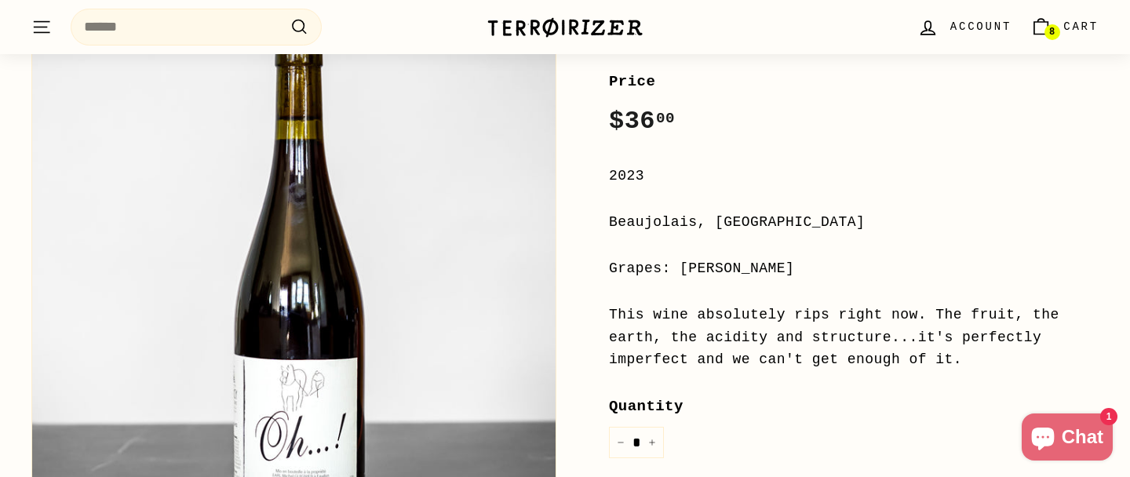
click at [1051, 27] on span "8" at bounding box center [1051, 32] width 5 height 11
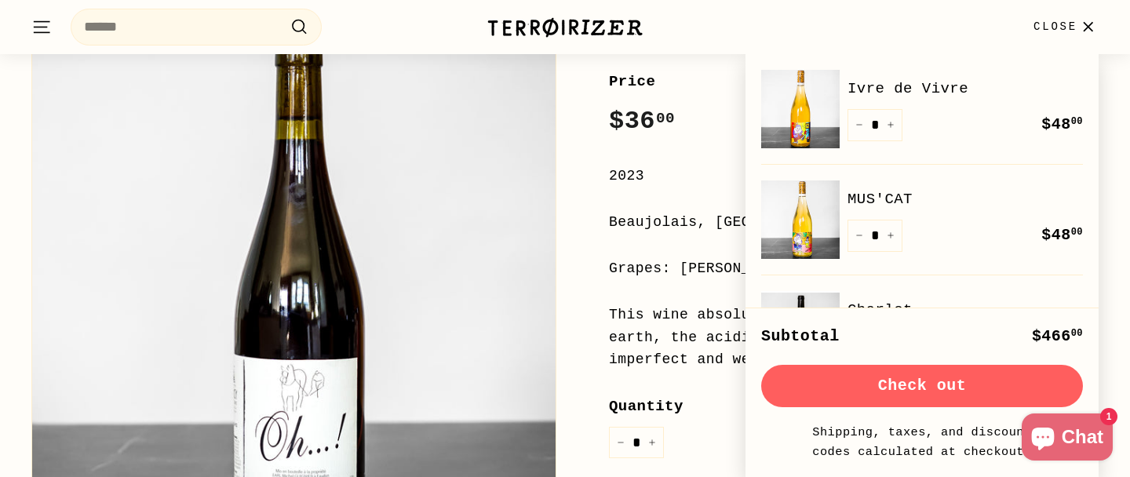
scroll to position [161, 0]
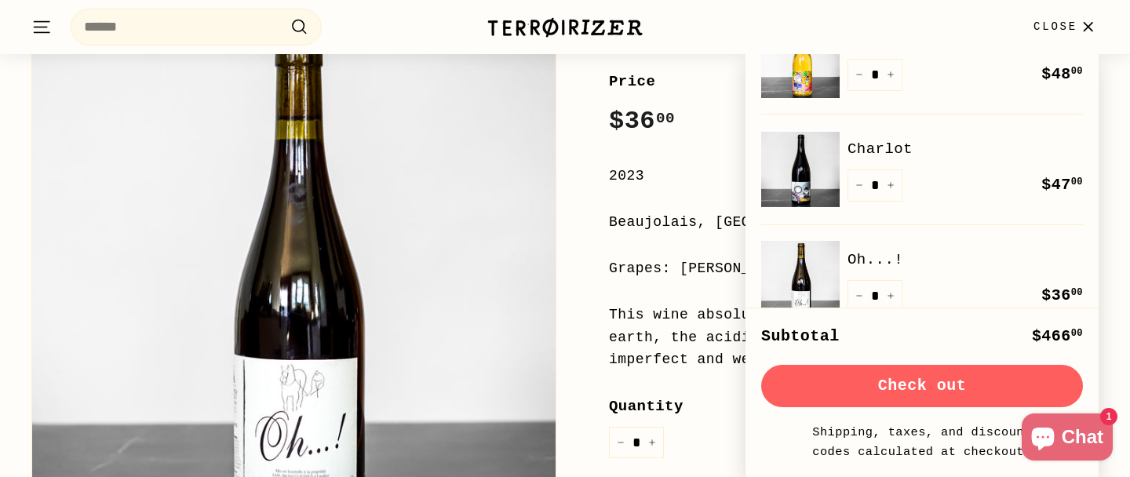
click at [778, 189] on img at bounding box center [800, 169] width 78 height 78
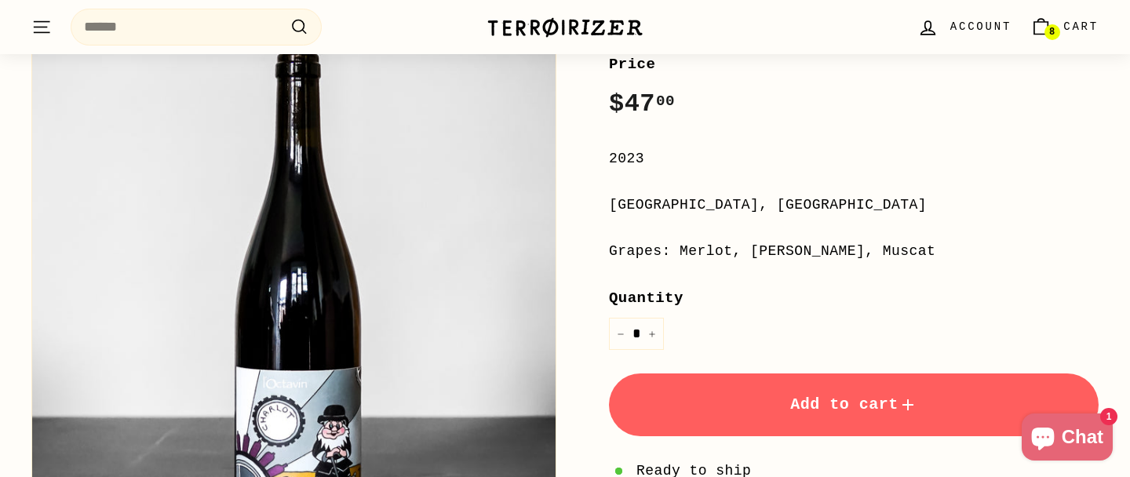
scroll to position [153, 0]
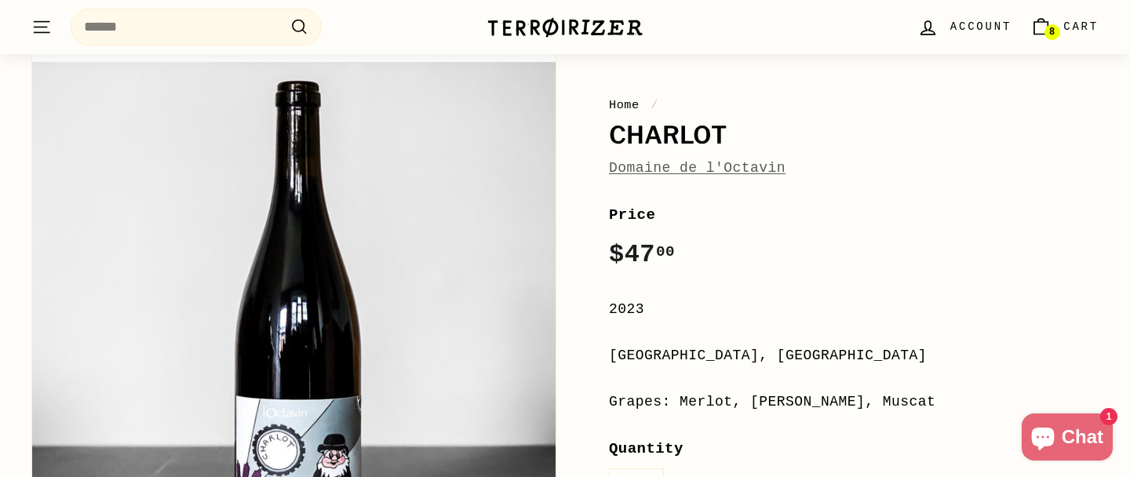
click at [1049, 27] on span "8" at bounding box center [1051, 31] width 5 height 9
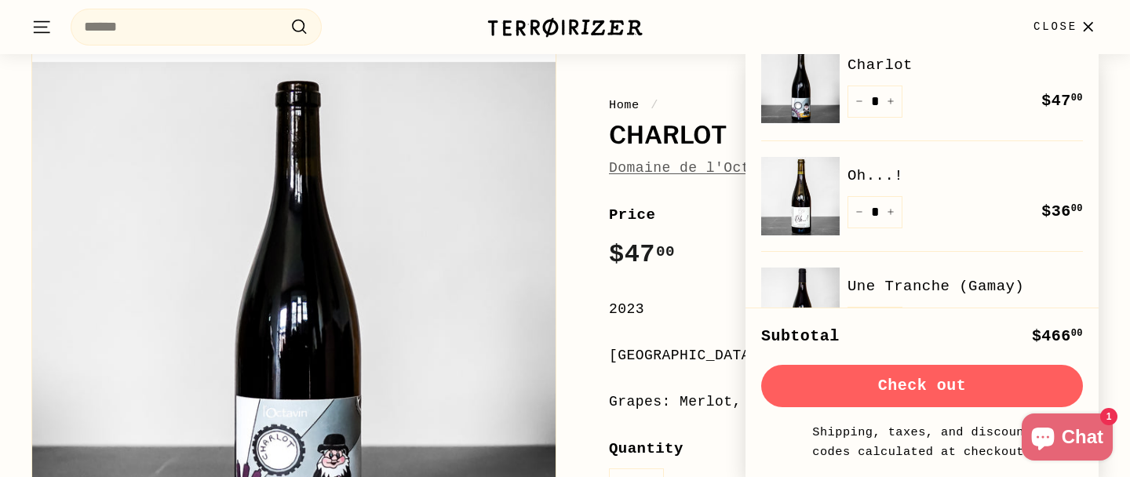
scroll to position [247, 0]
click at [805, 203] on img at bounding box center [800, 194] width 78 height 78
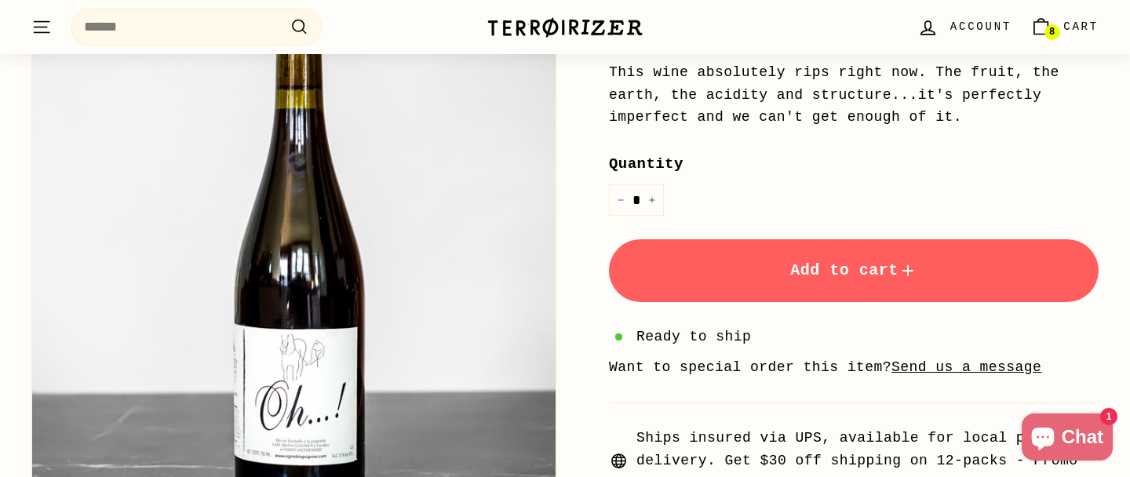
scroll to position [531, 0]
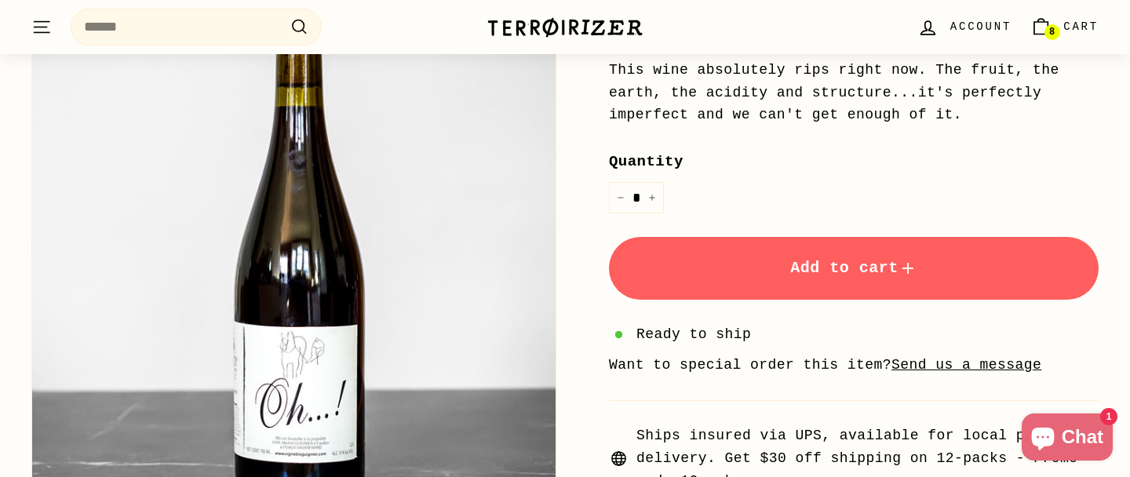
click at [1055, 24] on link "8 Cart" at bounding box center [1064, 27] width 87 height 46
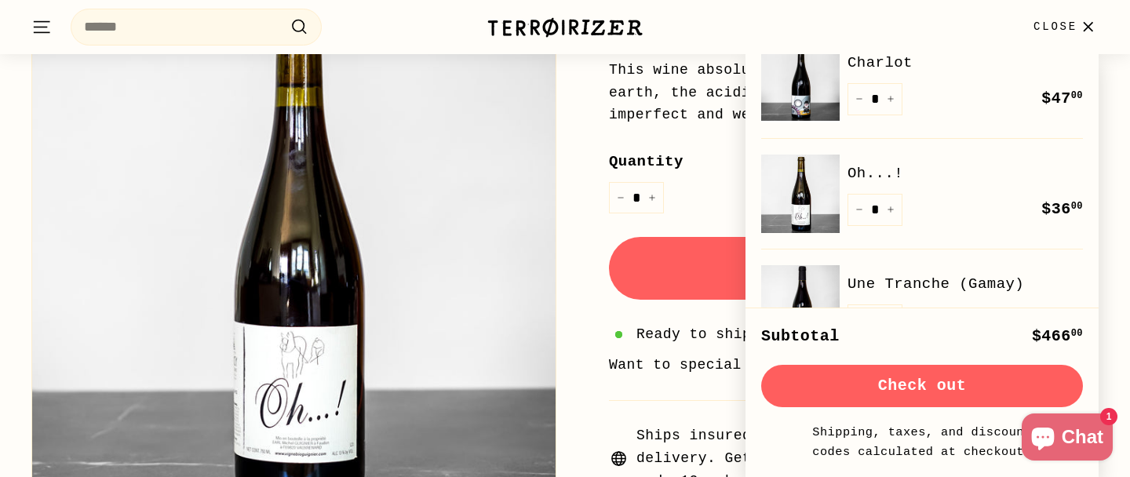
scroll to position [270, 0]
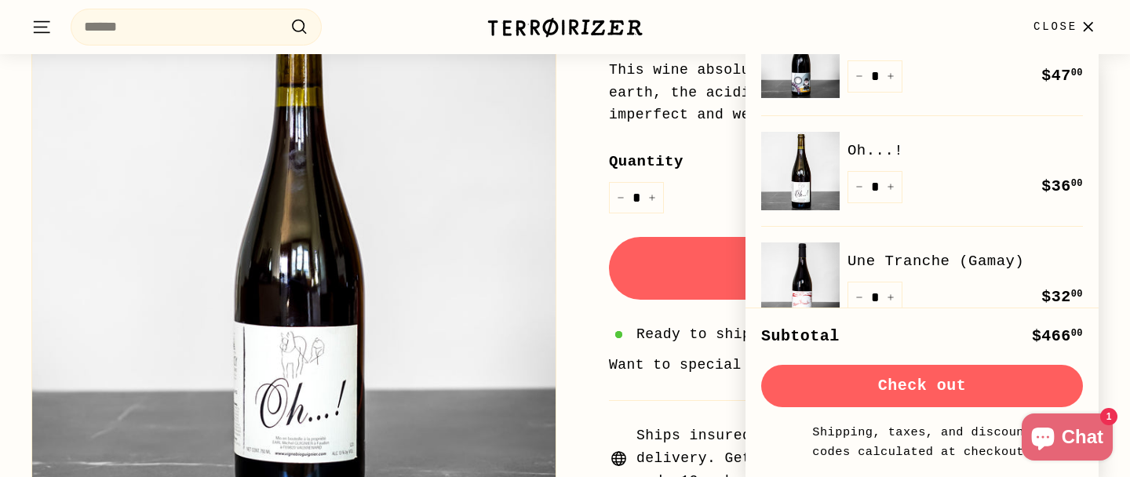
click at [797, 272] on img at bounding box center [800, 281] width 78 height 78
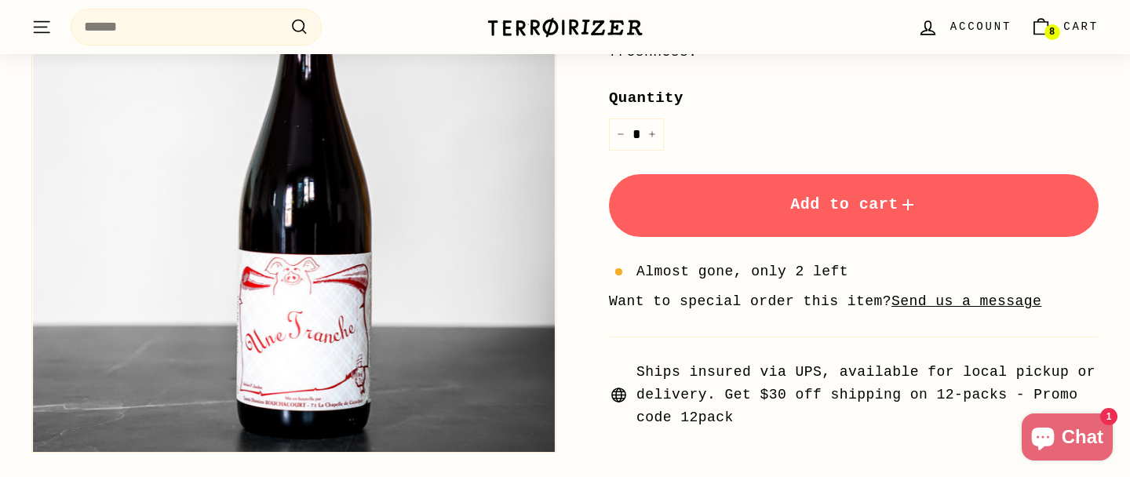
scroll to position [115, 0]
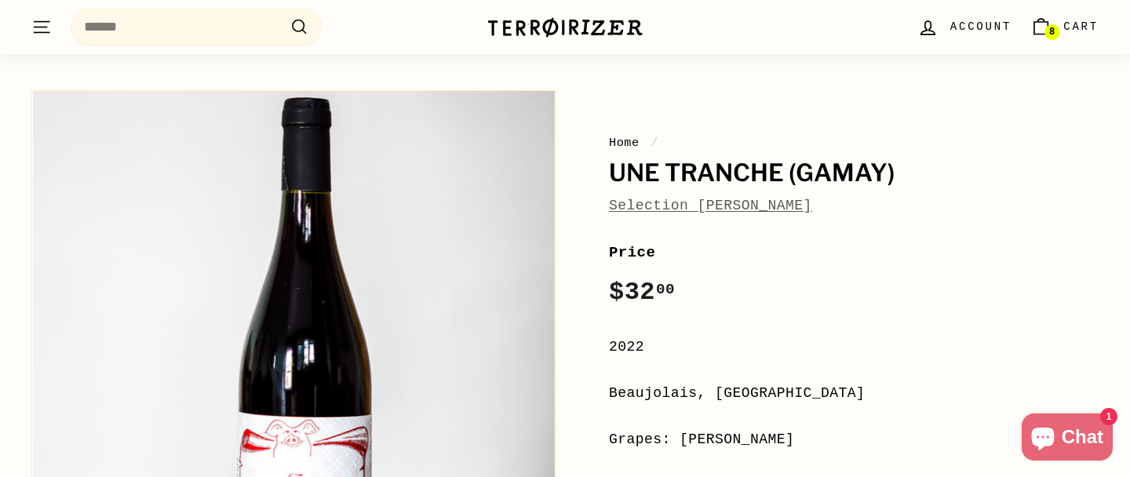
click at [1052, 27] on span "8" at bounding box center [1051, 32] width 5 height 11
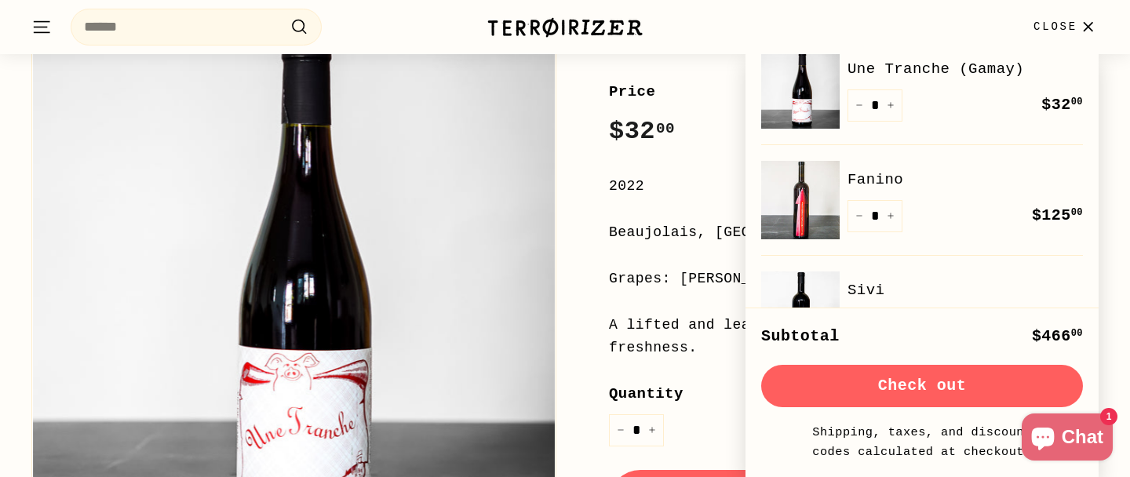
scroll to position [464, 0]
click at [809, 216] on img at bounding box center [800, 198] width 78 height 78
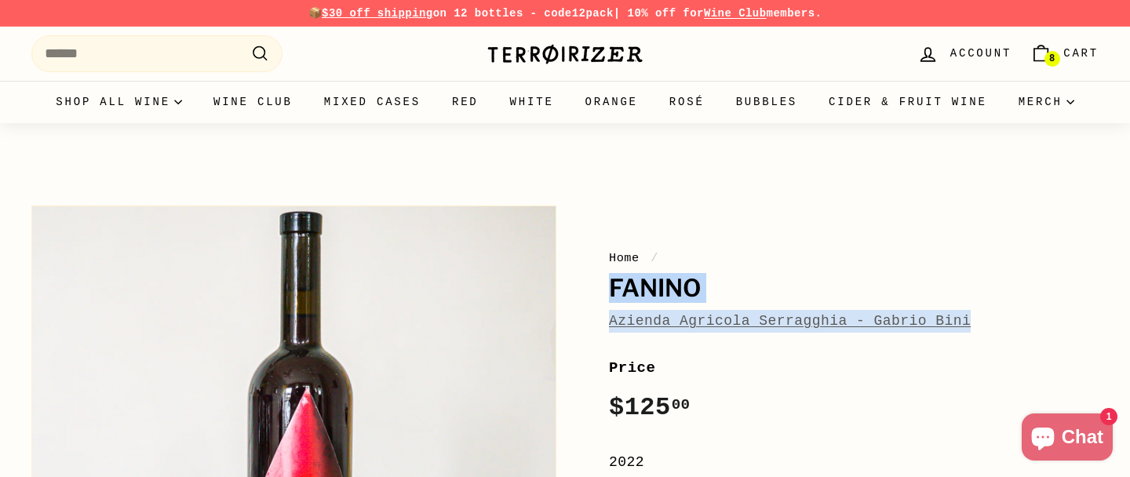
drag, startPoint x: 612, startPoint y: 289, endPoint x: 1000, endPoint y: 325, distance: 389.3
click at [1000, 325] on div "Home / Fanino Azienda Agricola Serragghia - Gabrio Bini" at bounding box center [854, 291] width 490 height 84
copy div "Fanino Azienda Agricola Serragghia - Gabrio Bini"
click at [1049, 60] on span "8" at bounding box center [1051, 58] width 5 height 11
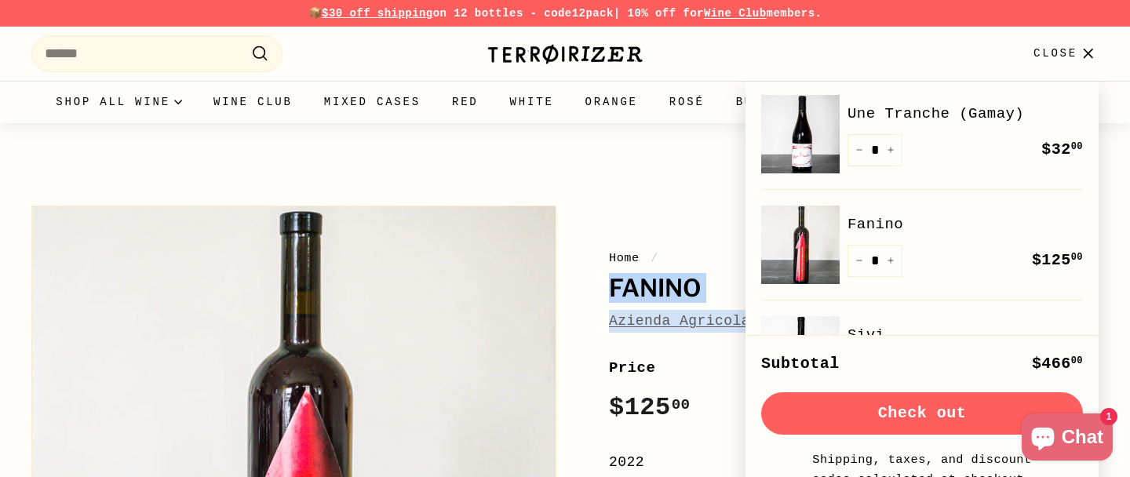
scroll to position [457, 0]
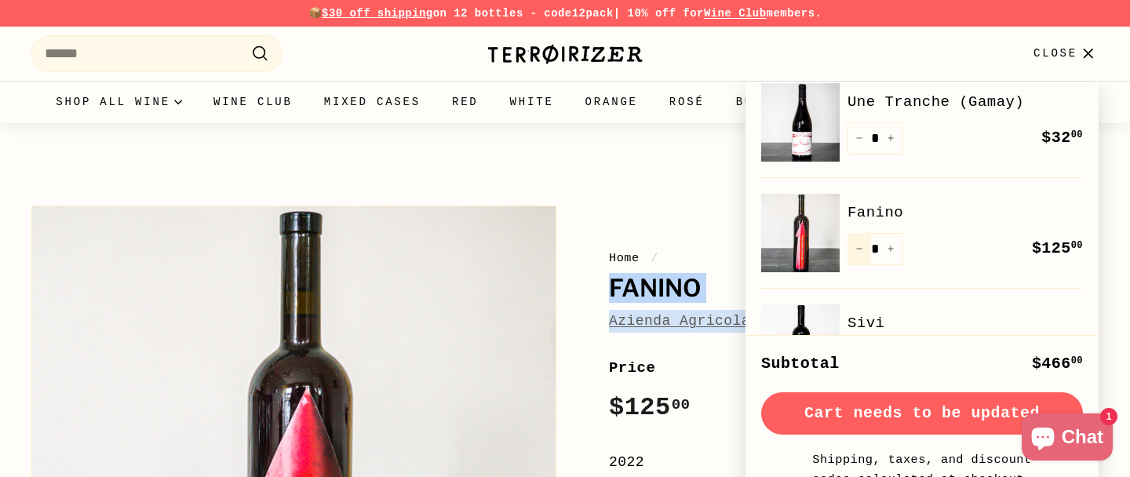
click at [864, 247] on button "−" at bounding box center [859, 249] width 24 height 32
type input "*"
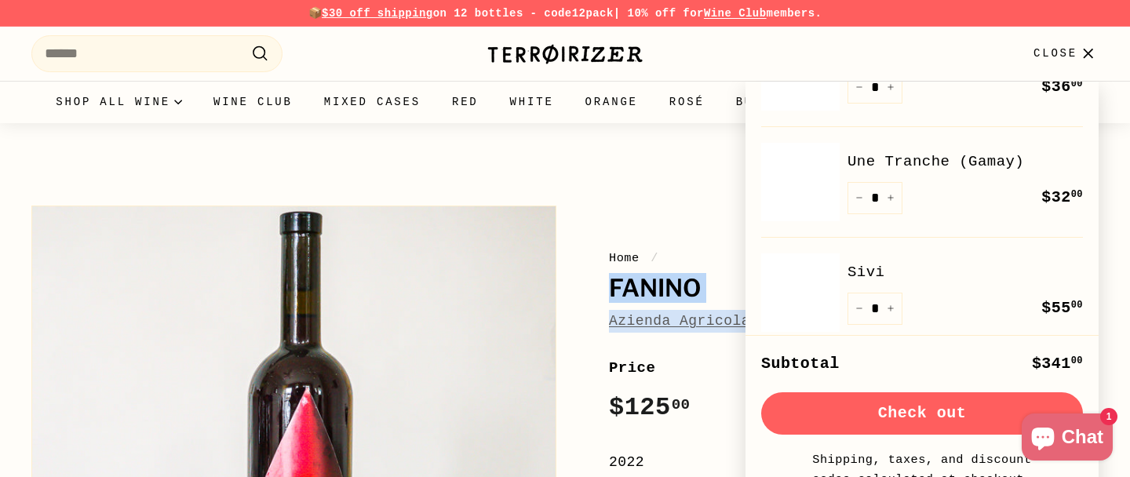
scroll to position [619, 0]
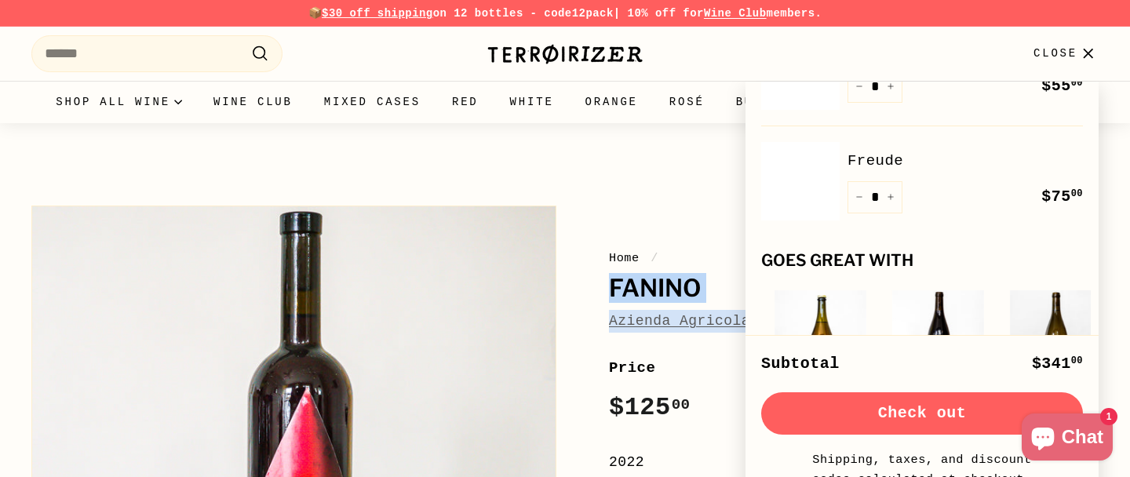
click at [1062, 53] on span "Close" at bounding box center [1055, 53] width 44 height 17
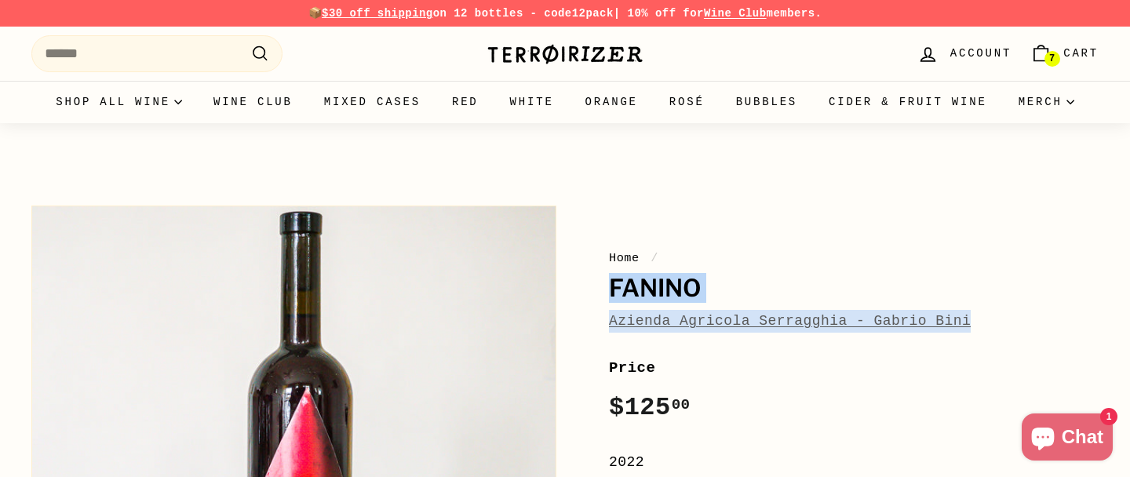
click at [1081, 49] on span "Cart" at bounding box center [1080, 53] width 35 height 17
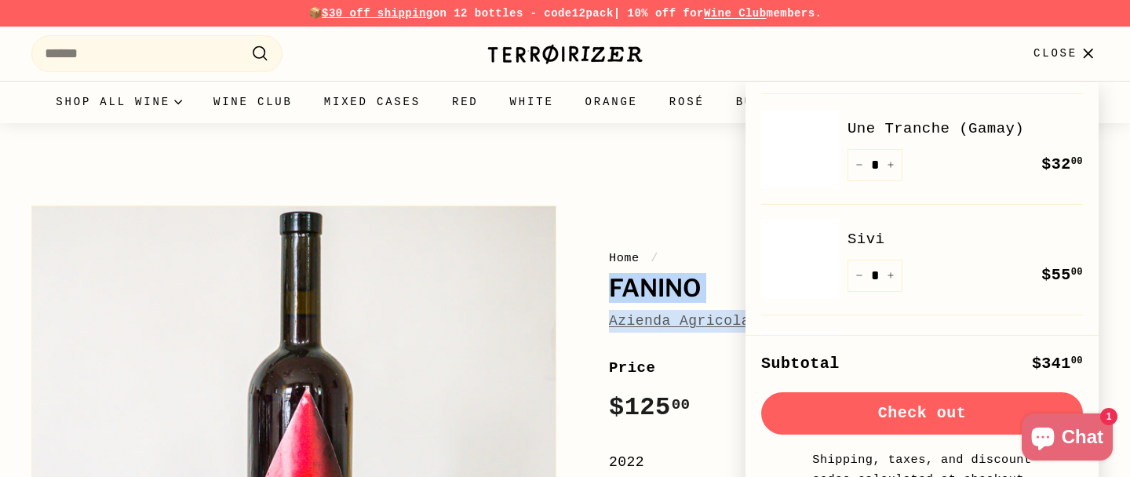
scroll to position [490, 0]
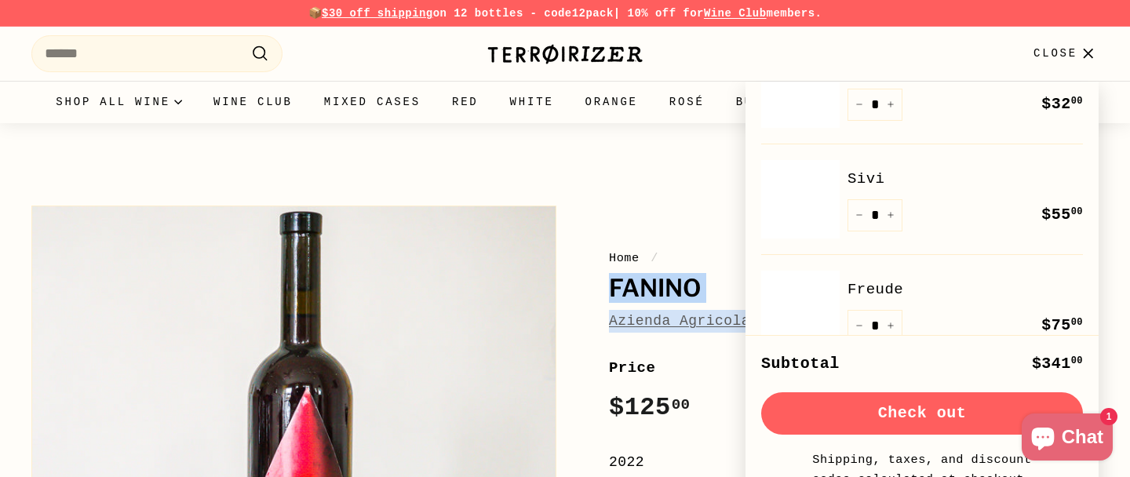
click at [930, 189] on link "Sivi" at bounding box center [964, 179] width 235 height 24
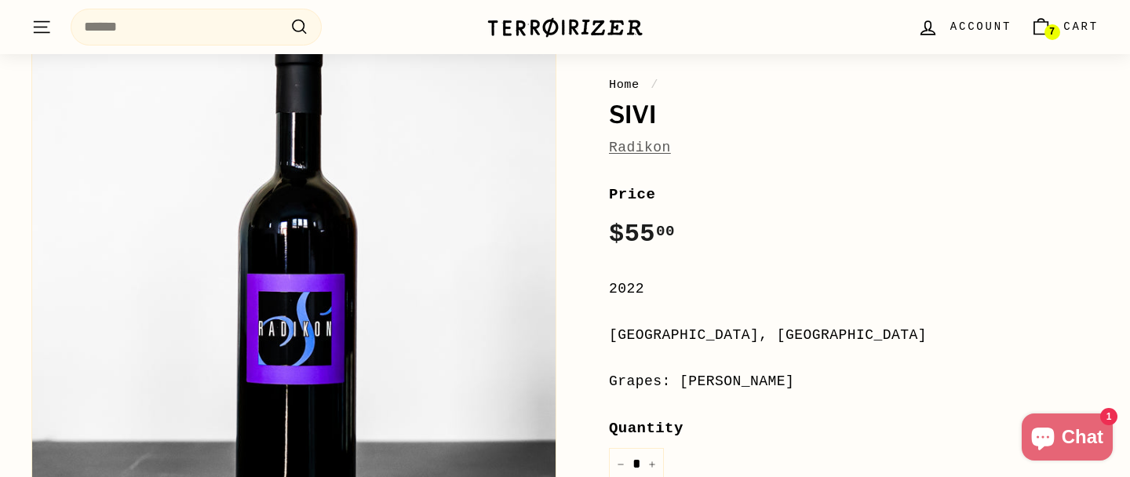
scroll to position [16, 0]
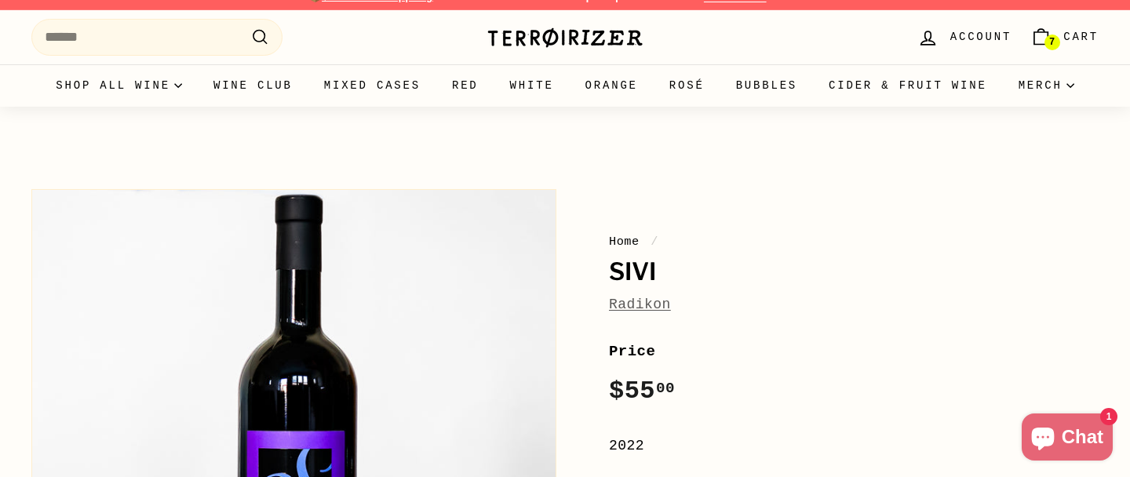
click at [1046, 35] on icon "Cart" at bounding box center [1040, 37] width 21 height 21
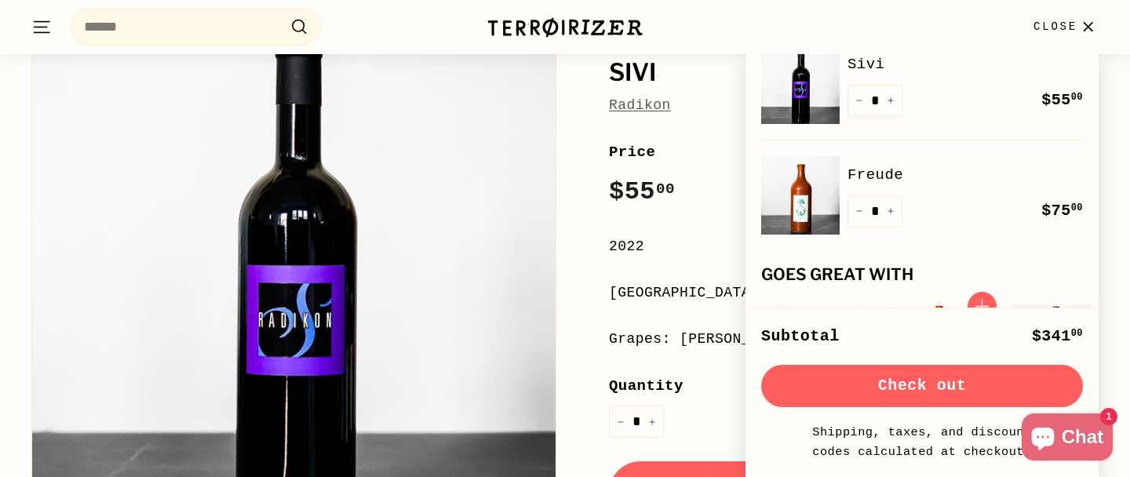
scroll to position [556, 0]
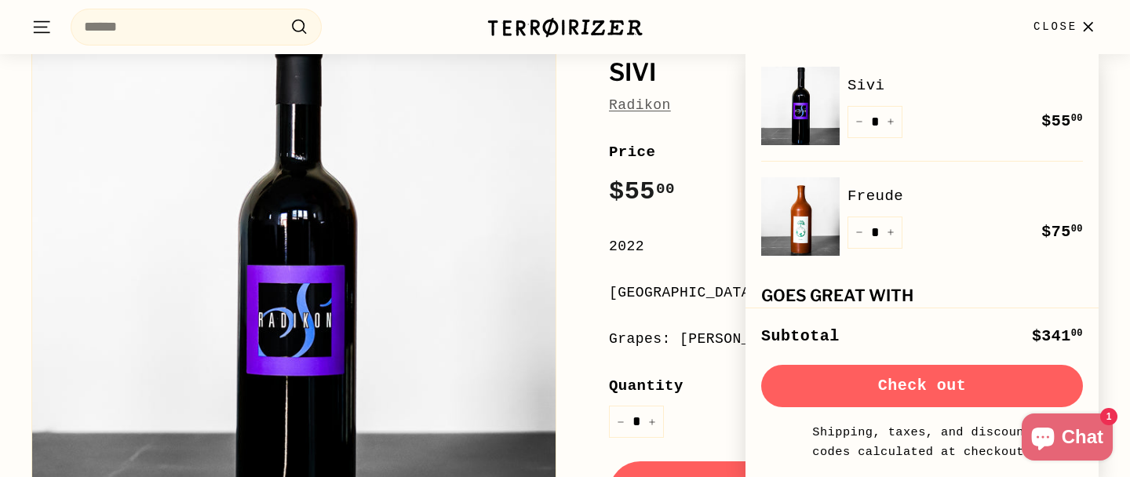
click at [800, 210] on img at bounding box center [800, 216] width 78 height 78
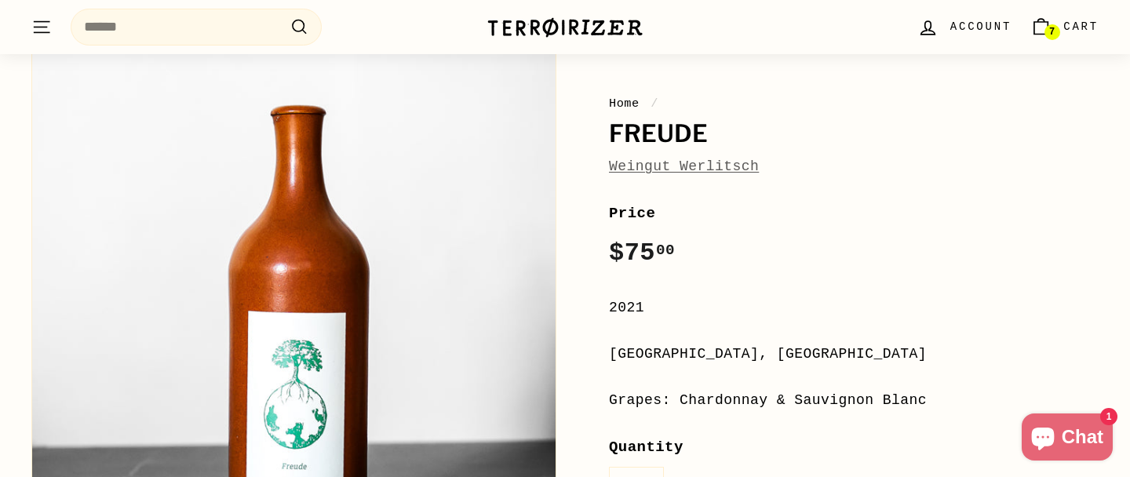
scroll to position [132, 0]
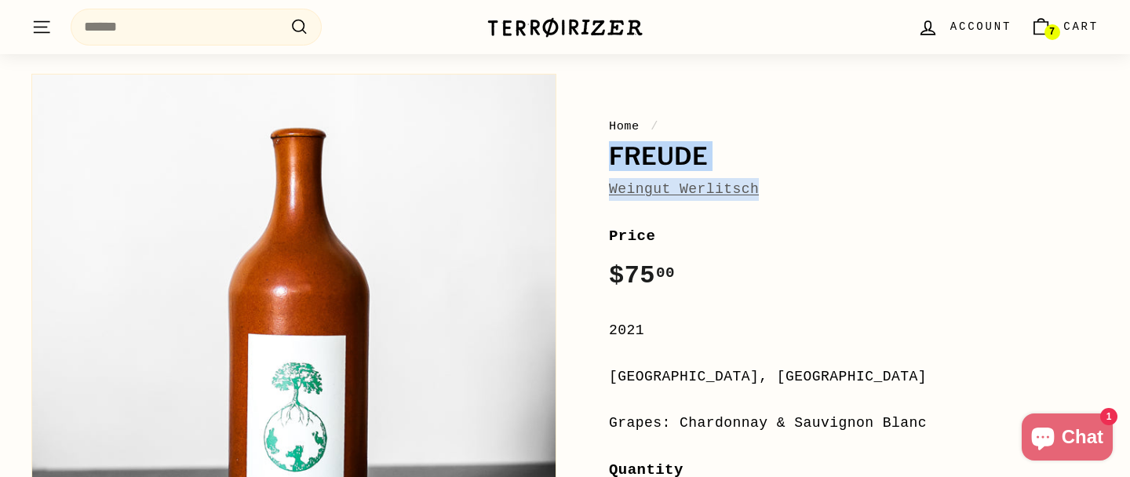
drag, startPoint x: 610, startPoint y: 151, endPoint x: 803, endPoint y: 186, distance: 196.2
click at [803, 186] on div "Home / Freude Weingut Werlitsch" at bounding box center [854, 159] width 490 height 84
copy div "Freude Weingut Werlitsch"
click at [1061, 28] on link "7 Cart" at bounding box center [1064, 27] width 87 height 46
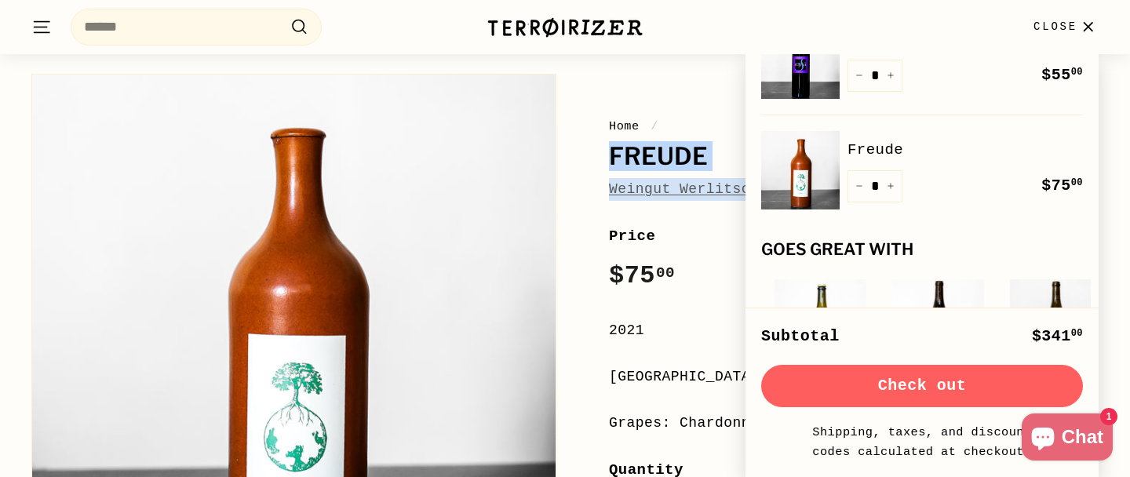
scroll to position [482, 0]
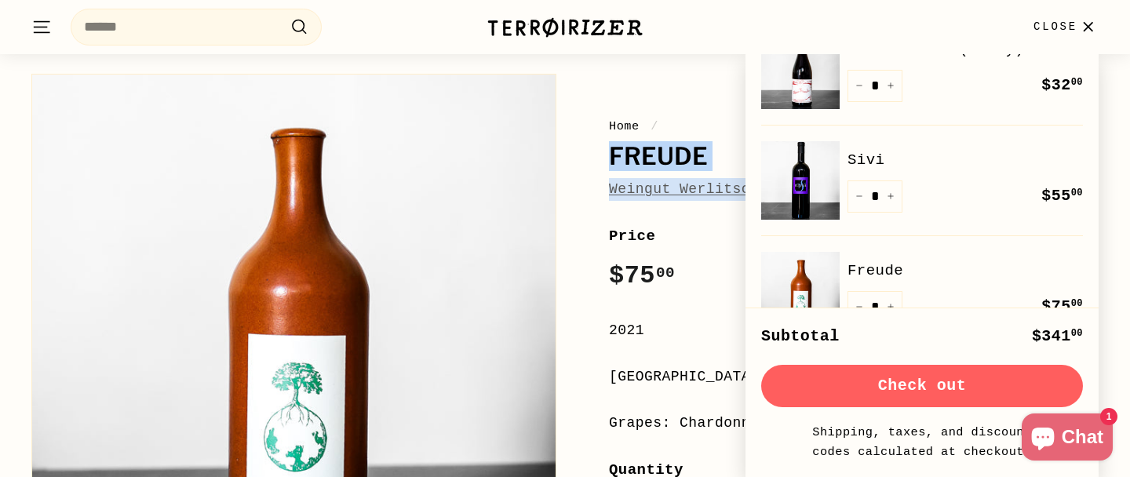
click at [813, 186] on img at bounding box center [800, 180] width 78 height 78
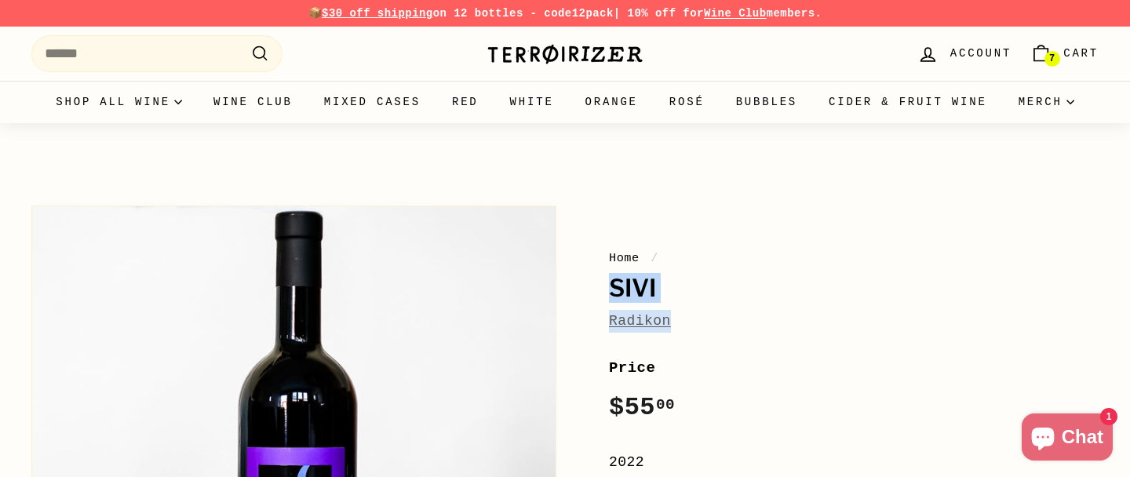
drag, startPoint x: 610, startPoint y: 286, endPoint x: 701, endPoint y: 337, distance: 105.0
copy div "[PERSON_NAME]"
click at [652, 321] on link "Radikon" at bounding box center [640, 321] width 62 height 16
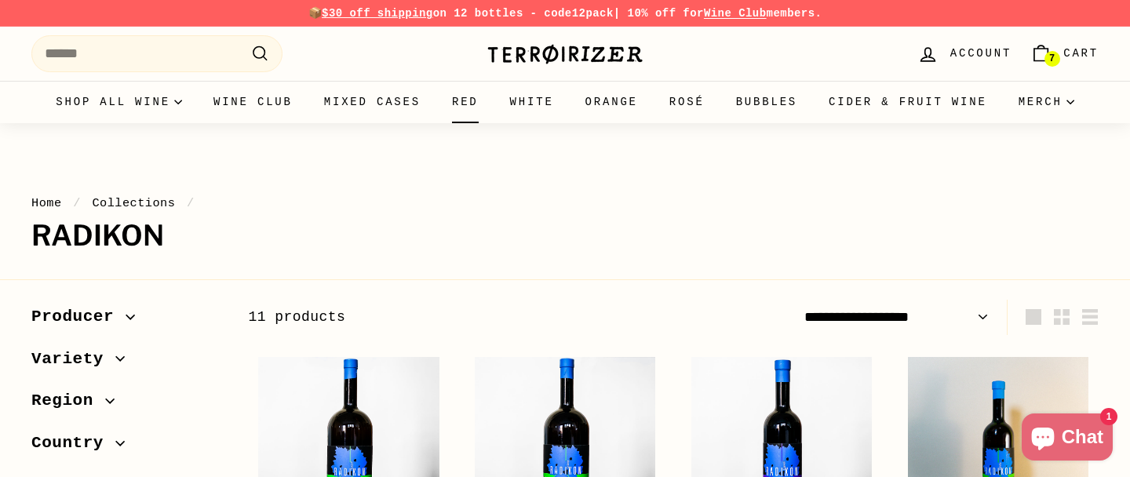
click at [494, 100] on link "Red" at bounding box center [465, 102] width 58 height 42
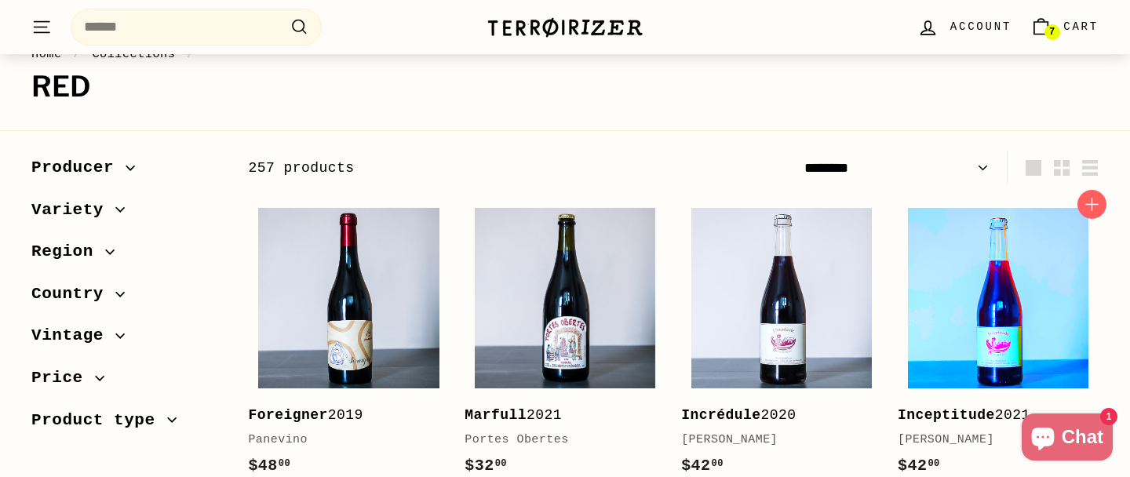
scroll to position [153, 0]
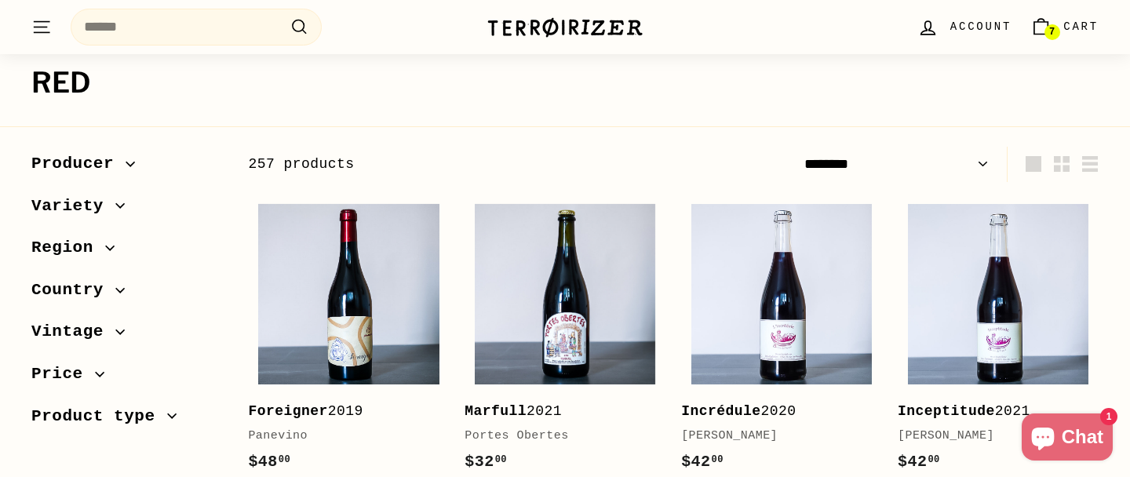
click at [981, 167] on select "**********" at bounding box center [896, 164] width 197 height 35
select select "**********"
click at [798, 147] on select "**********" at bounding box center [896, 164] width 197 height 35
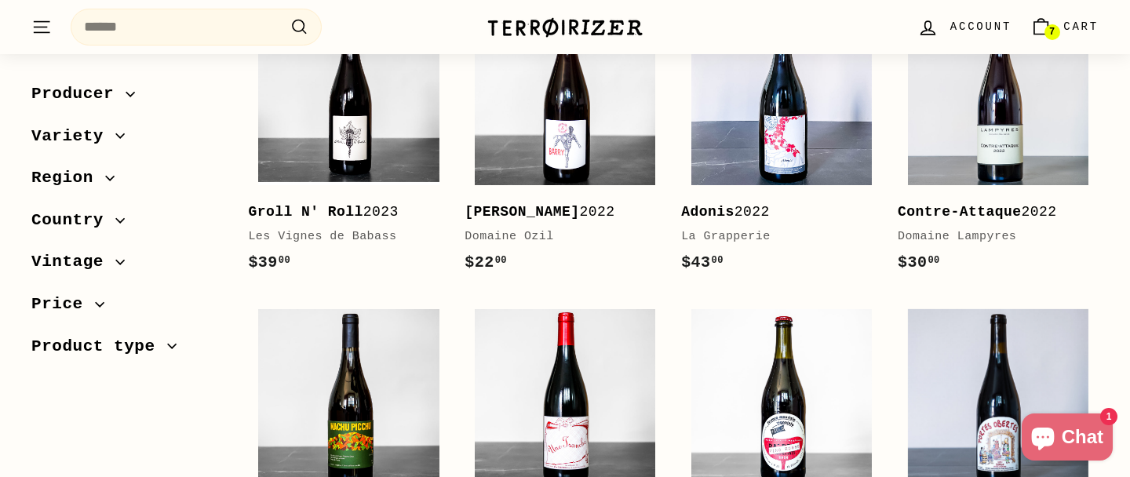
scroll to position [1355, 0]
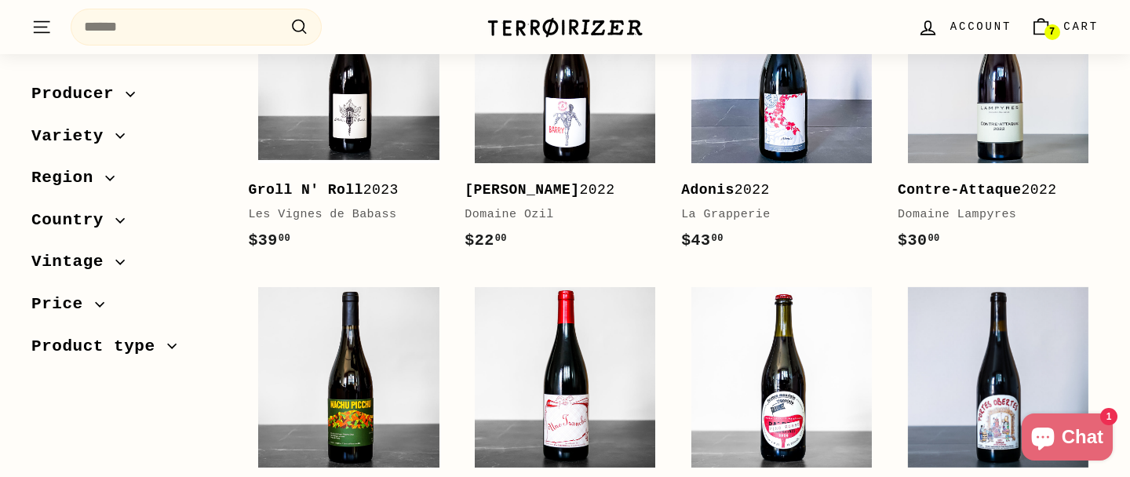
click at [118, 129] on span "Variety" at bounding box center [126, 136] width 191 height 27
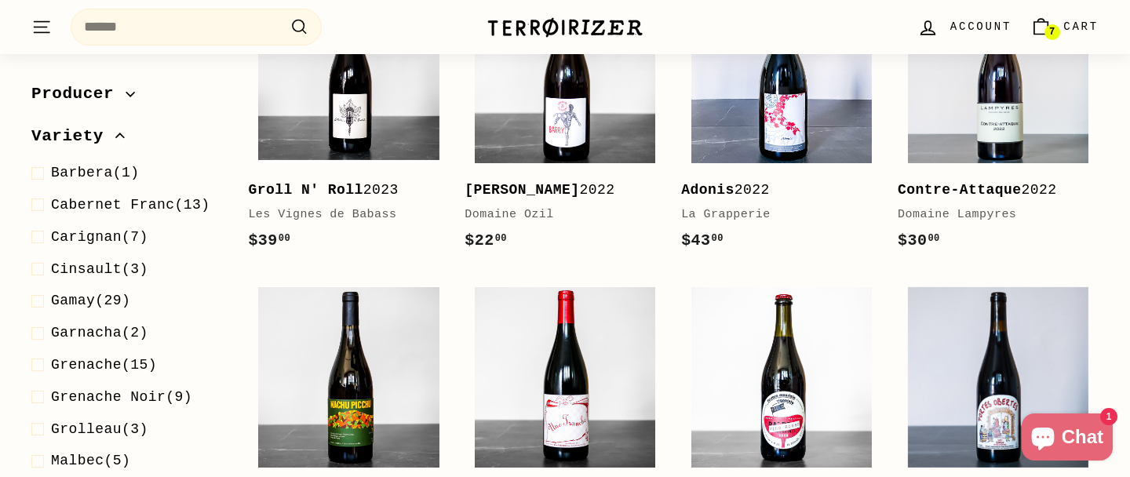
scroll to position [41, 0]
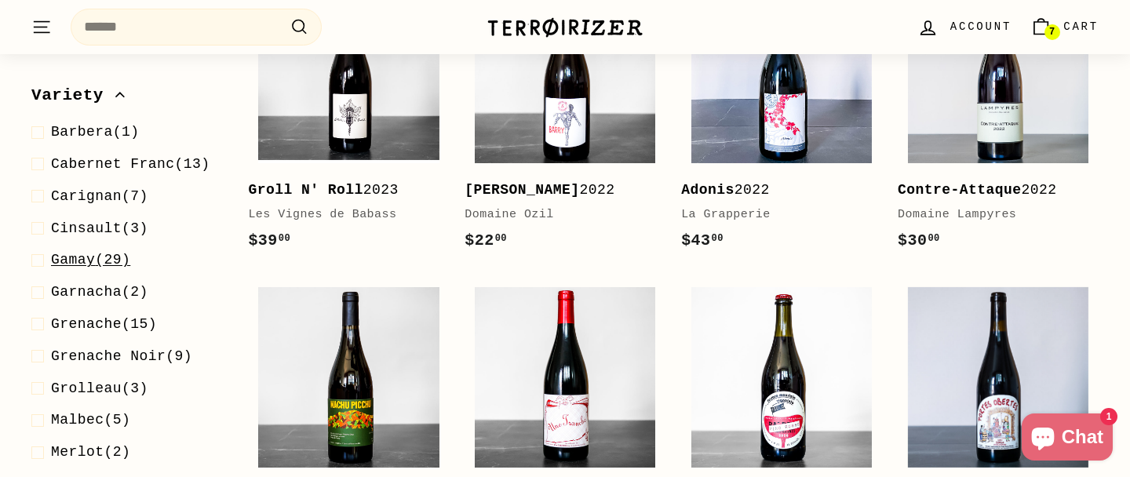
click at [42, 262] on span at bounding box center [41, 260] width 20 height 23
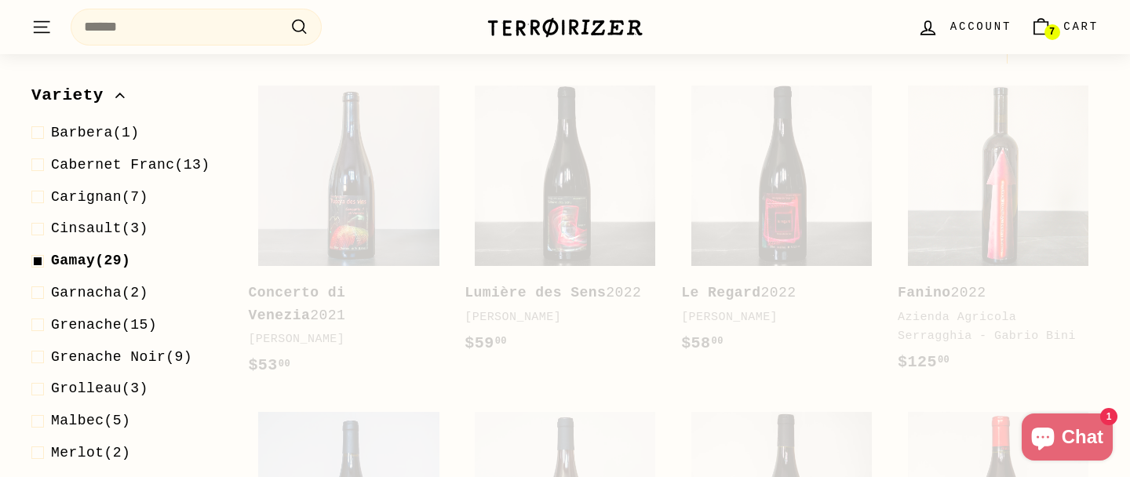
scroll to position [235, 0]
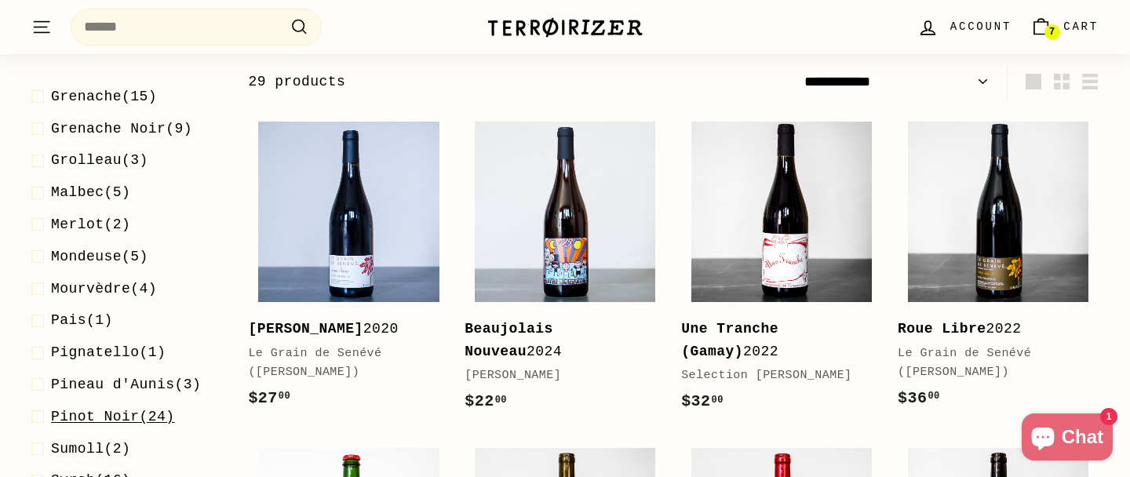
click at [39, 413] on span at bounding box center [41, 417] width 20 height 23
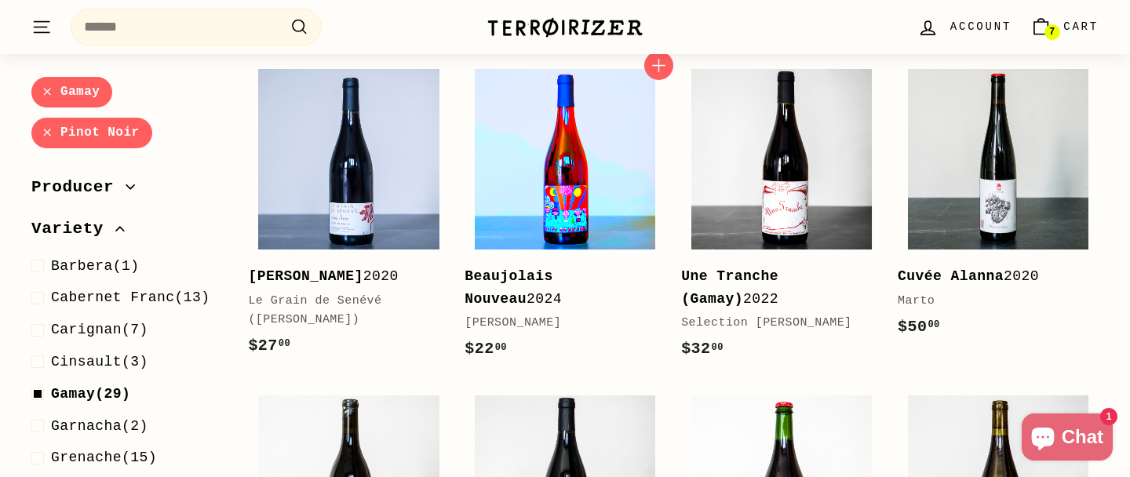
scroll to position [289, 0]
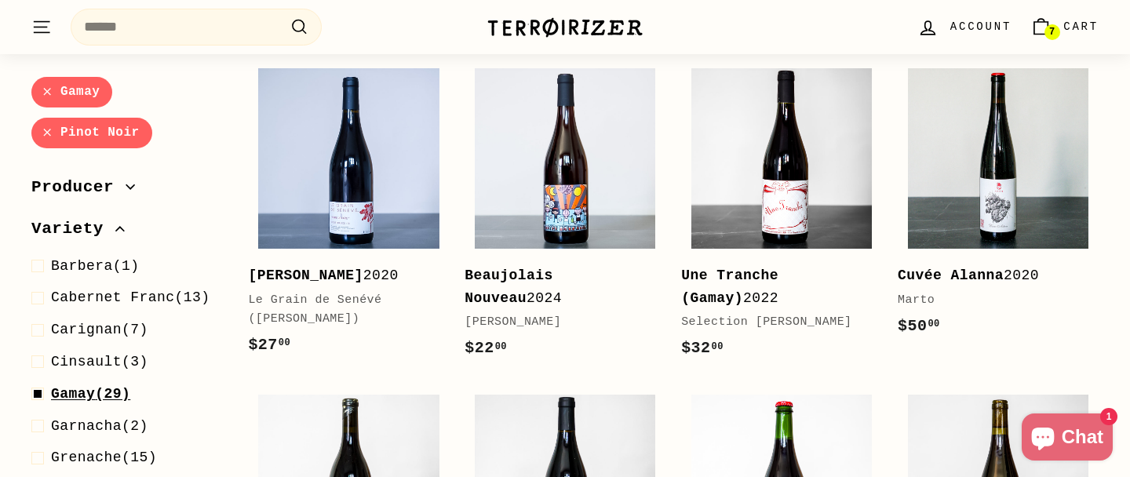
click at [35, 391] on span at bounding box center [41, 394] width 20 height 23
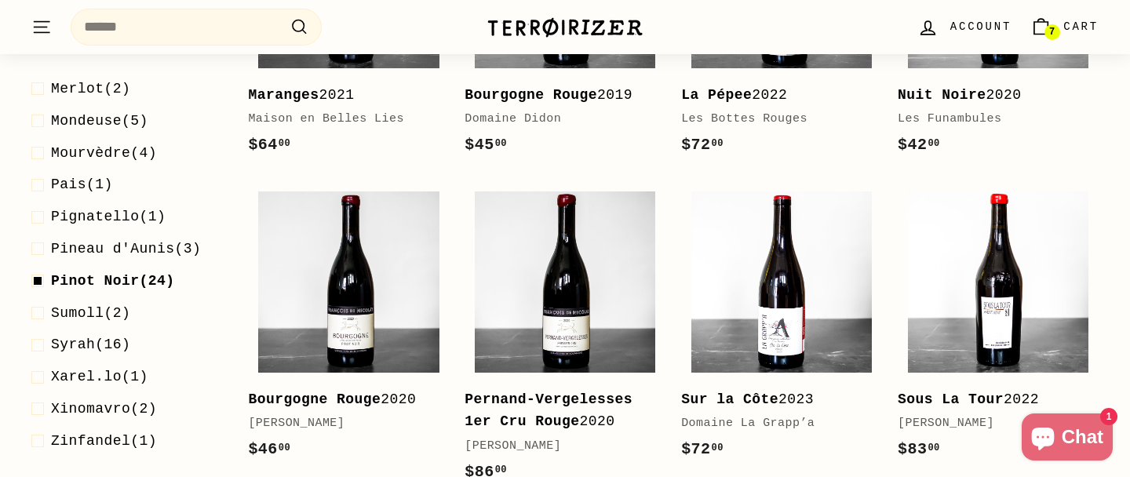
scroll to position [457, 0]
click at [37, 270] on span at bounding box center [41, 280] width 20 height 23
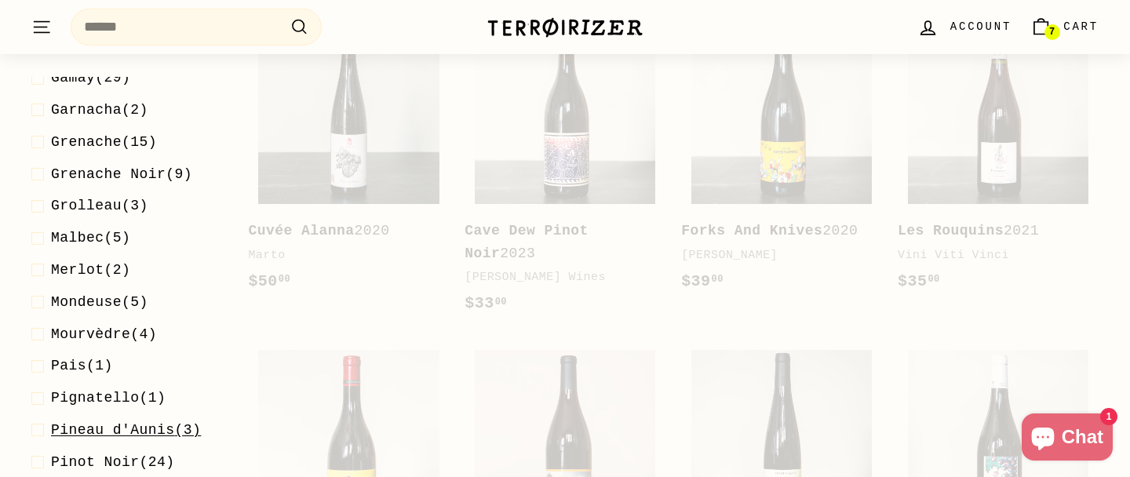
scroll to position [228, 0]
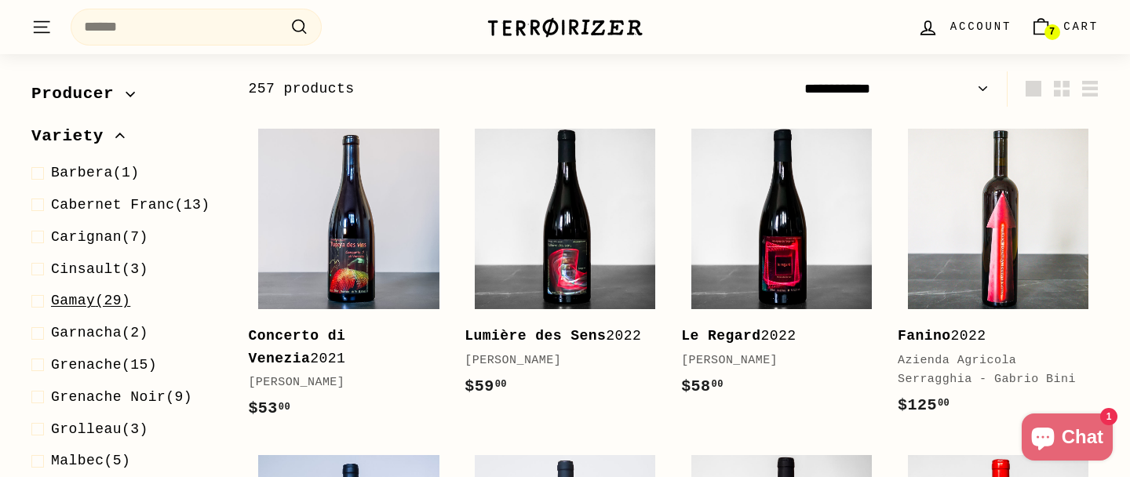
click at [41, 302] on span at bounding box center [41, 301] width 20 height 23
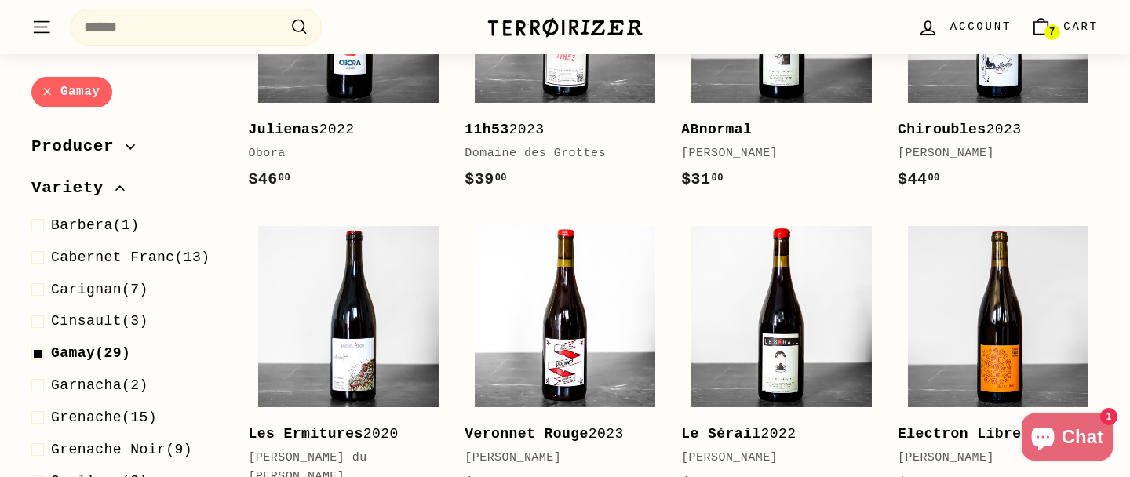
scroll to position [1875, 0]
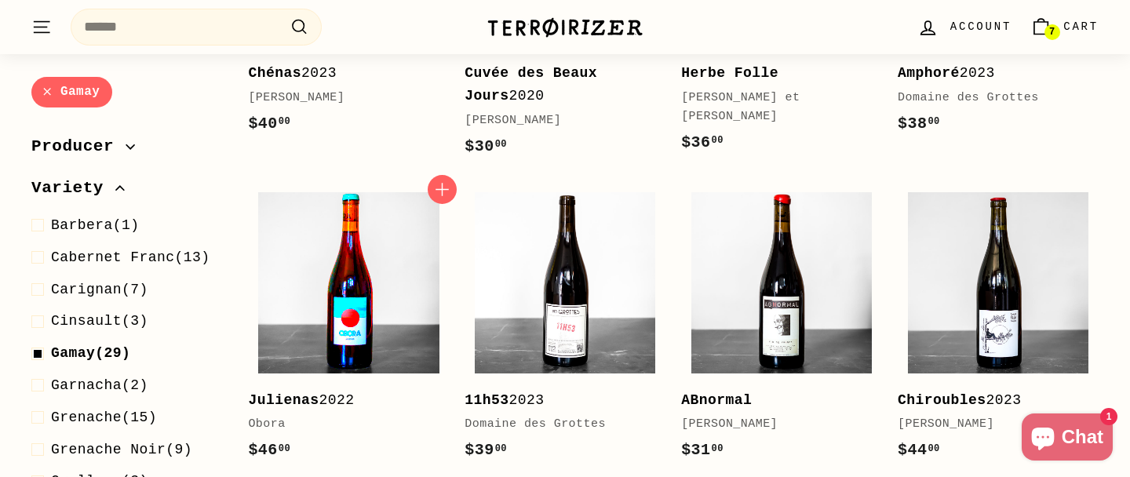
click at [381, 291] on img at bounding box center [348, 282] width 180 height 180
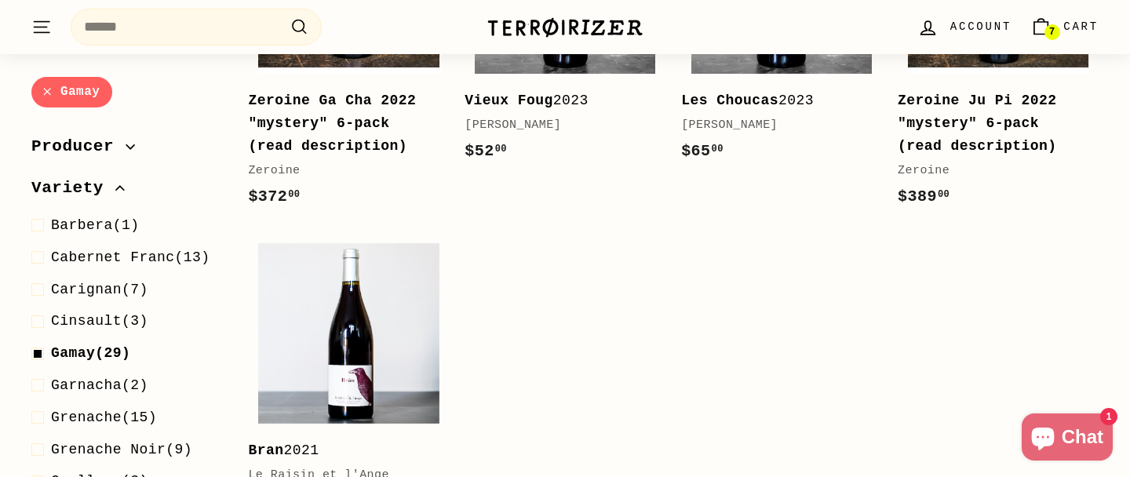
scroll to position [2452, 0]
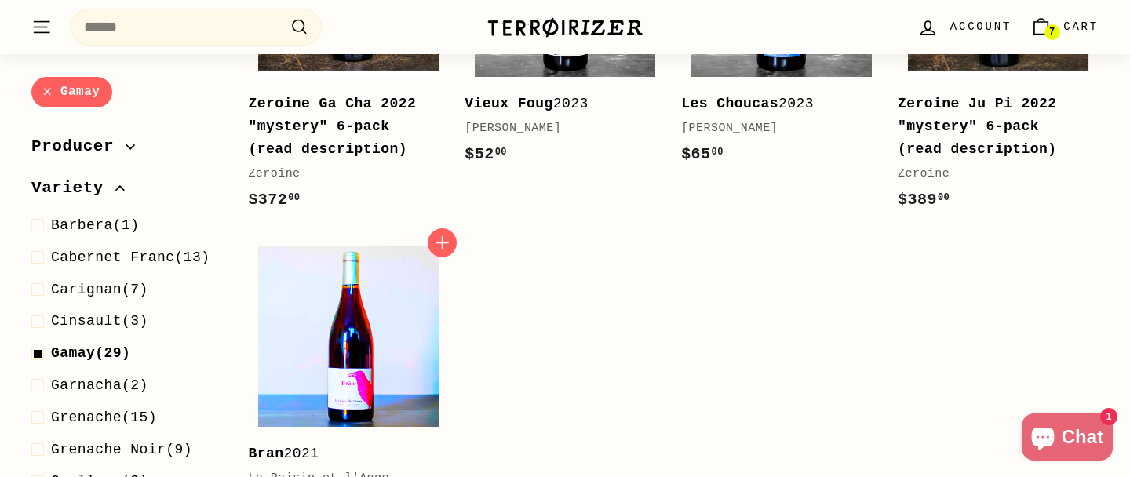
click at [335, 337] on img at bounding box center [348, 336] width 180 height 180
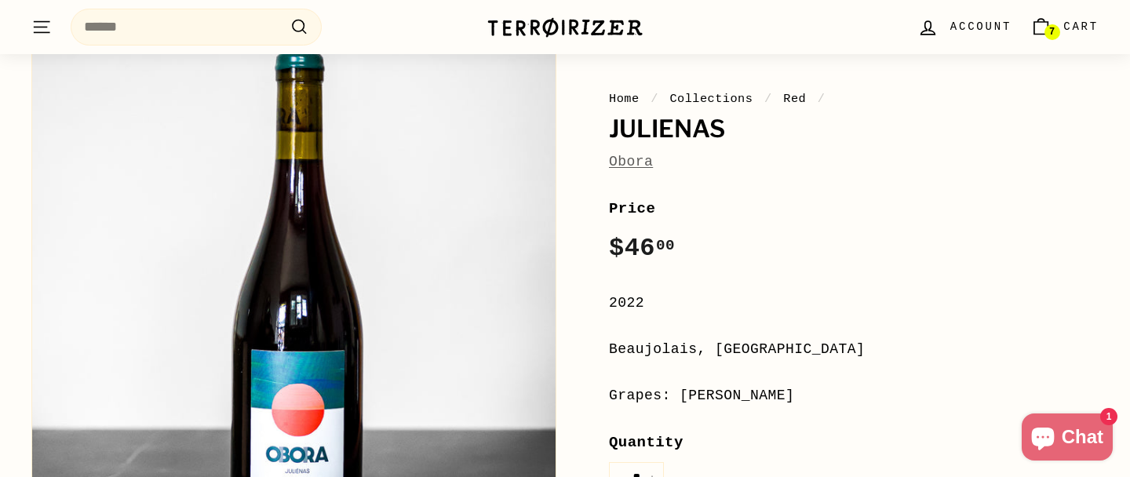
scroll to position [150, 0]
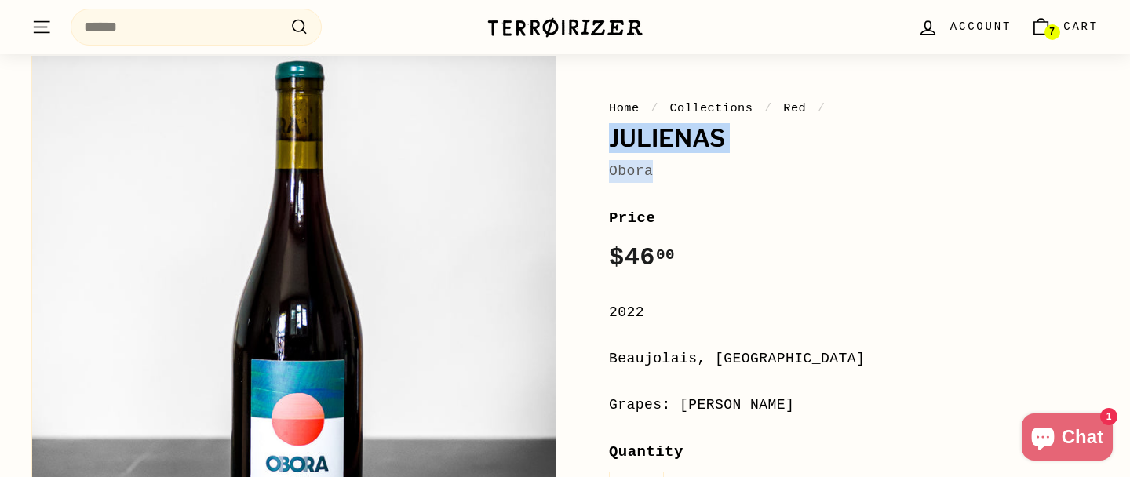
drag, startPoint x: 612, startPoint y: 139, endPoint x: 684, endPoint y: 166, distance: 77.0
click at [684, 166] on div "Home / Collections / Red / Julienas Obora" at bounding box center [854, 141] width 490 height 84
copy div "Julienas Obora"
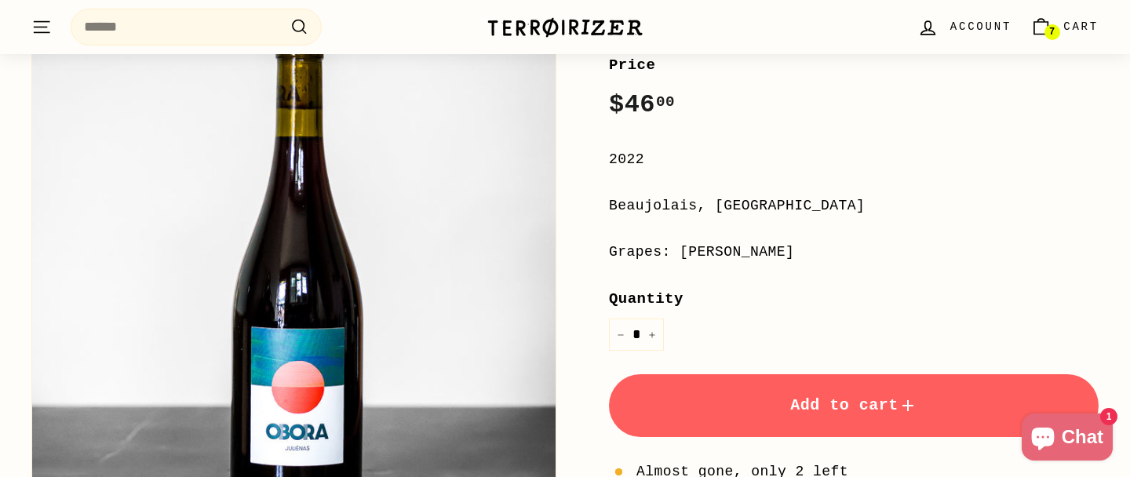
scroll to position [304, 0]
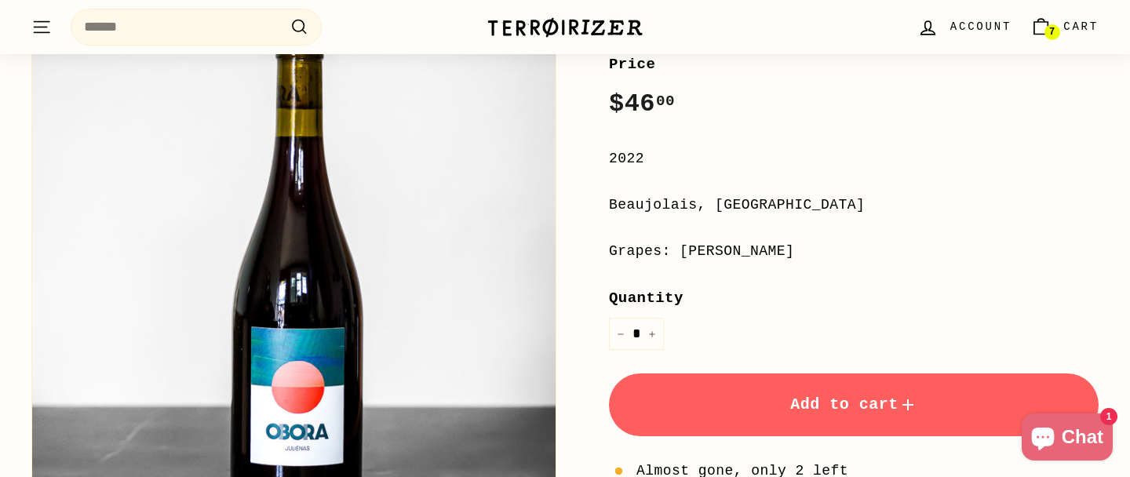
click at [705, 405] on button "Add to cart" at bounding box center [854, 404] width 490 height 63
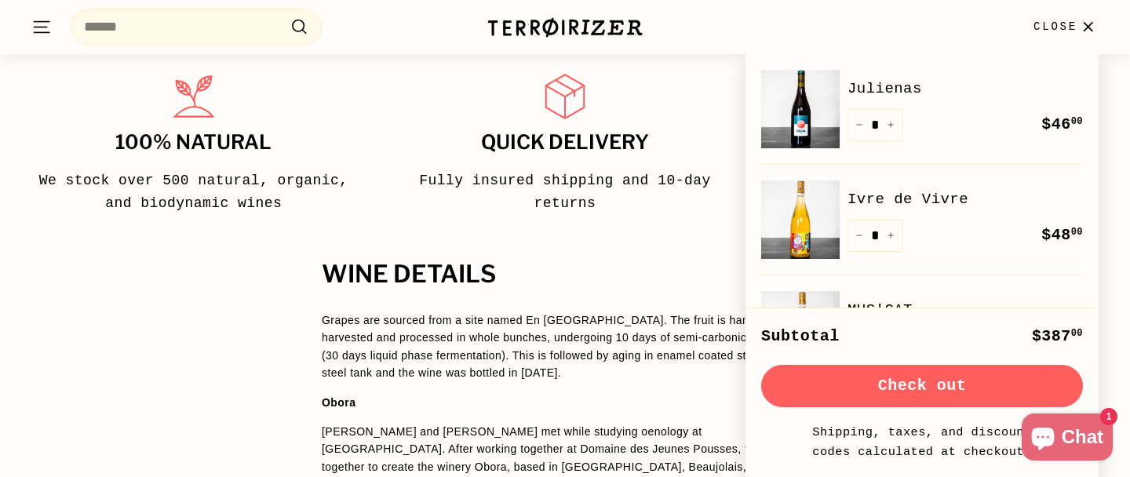
scroll to position [818, 0]
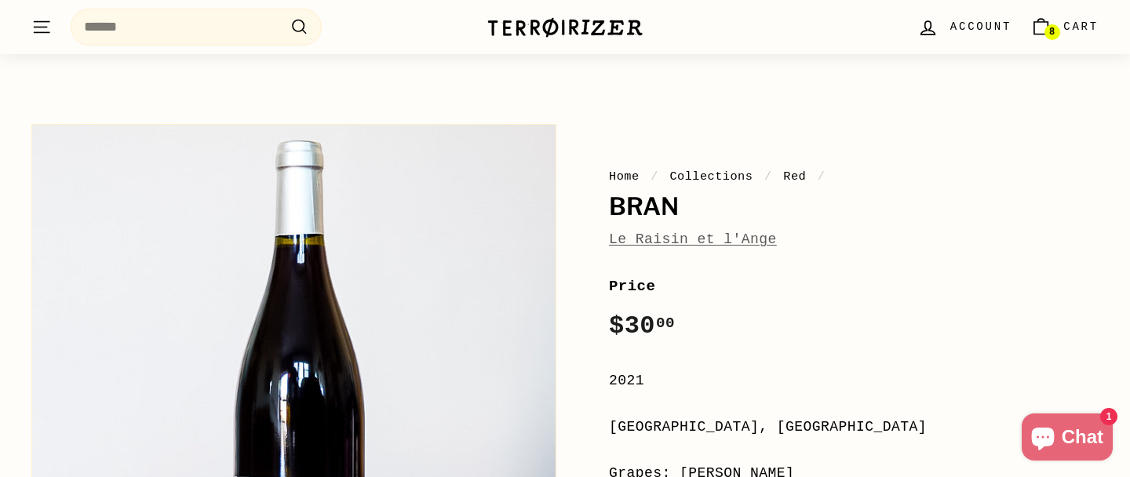
scroll to position [77, 0]
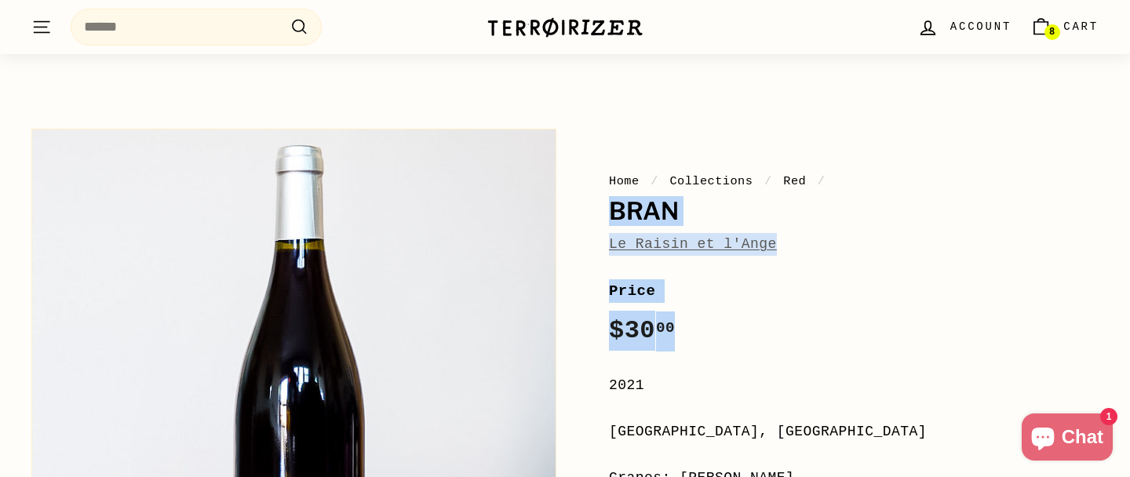
drag, startPoint x: 610, startPoint y: 207, endPoint x: 699, endPoint y: 342, distance: 161.9
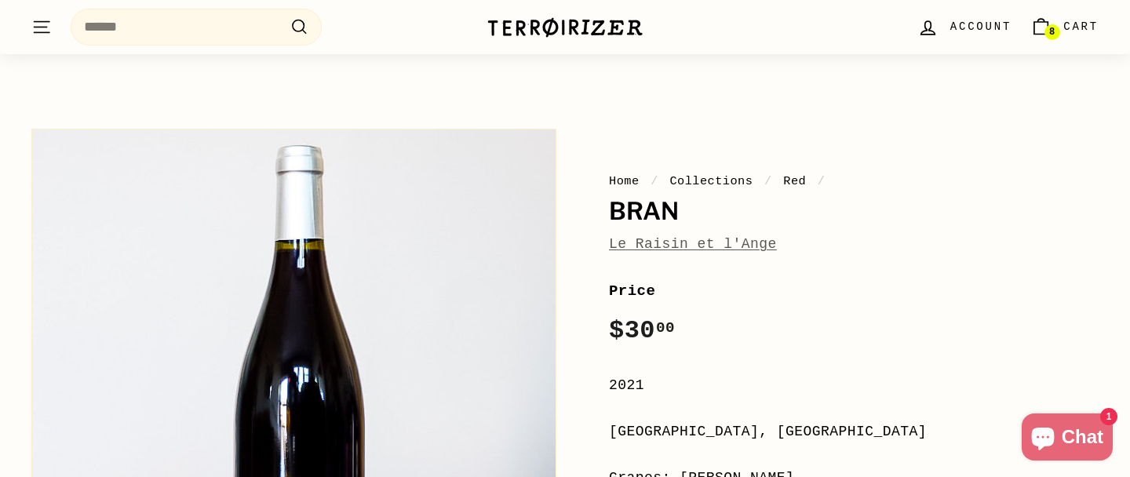
click at [699, 342] on div "Price Regular price $30 00 $30.00 /" at bounding box center [854, 315] width 490 height 72
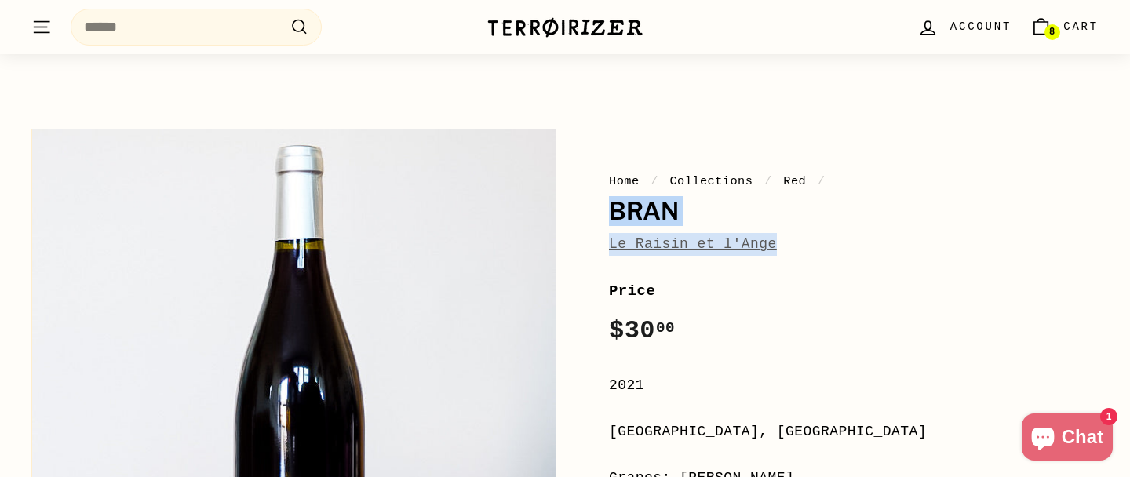
drag, startPoint x: 605, startPoint y: 206, endPoint x: 831, endPoint y: 235, distance: 227.8
copy div "Bran Le Raisin et l'Ange"
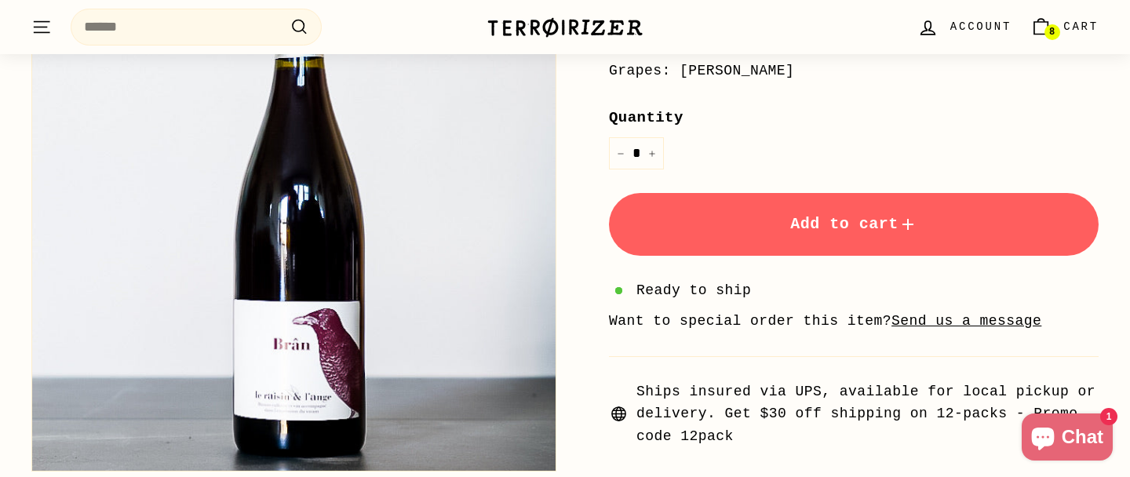
scroll to position [502, 0]
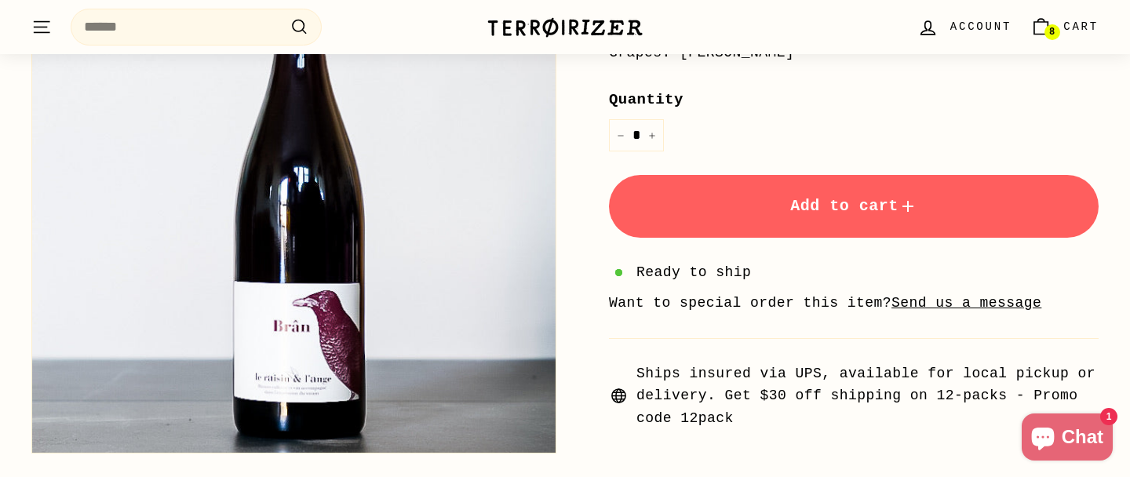
click at [808, 216] on button "Add to cart" at bounding box center [854, 206] width 490 height 63
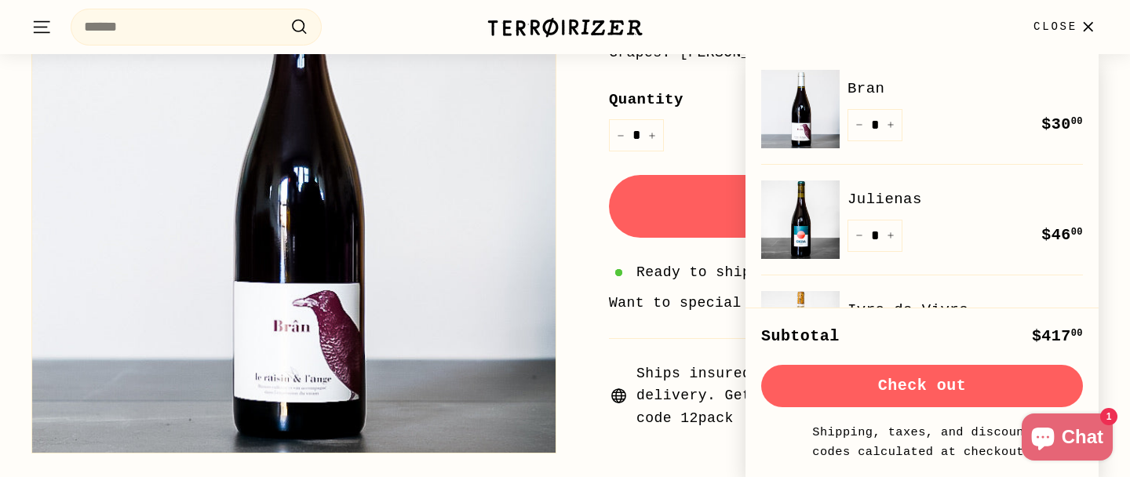
click at [1080, 23] on icon "button" at bounding box center [1087, 26] width 21 height 21
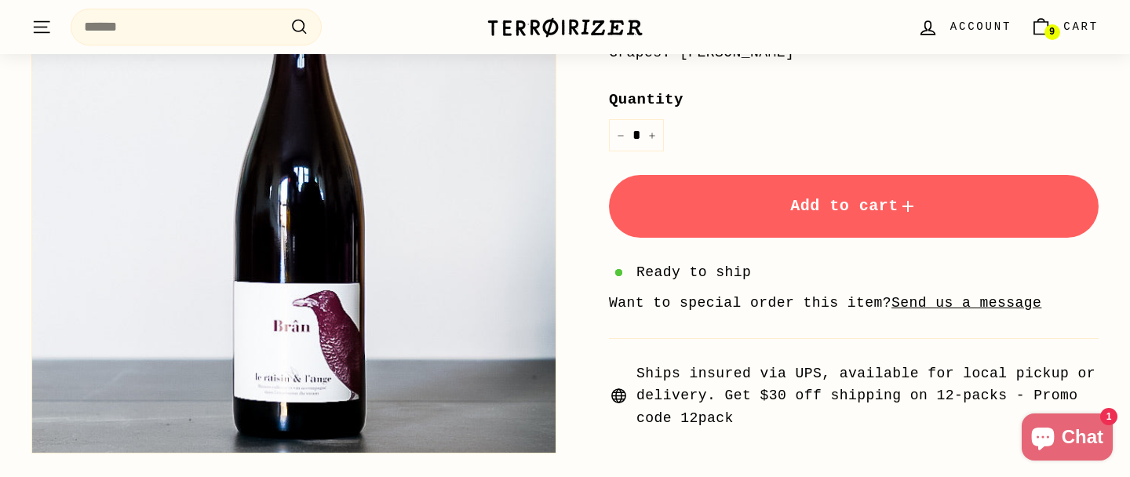
click at [1059, 26] on link "9 Cart" at bounding box center [1064, 27] width 87 height 46
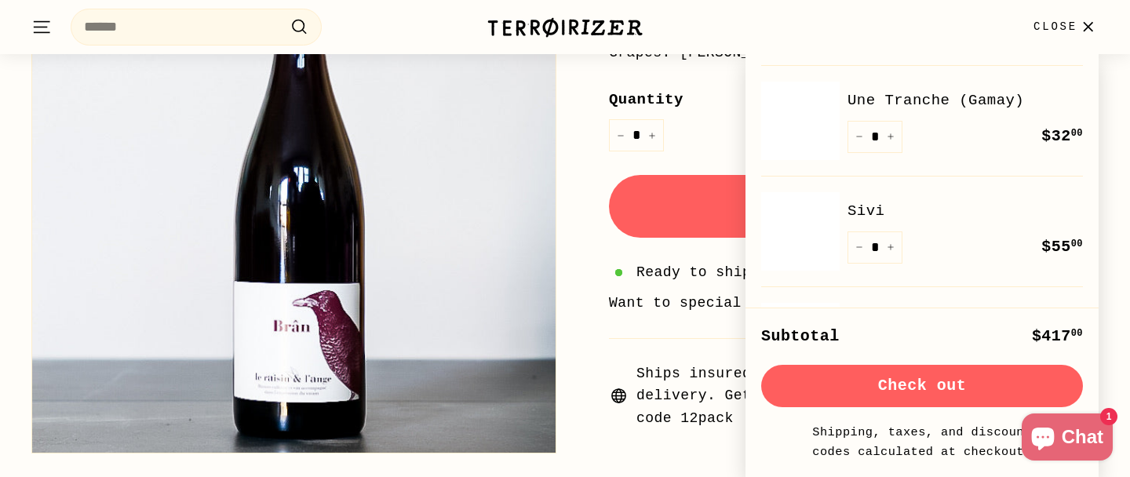
scroll to position [653, 0]
click at [859, 245] on icon "Reduce item quantity by one" at bounding box center [859, 246] width 8 height 8
type input "*"
click at [814, 237] on img at bounding box center [800, 230] width 78 height 78
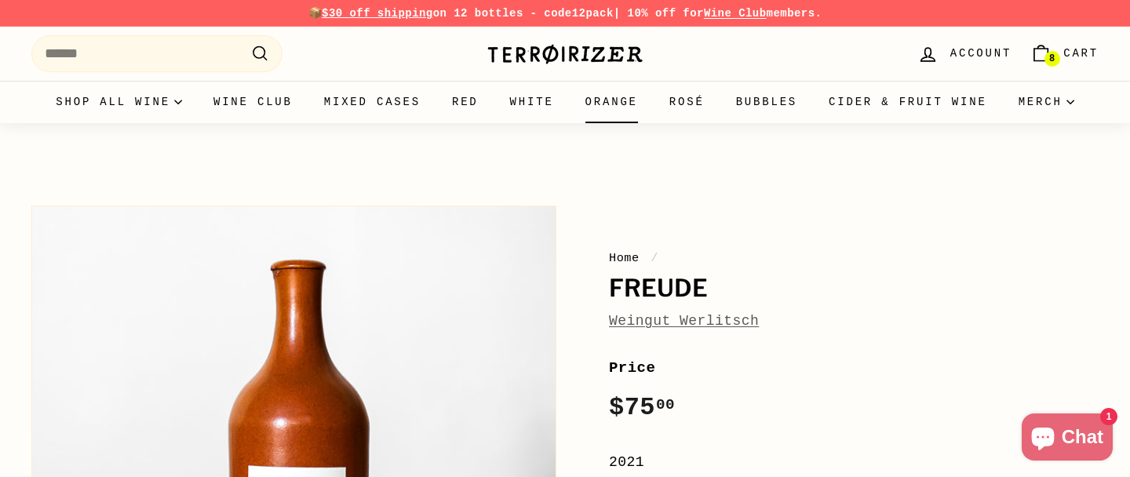
click at [650, 109] on link "Orange" at bounding box center [612, 102] width 84 height 42
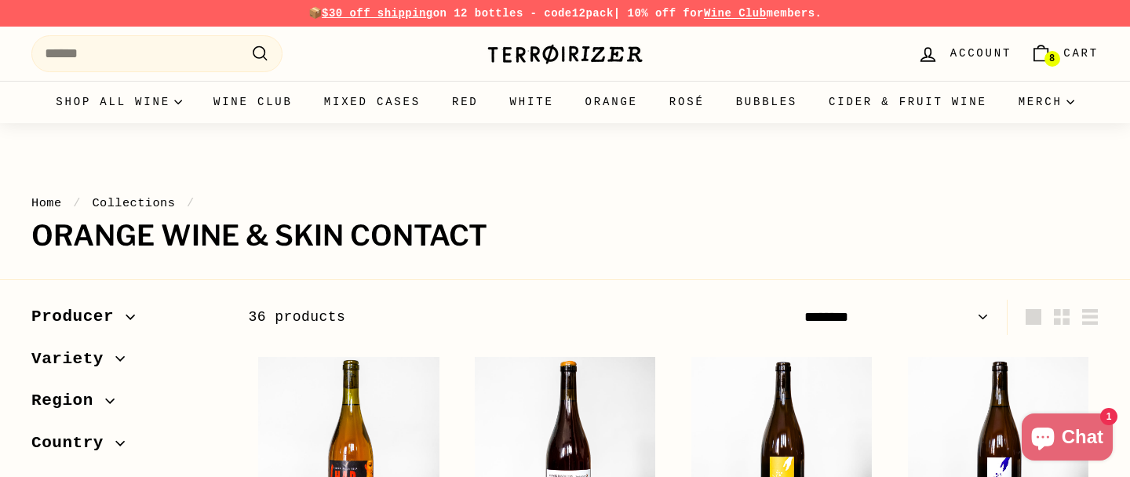
click at [980, 310] on select "**********" at bounding box center [896, 317] width 197 height 35
select select "**********"
click at [798, 300] on select "**********" at bounding box center [896, 317] width 197 height 35
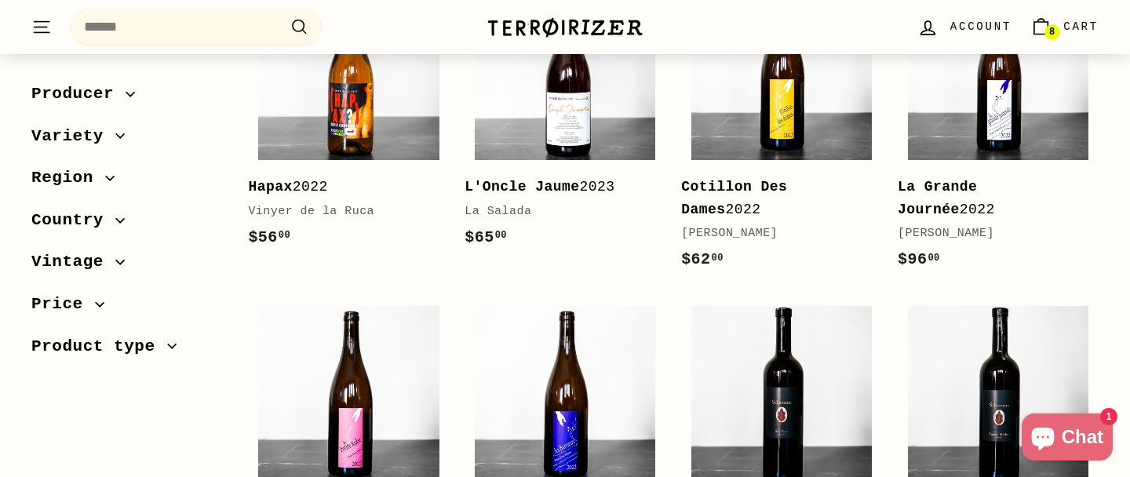
scroll to position [402, 0]
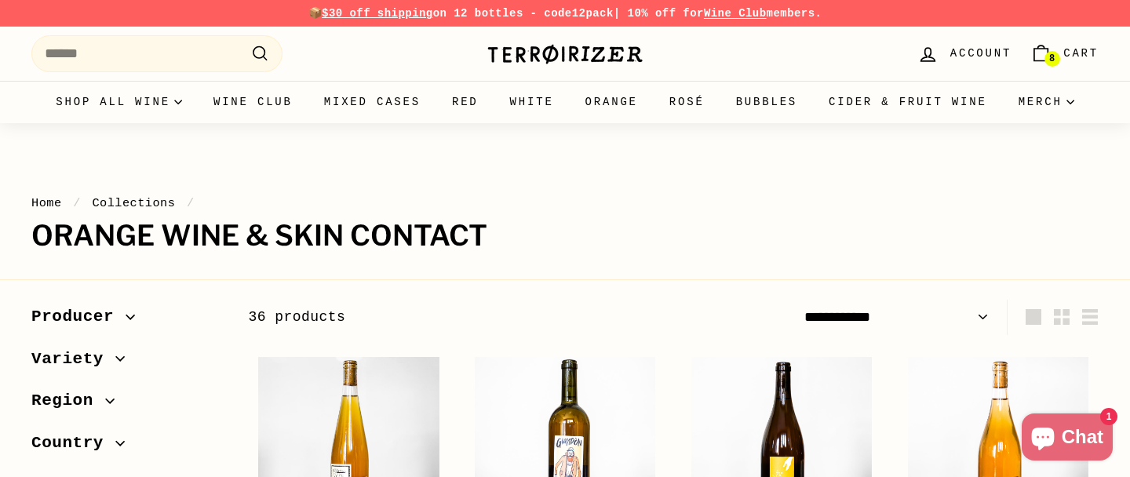
click at [1038, 66] on link "8 Cart" at bounding box center [1064, 54] width 87 height 46
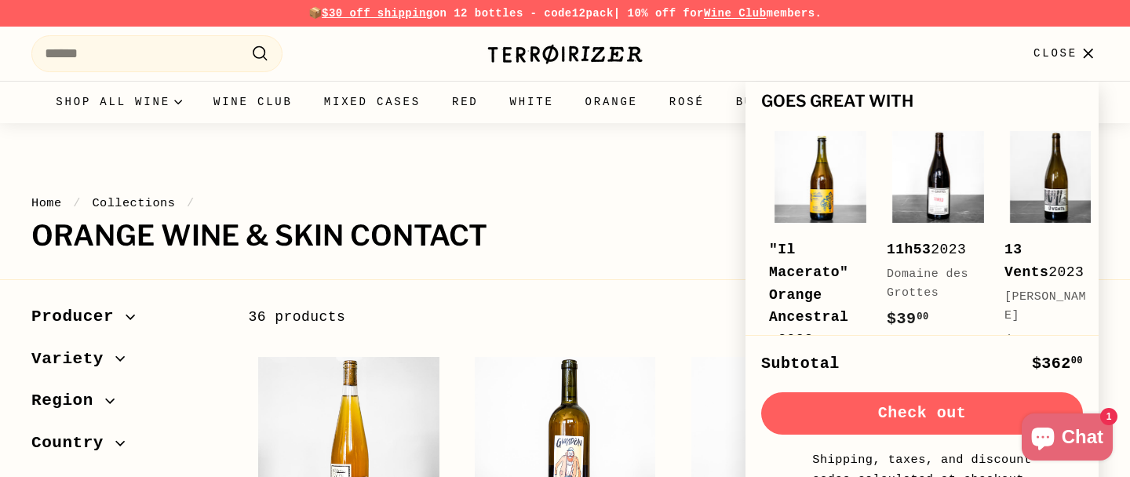
scroll to position [696, 0]
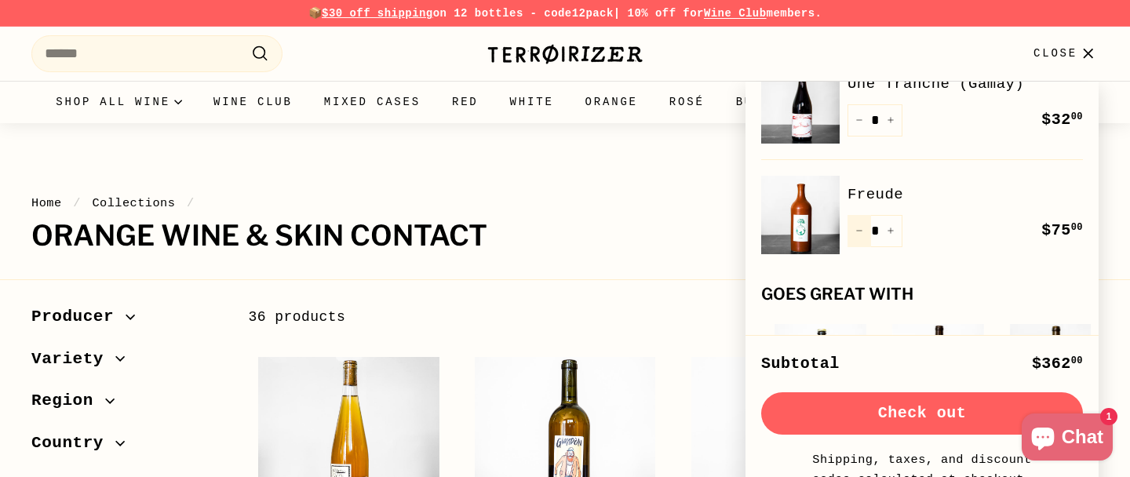
click at [858, 229] on icon "Reduce item quantity by one" at bounding box center [859, 231] width 8 height 8
type input "*"
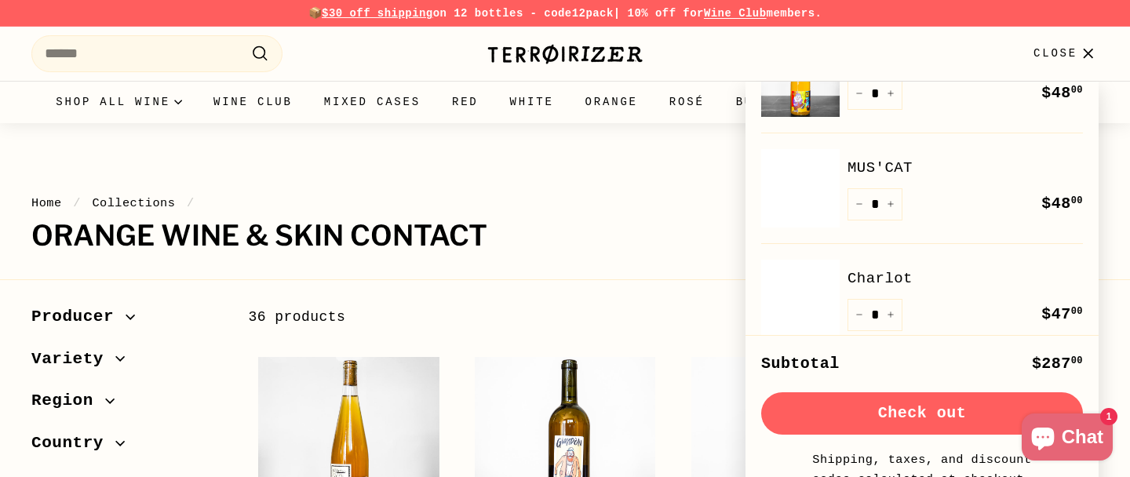
scroll to position [50, 0]
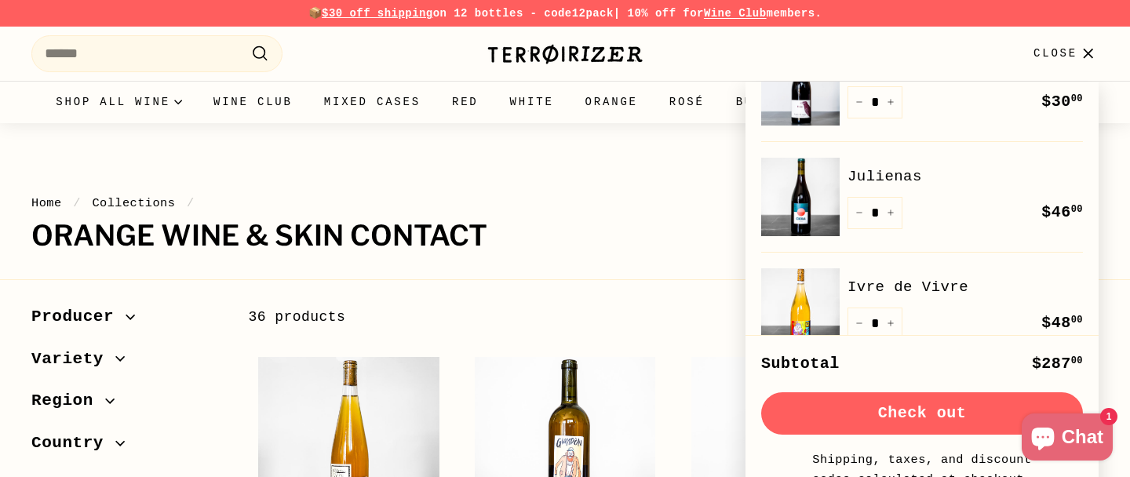
click at [946, 418] on button "Check out" at bounding box center [922, 413] width 322 height 42
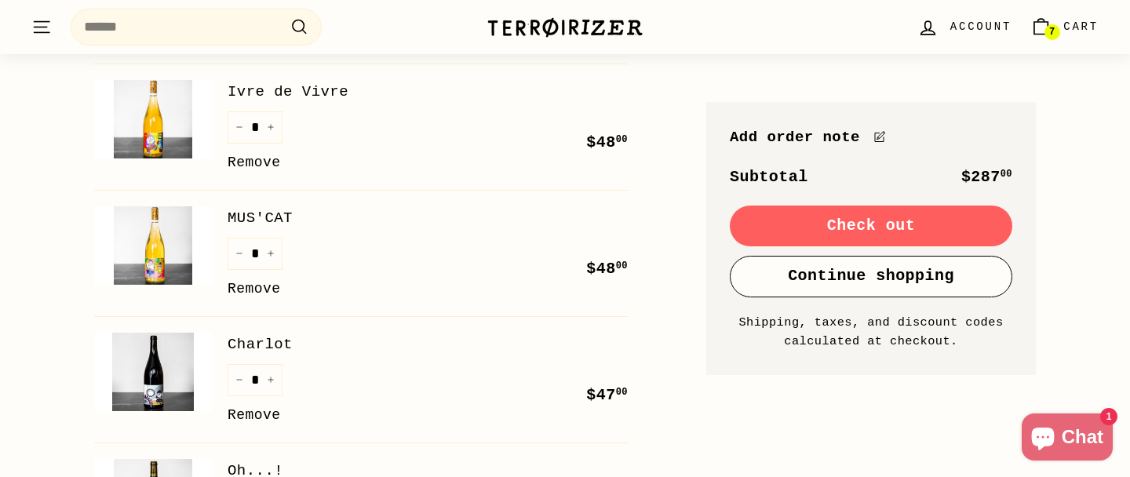
scroll to position [440, 0]
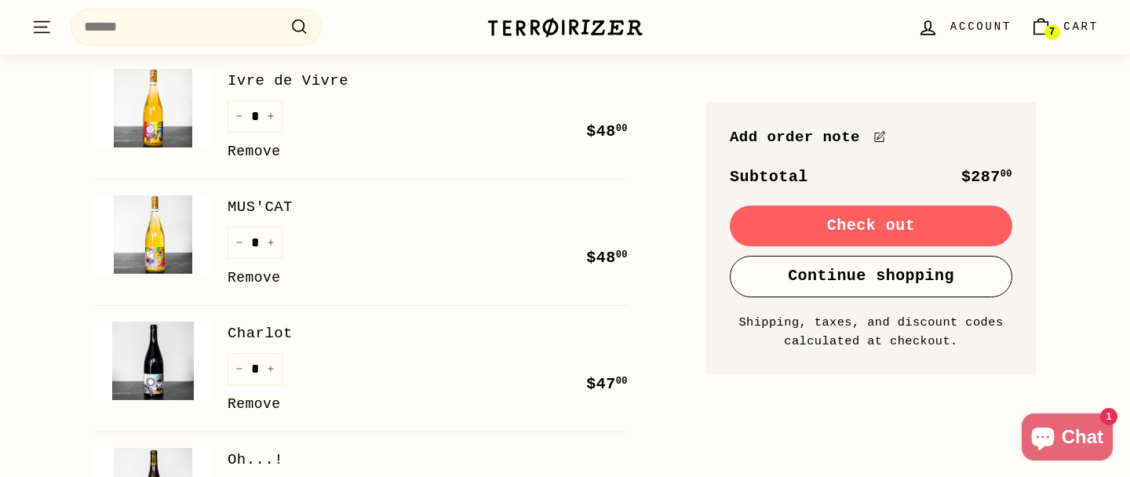
click at [163, 206] on img at bounding box center [153, 234] width 118 height 78
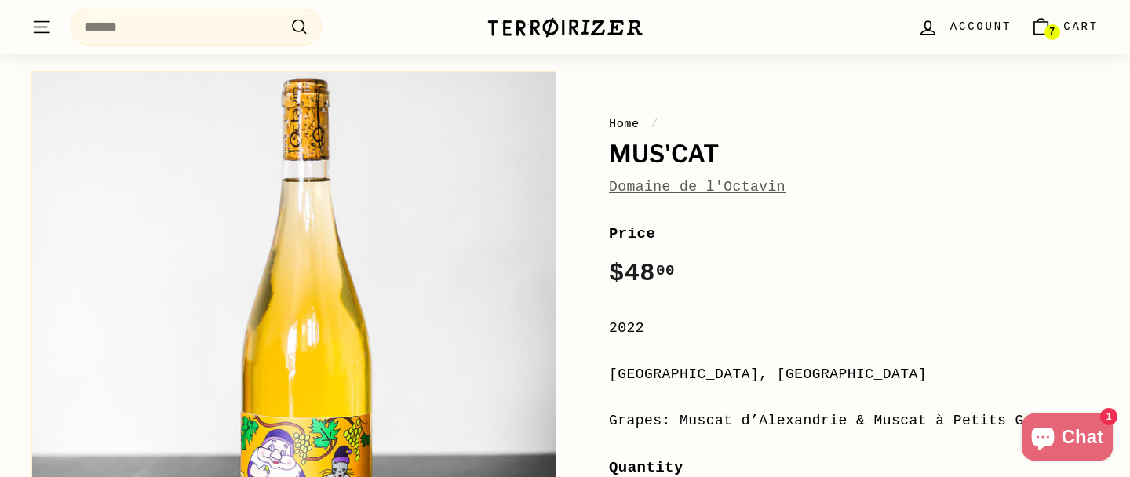
scroll to position [145, 0]
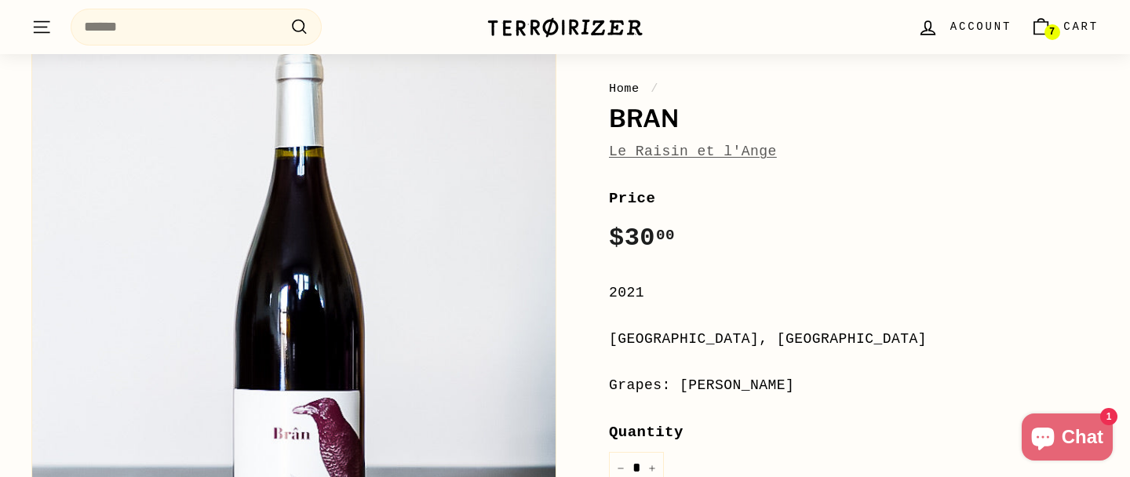
scroll to position [175, 0]
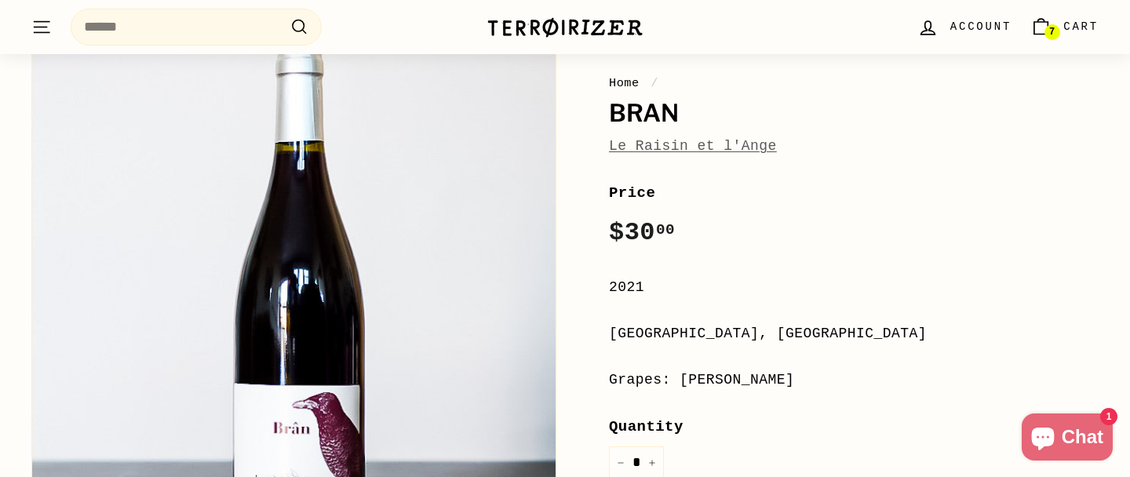
click at [1049, 35] on span "7" at bounding box center [1051, 31] width 5 height 9
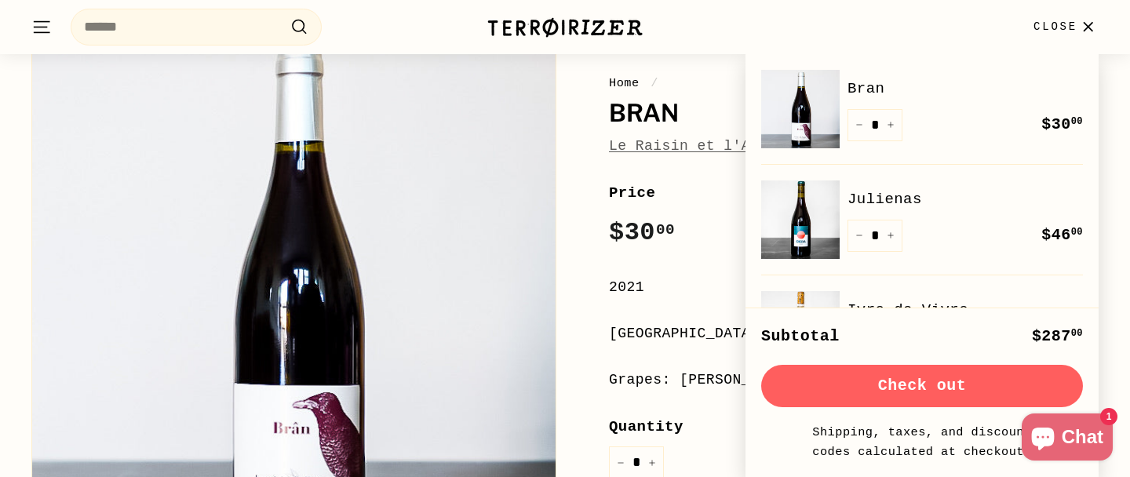
click at [928, 370] on button "Check out" at bounding box center [922, 386] width 322 height 42
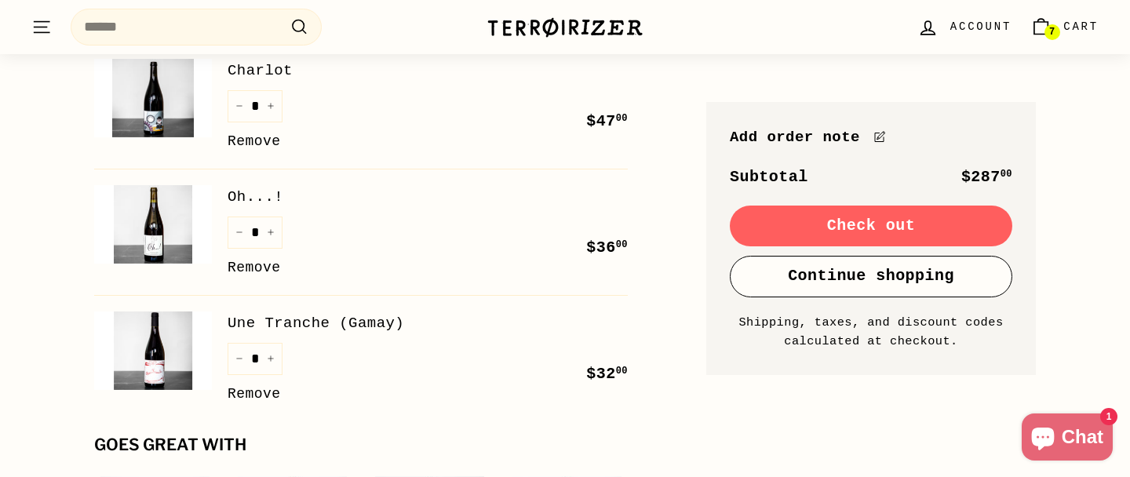
scroll to position [705, 0]
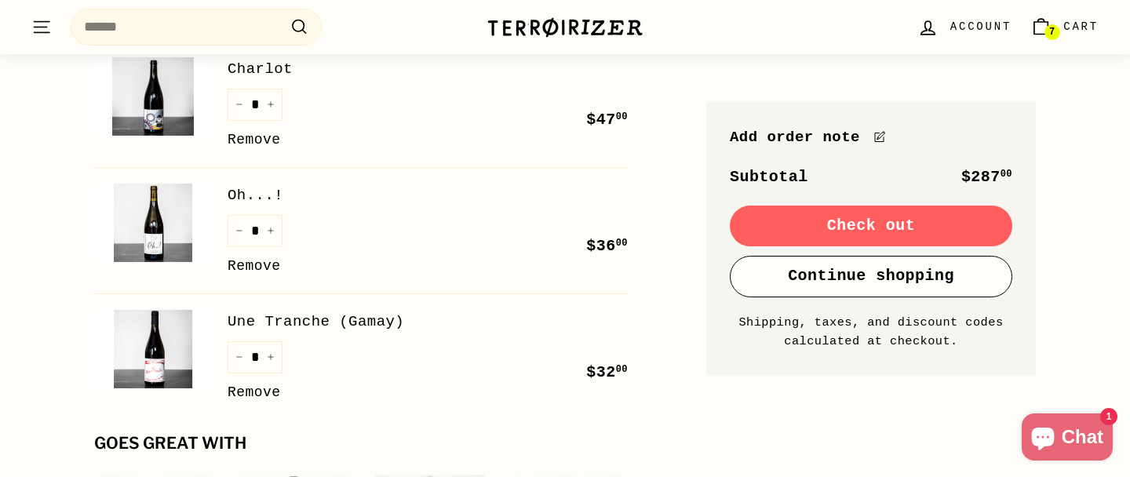
click at [155, 235] on img at bounding box center [153, 223] width 118 height 78
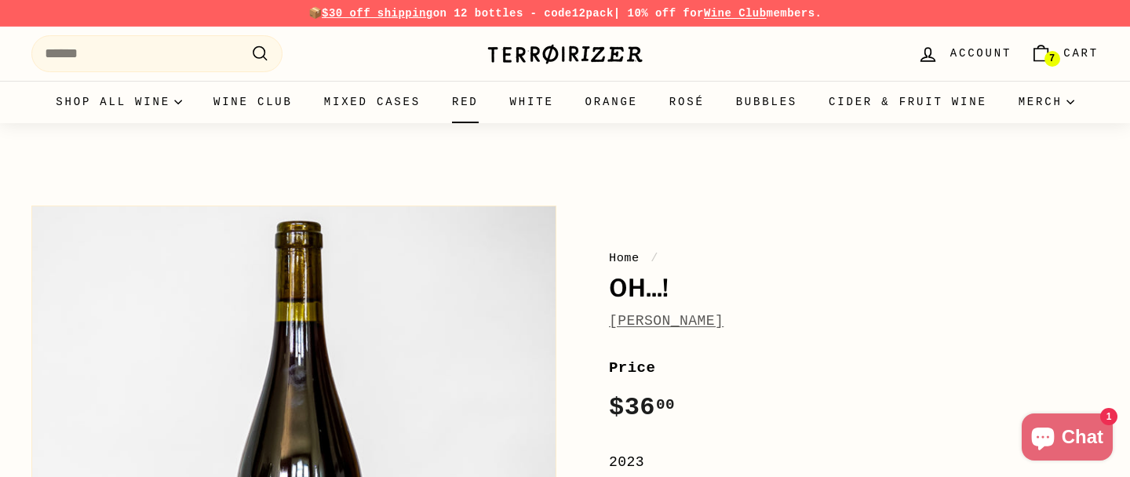
click at [494, 99] on link "Red" at bounding box center [465, 102] width 58 height 42
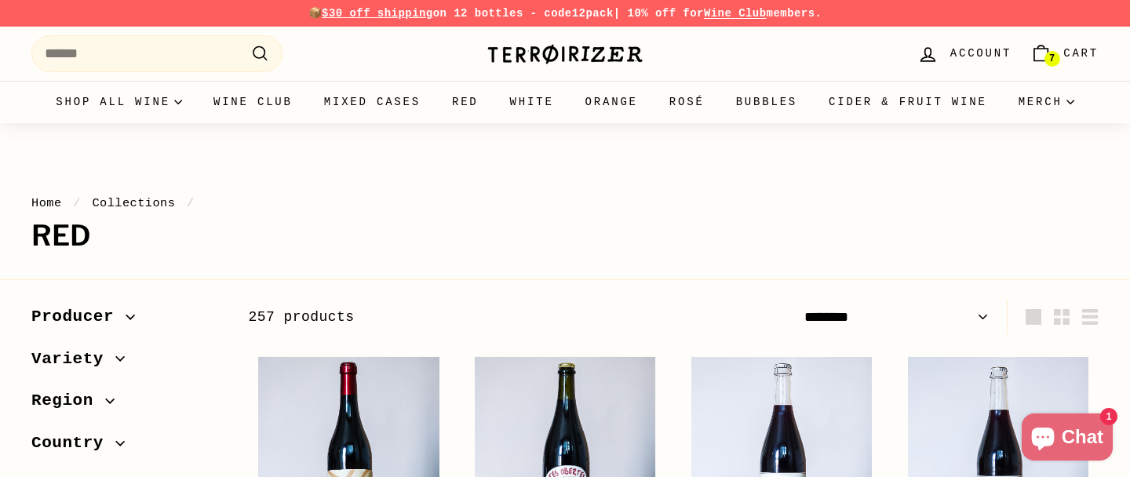
click at [989, 315] on select "**********" at bounding box center [896, 317] width 197 height 35
select select "**********"
click at [798, 300] on select "**********" at bounding box center [896, 317] width 197 height 35
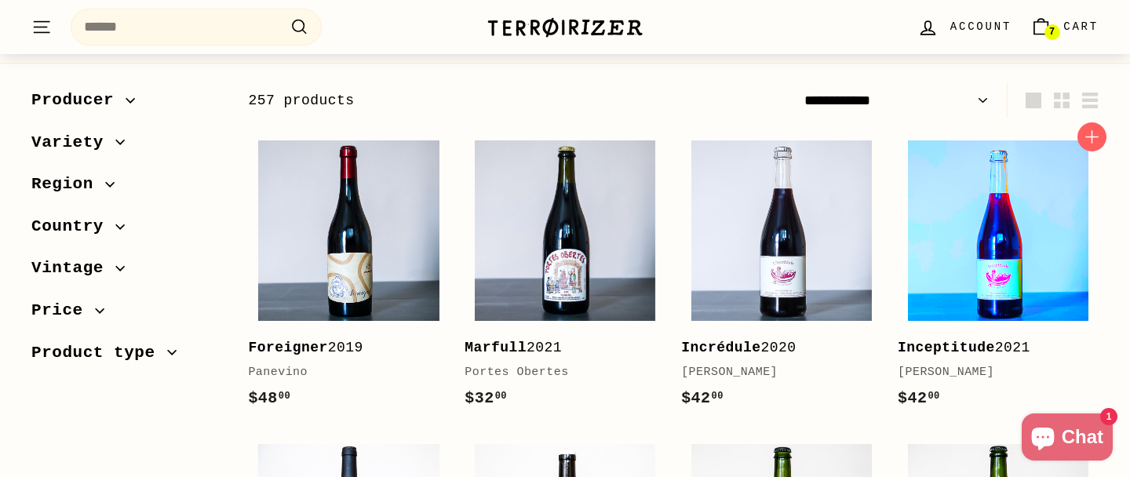
scroll to position [262, 0]
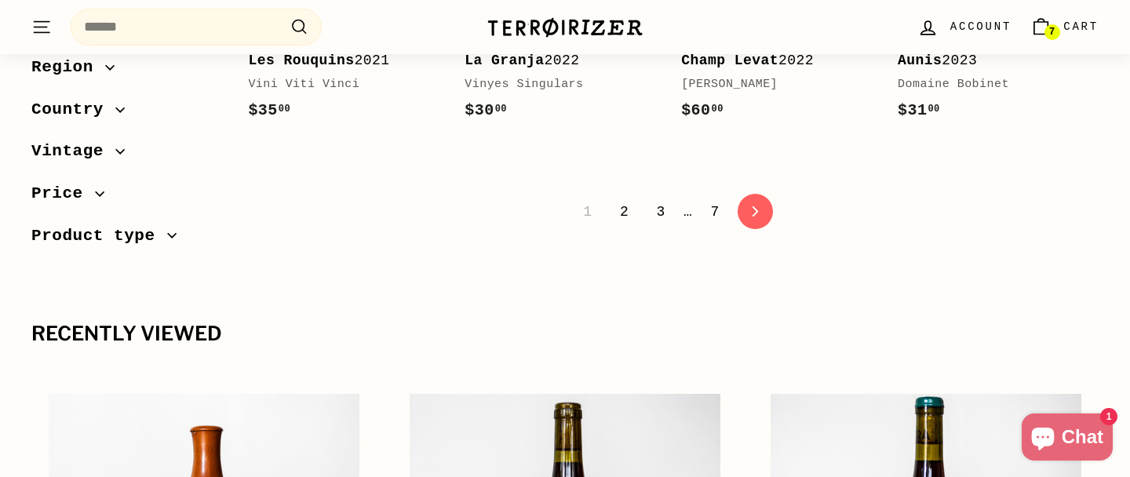
scroll to position [3434, 0]
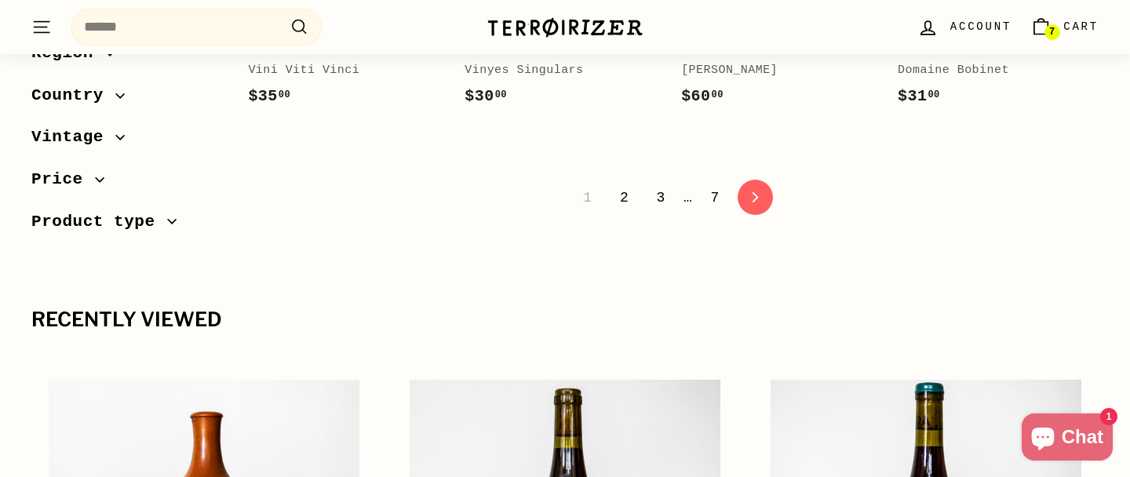
click at [1057, 26] on link "7 Cart" at bounding box center [1064, 27] width 87 height 46
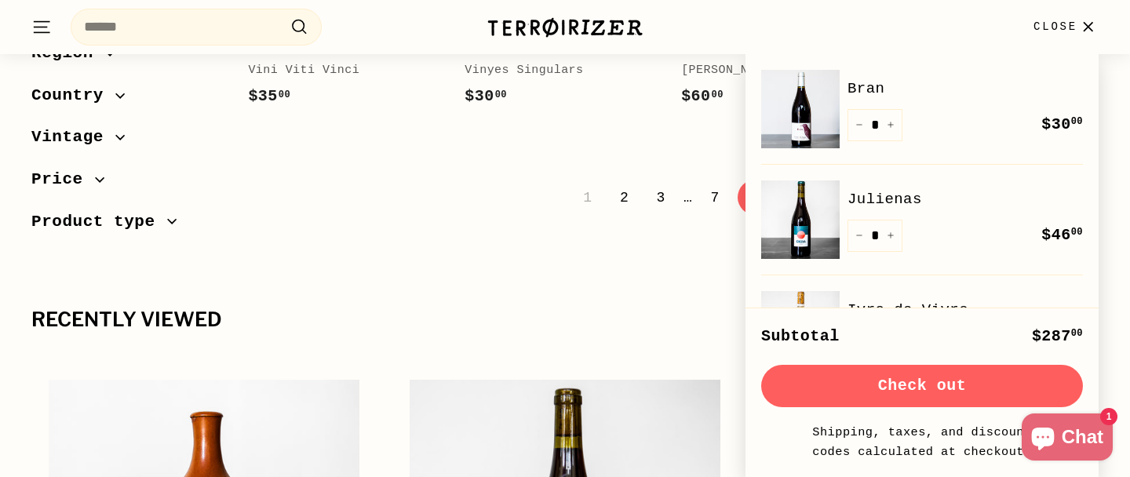
click at [931, 391] on button "Check out" at bounding box center [922, 386] width 322 height 42
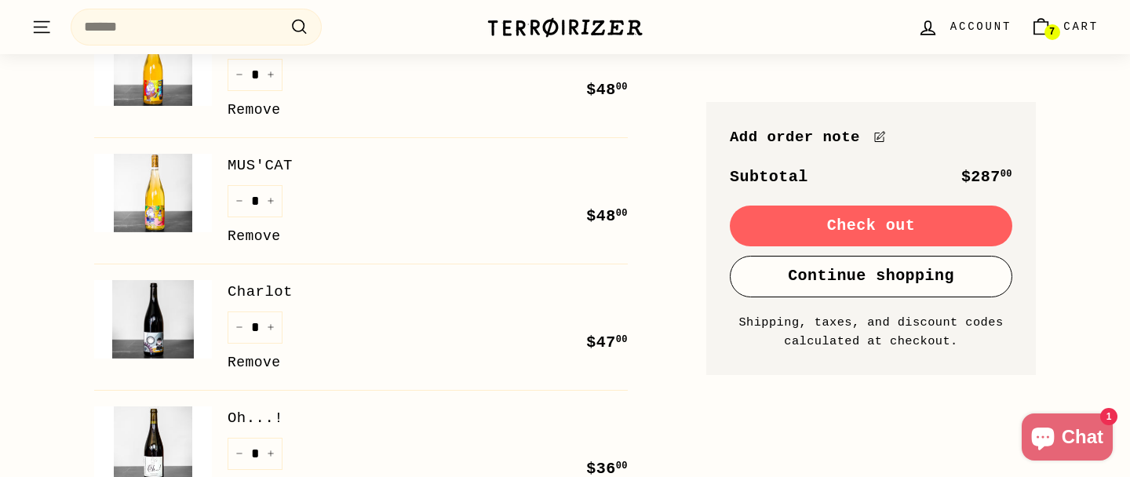
scroll to position [481, 0]
click at [128, 198] on img at bounding box center [153, 194] width 118 height 78
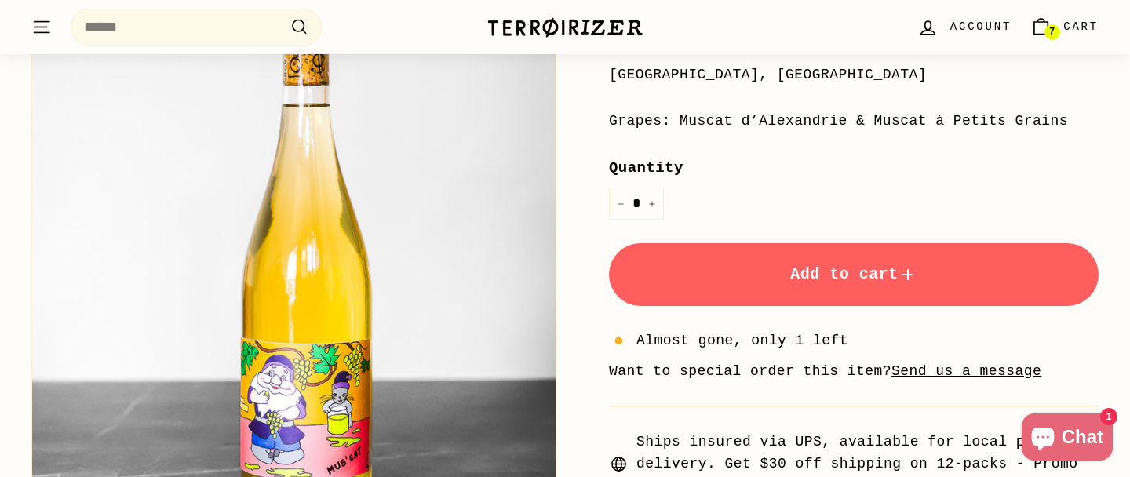
scroll to position [437, 0]
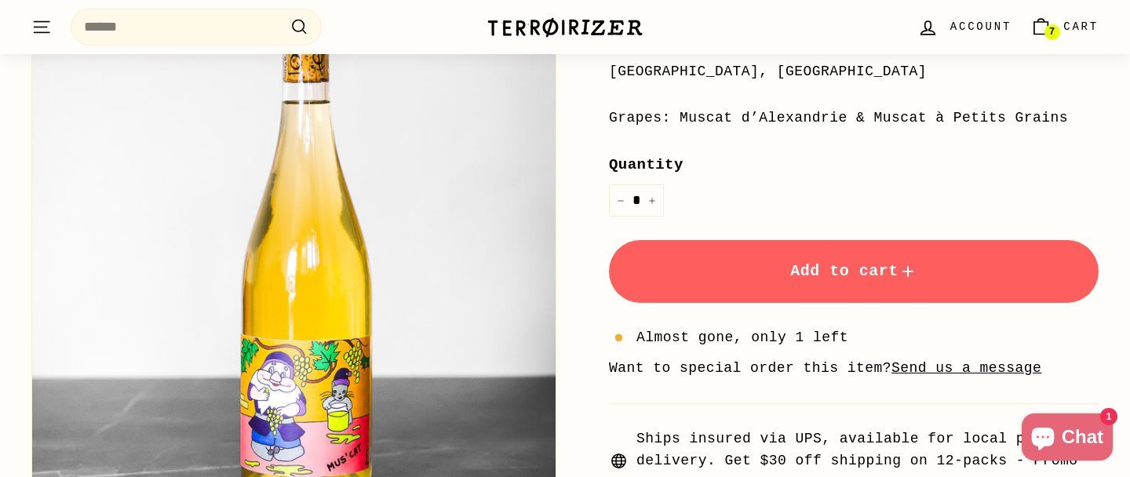
click at [1046, 23] on icon "Cart" at bounding box center [1040, 26] width 21 height 21
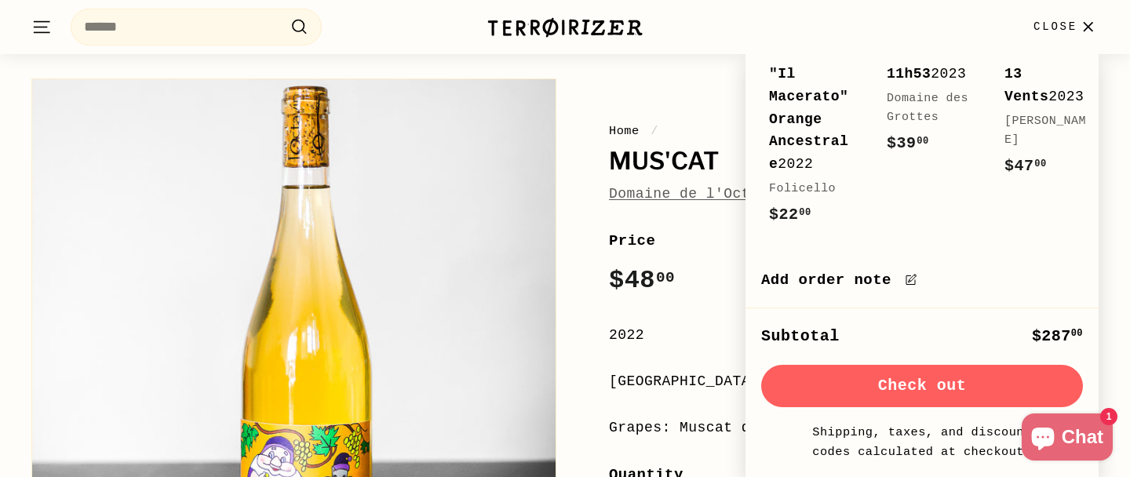
scroll to position [0, 0]
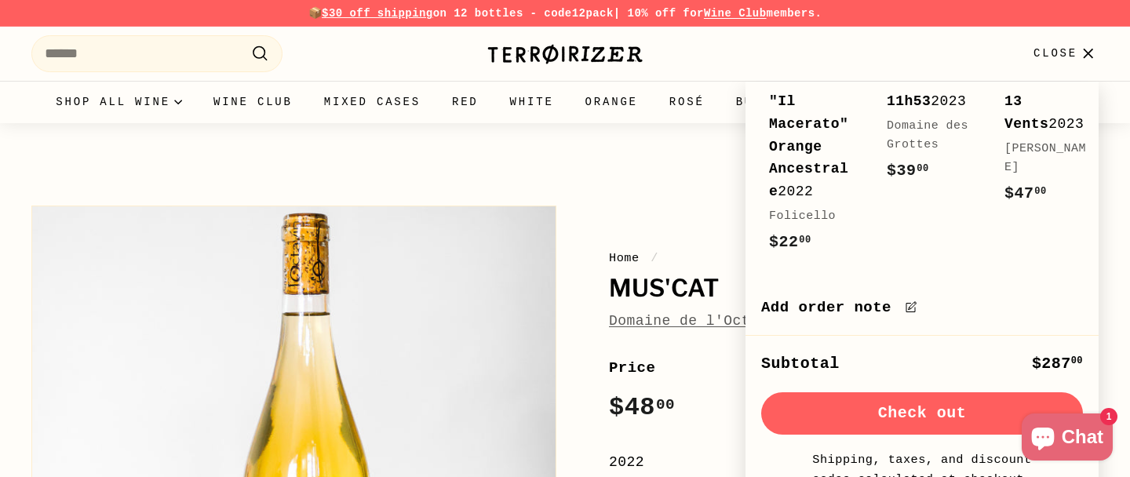
click at [902, 408] on button "Check out" at bounding box center [922, 413] width 322 height 42
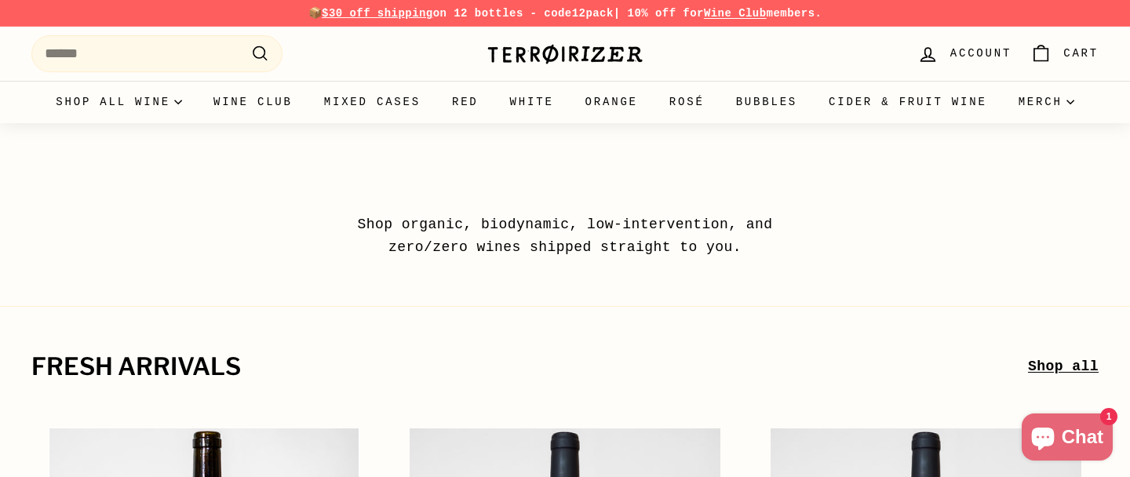
scroll to position [31, 0]
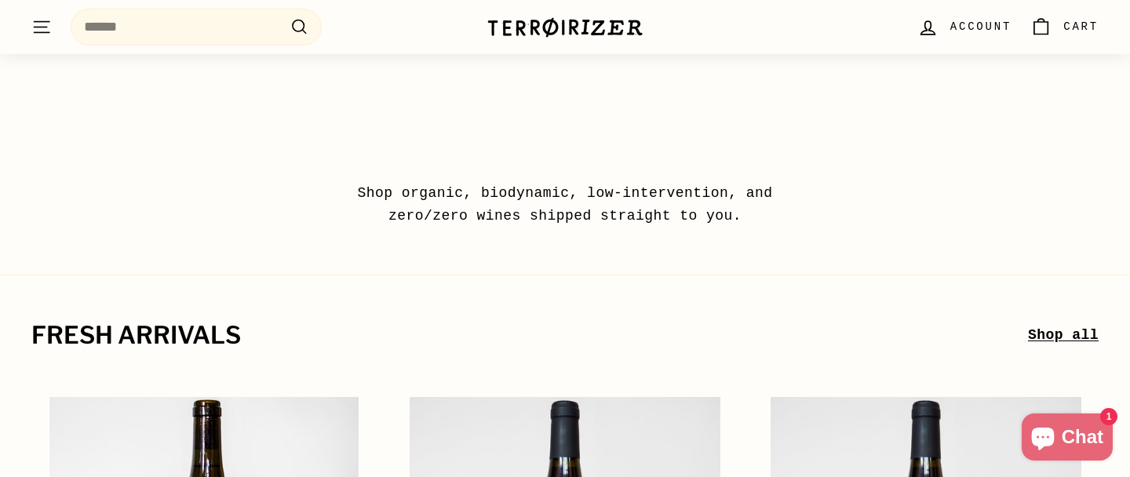
click at [31, 31] on icon ". . ." at bounding box center [41, 26] width 20 height 21
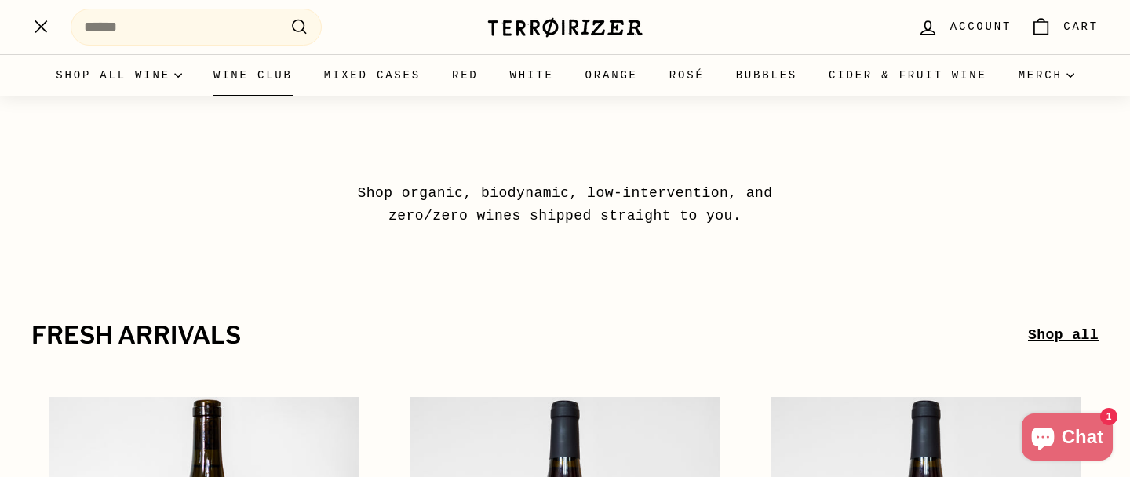
click at [297, 77] on link "Wine Club" at bounding box center [253, 75] width 111 height 42
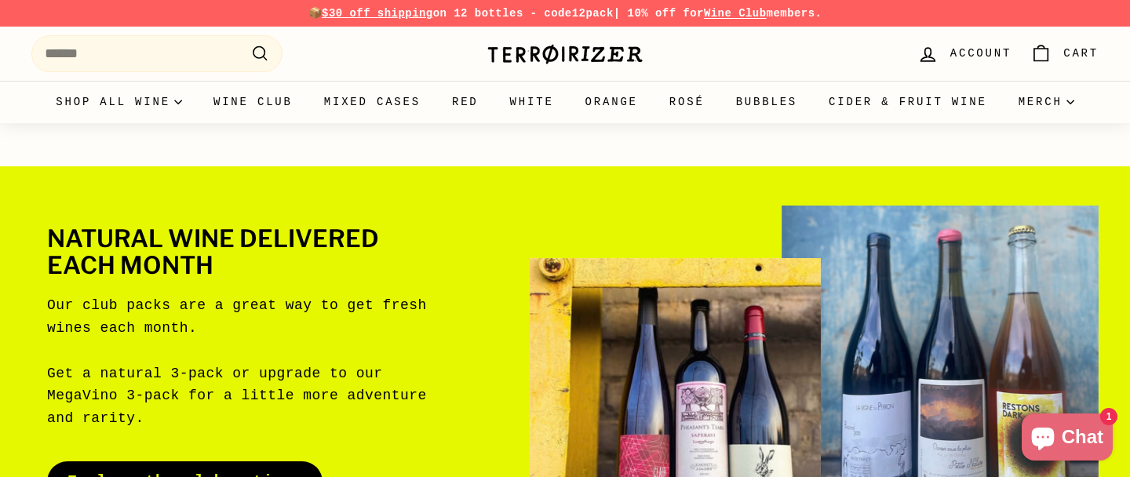
click at [532, 55] on img at bounding box center [564, 54] width 157 height 22
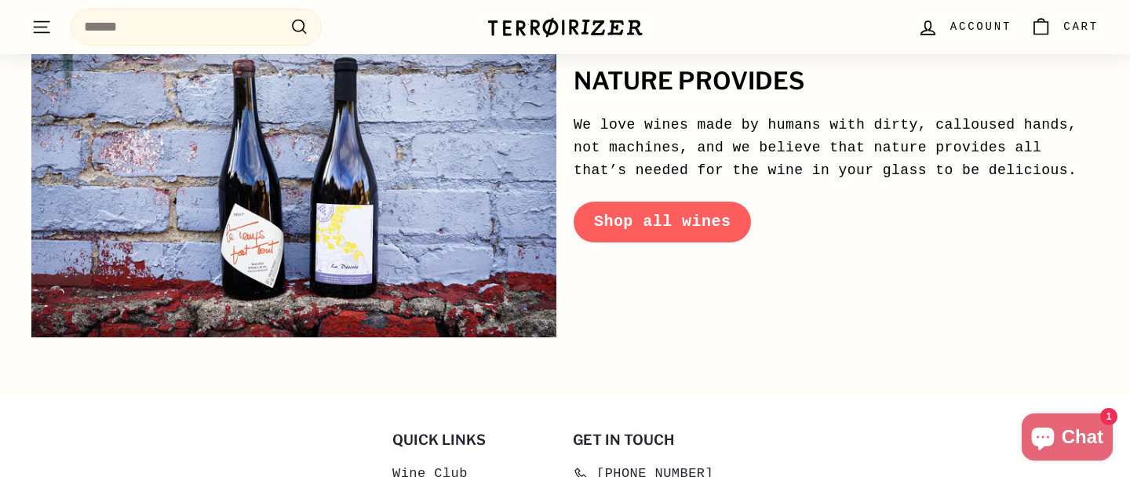
scroll to position [7807, 0]
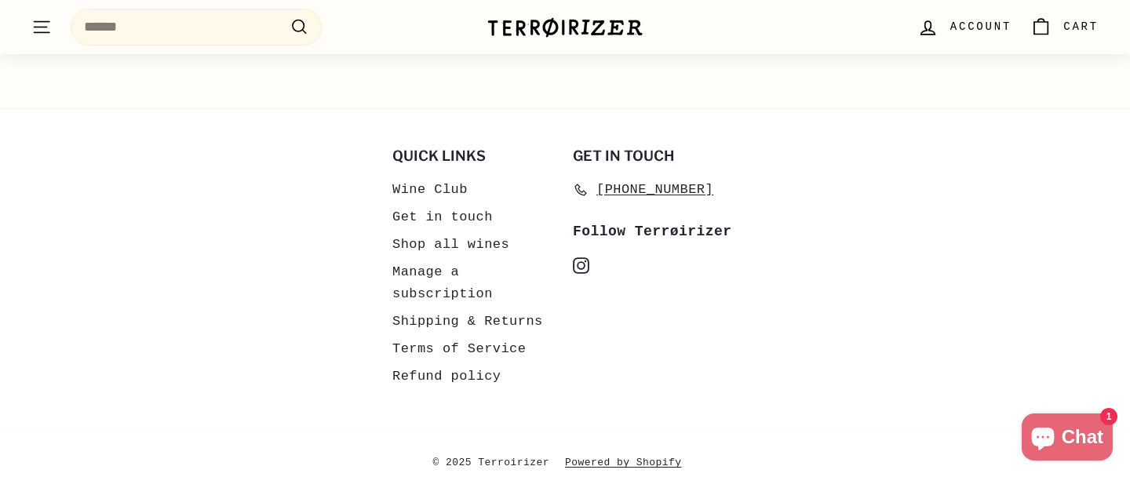
click at [580, 260] on icon at bounding box center [581, 264] width 9 height 9
